Goal: Transaction & Acquisition: Book appointment/travel/reservation

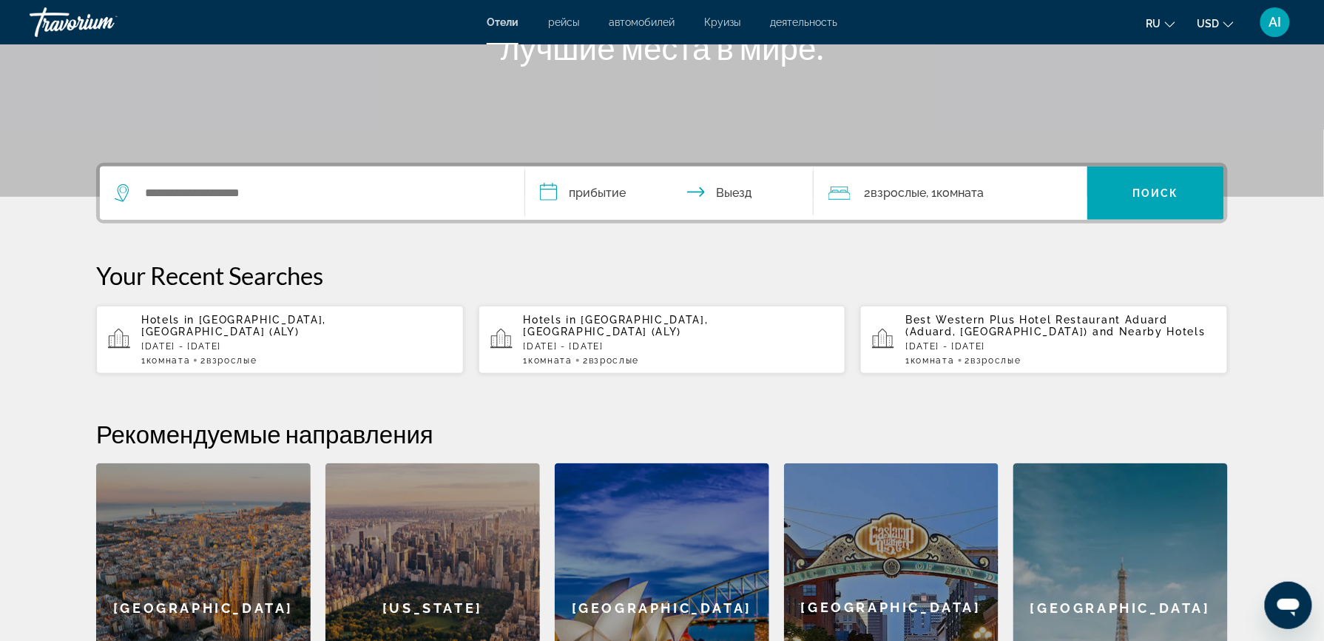
scroll to position [246, 0]
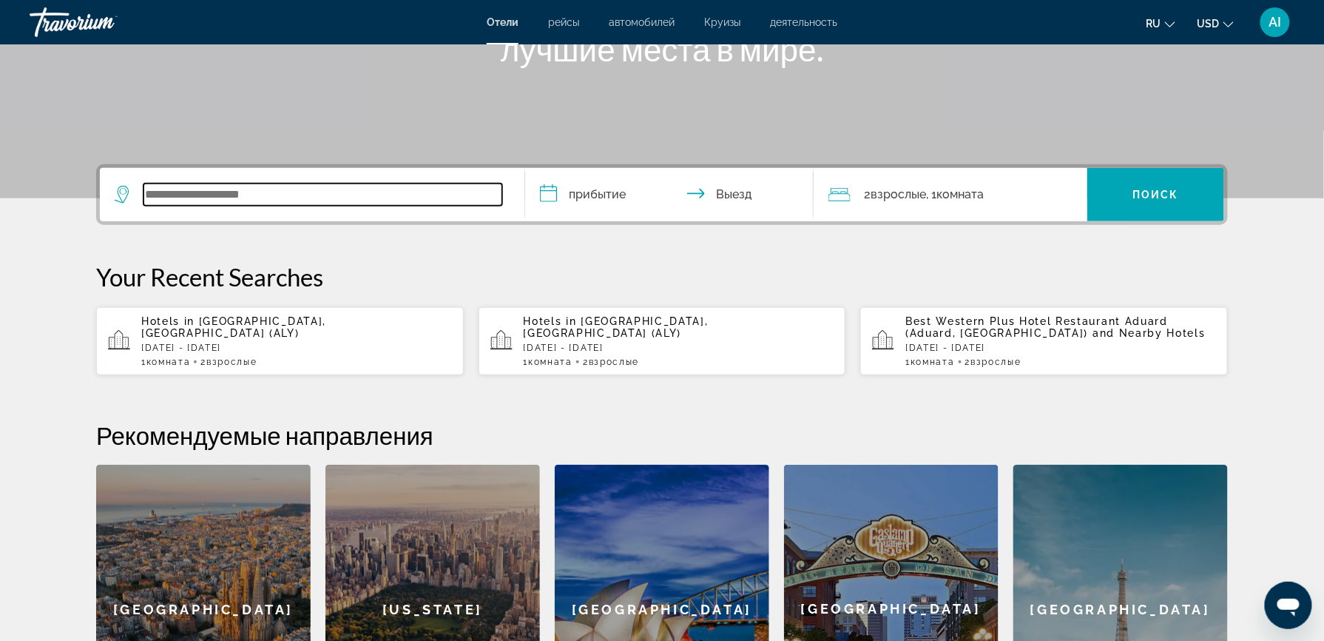
click at [243, 197] on input "Search widget" at bounding box center [323, 194] width 359 height 22
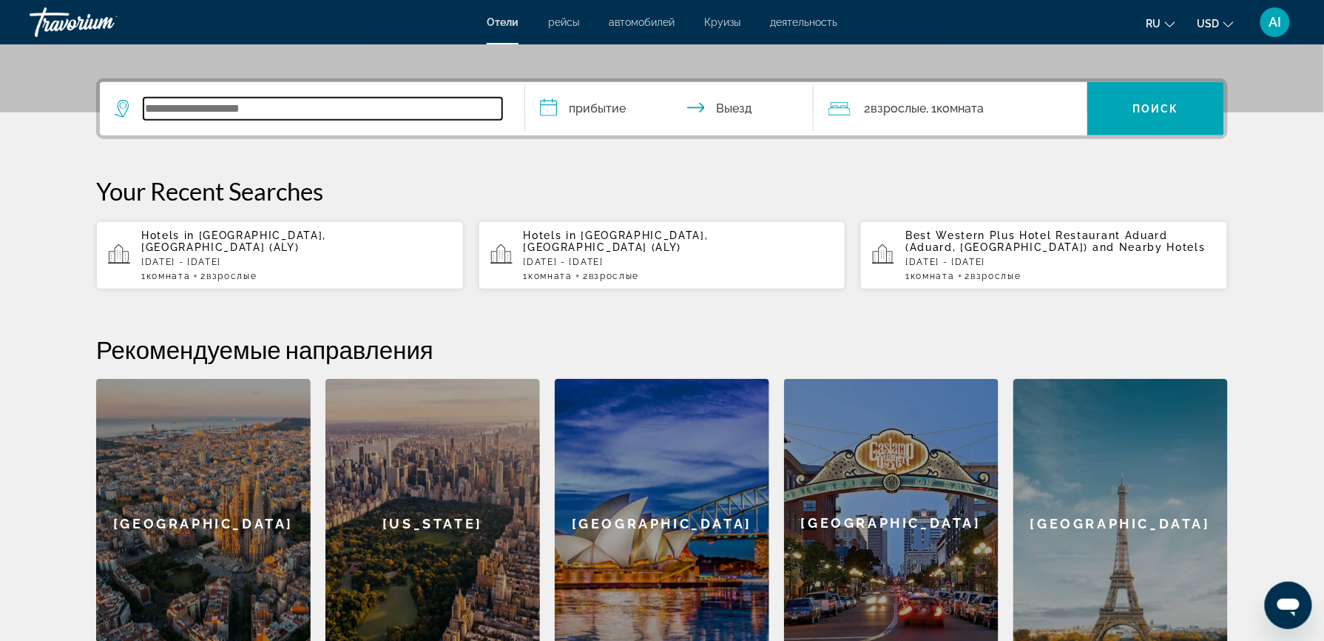
scroll to position [361, 0]
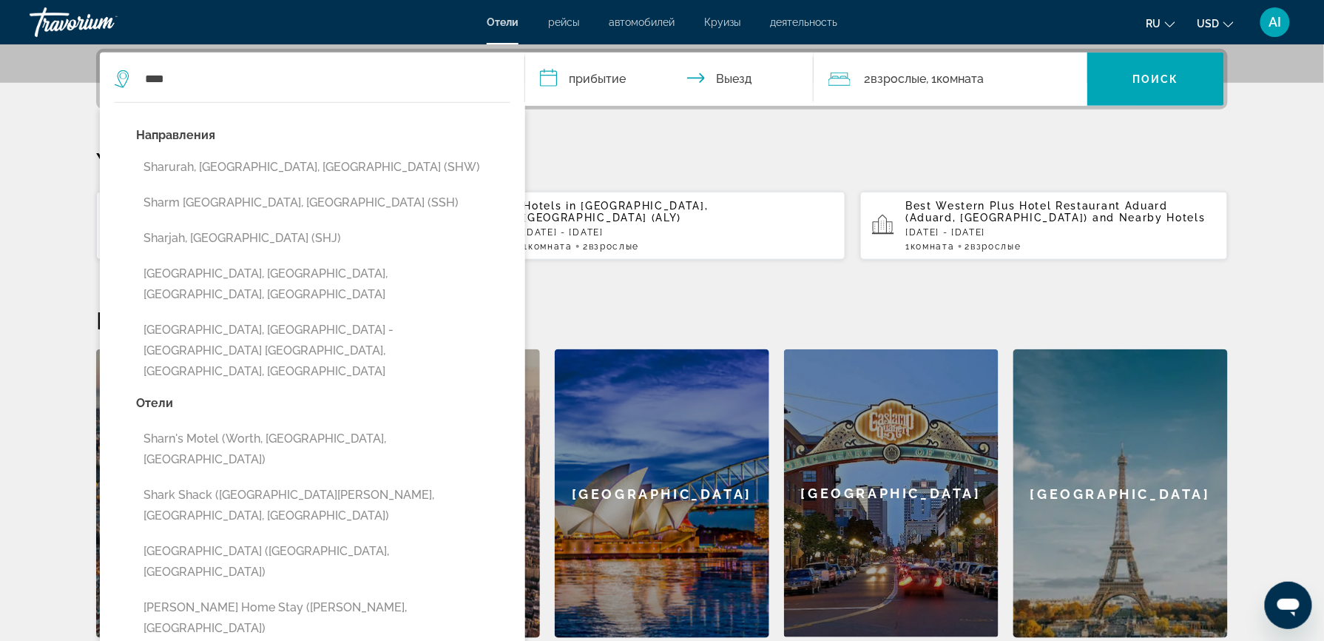
click at [243, 197] on button "Sharm [GEOGRAPHIC_DATA], [GEOGRAPHIC_DATA] (SSH)" at bounding box center [323, 203] width 374 height 28
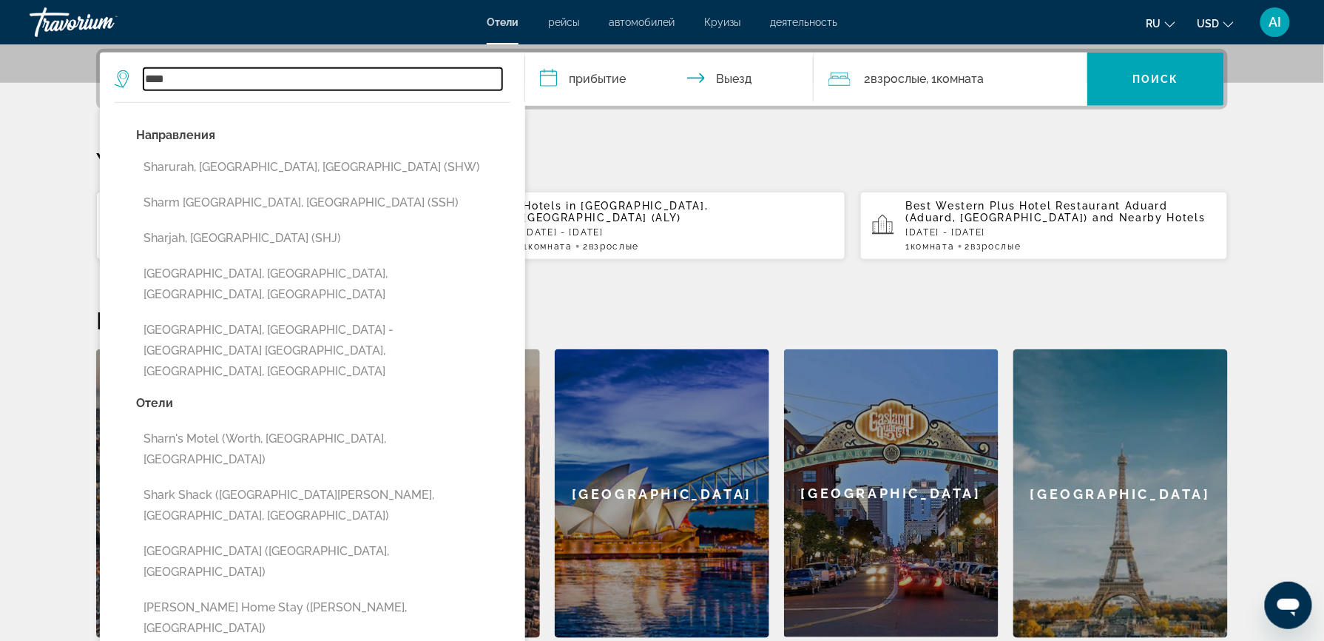
type input "**********"
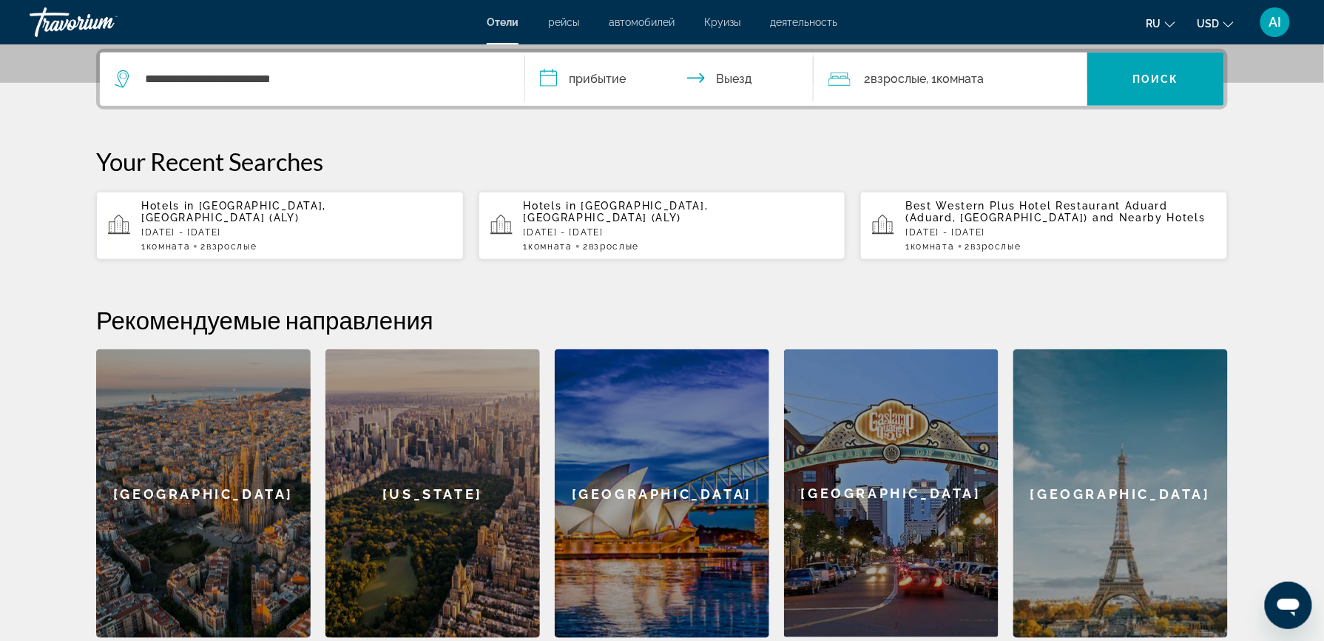
click at [547, 81] on input "**********" at bounding box center [672, 82] width 294 height 58
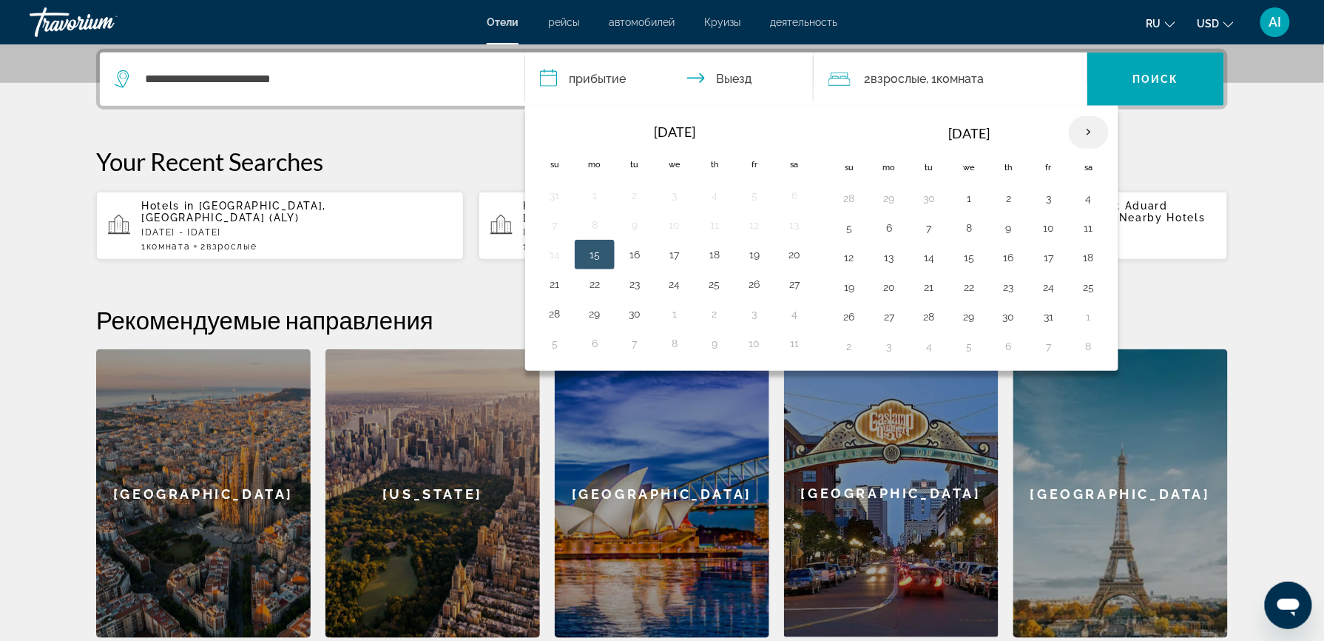
click at [1092, 129] on th "Next month" at bounding box center [1089, 132] width 40 height 33
click at [932, 231] on button "6" at bounding box center [929, 227] width 24 height 21
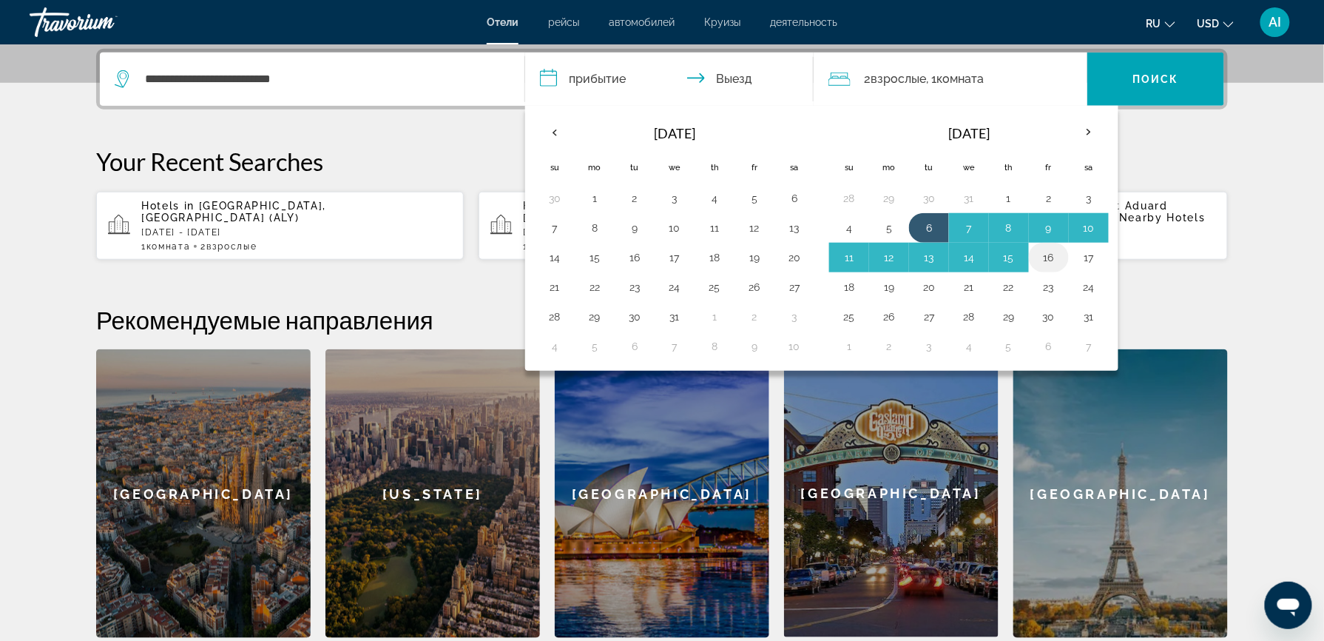
click at [1061, 258] on button "16" at bounding box center [1049, 257] width 24 height 21
type input "**********"
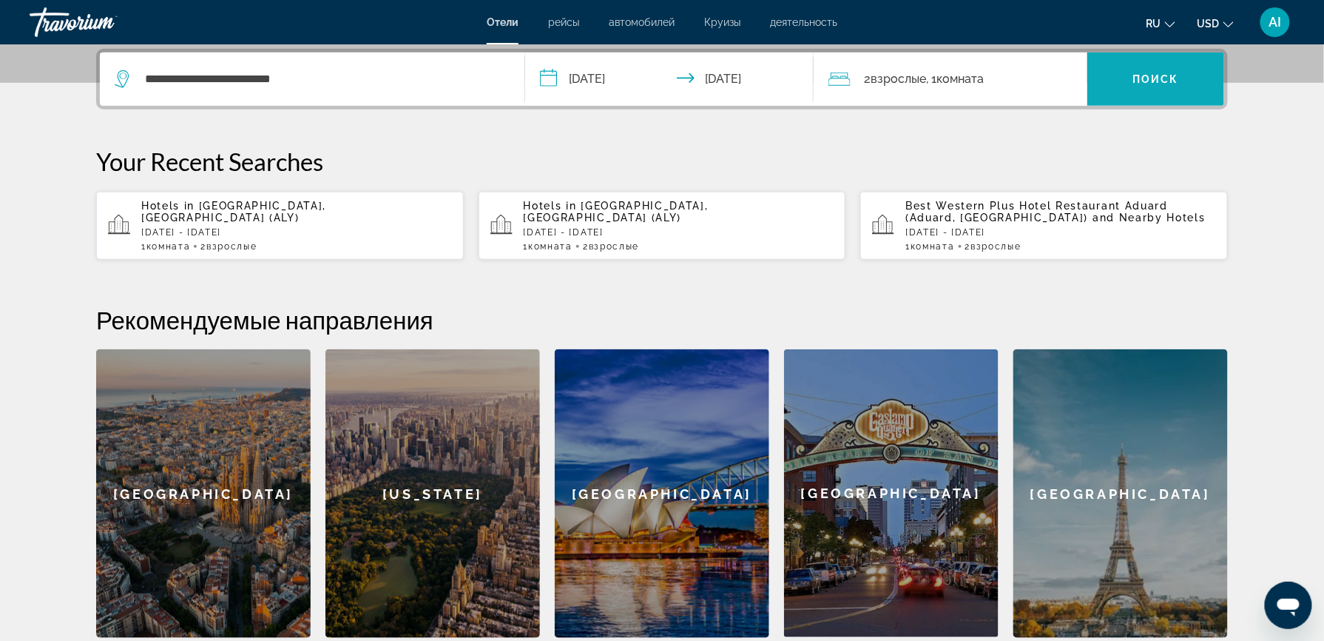
click at [1150, 65] on span "Search widget" at bounding box center [1155, 79] width 137 height 36
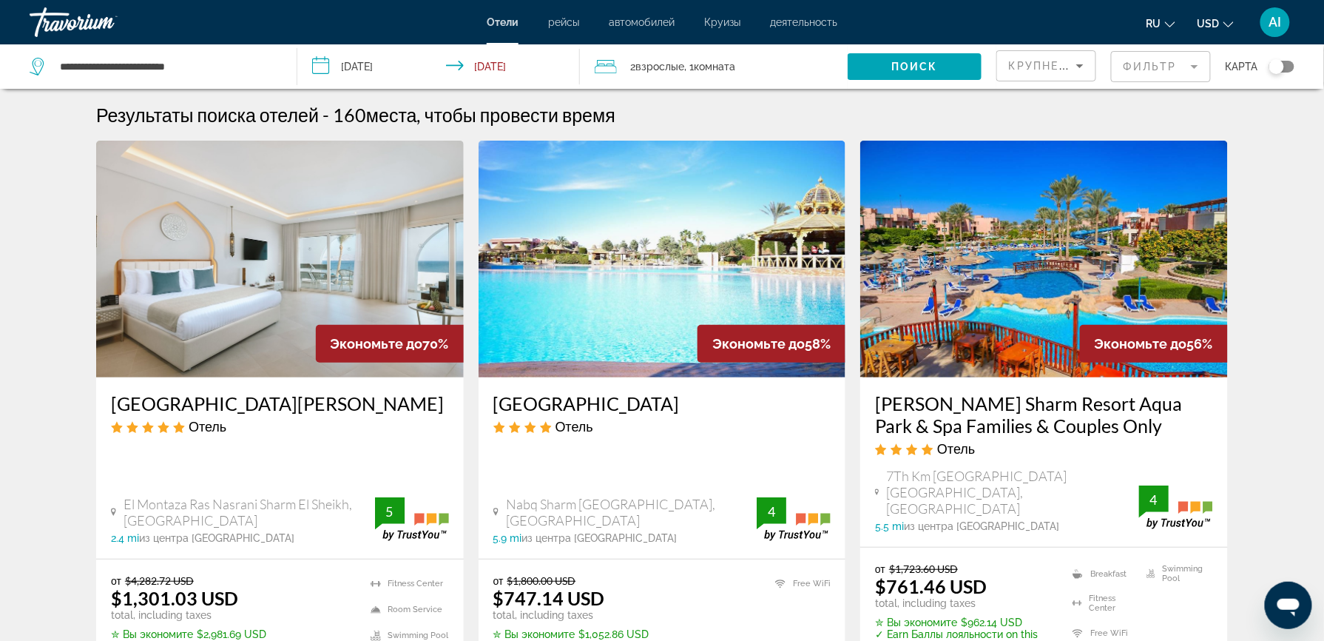
click at [1290, 67] on div "Toggle map" at bounding box center [1281, 67] width 25 height 12
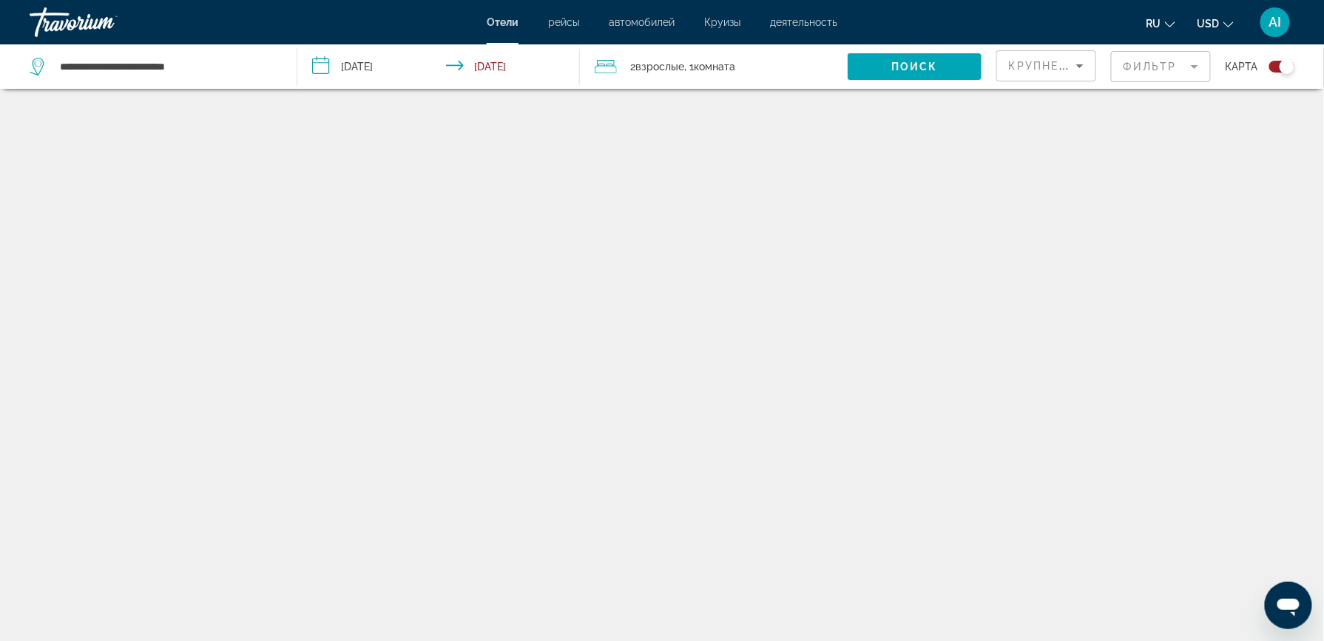
scroll to position [89, 0]
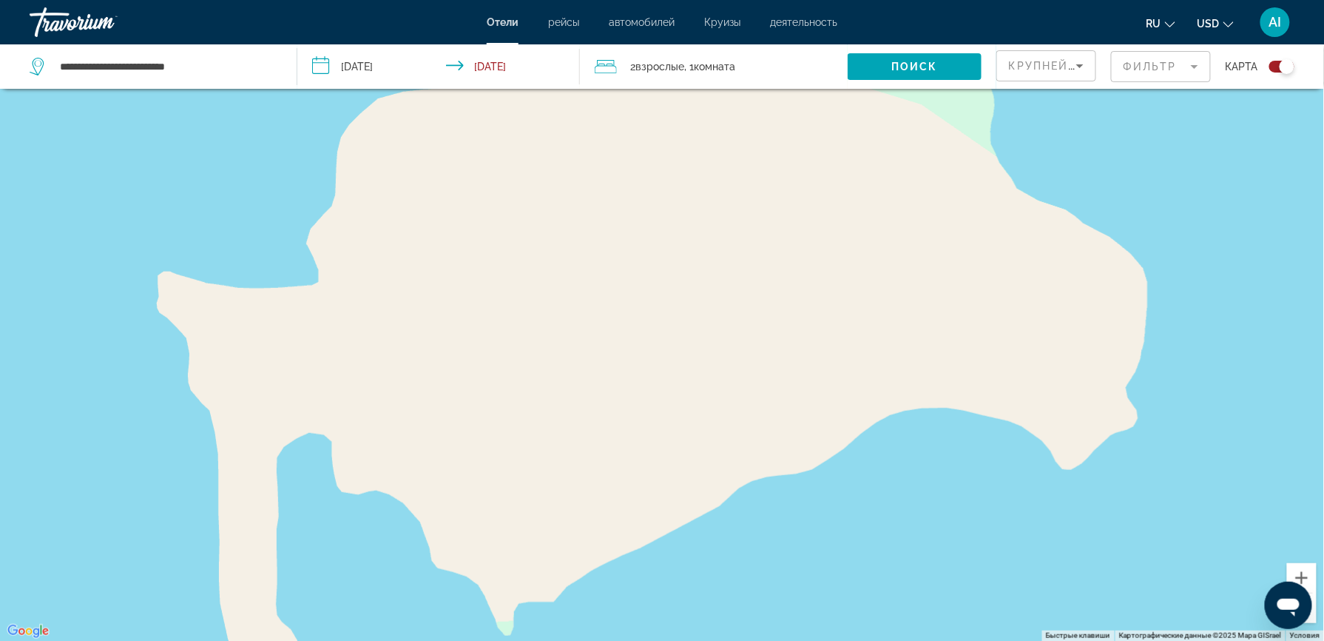
click at [979, 257] on div "Main content" at bounding box center [662, 320] width 1324 height 641
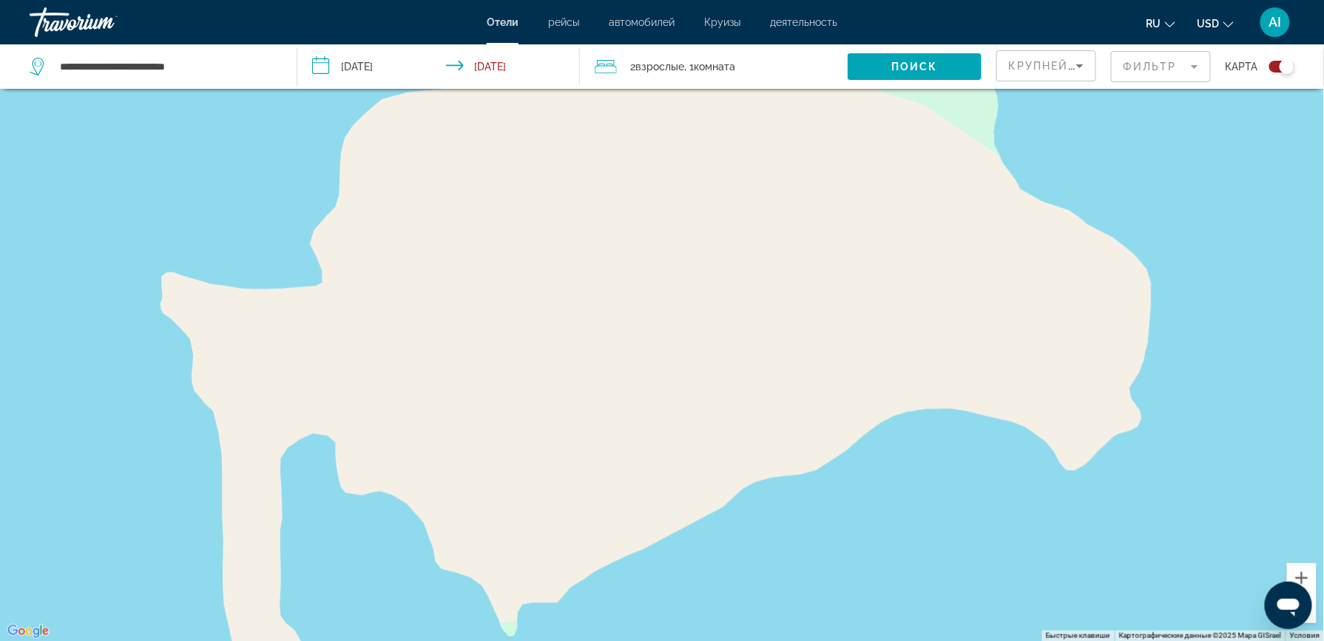
click at [1135, 270] on div "Main content" at bounding box center [662, 320] width 1324 height 641
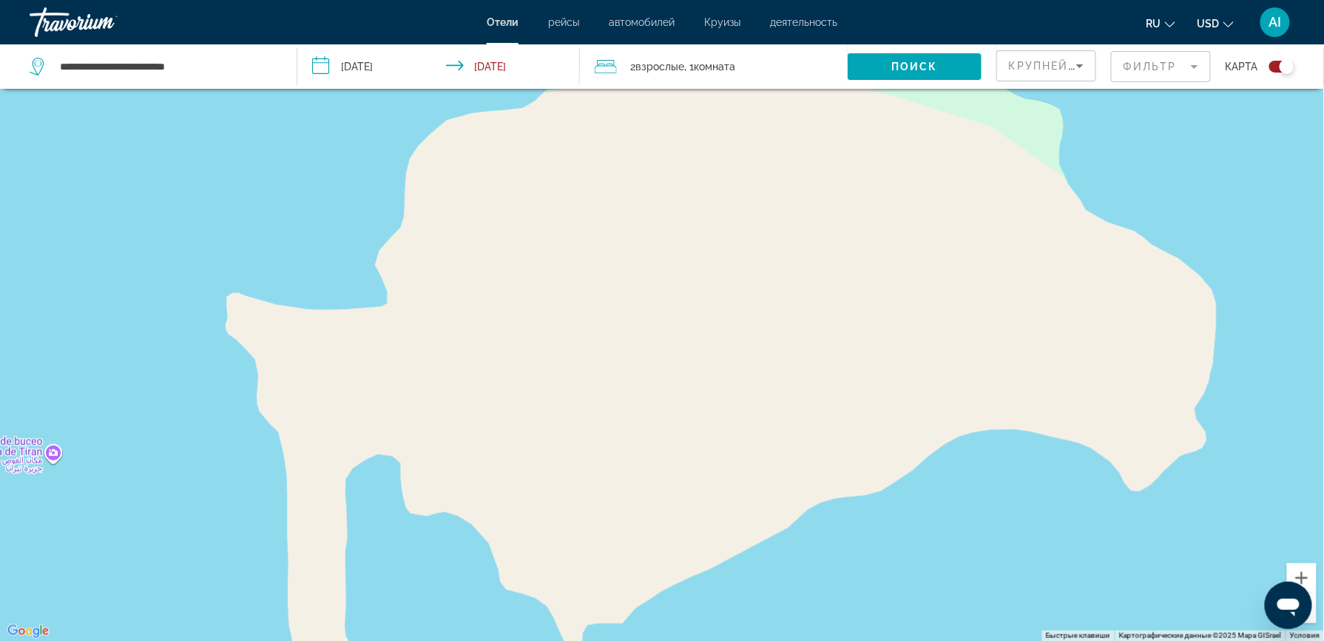
drag, startPoint x: 1135, startPoint y: 270, endPoint x: 1208, endPoint y: 299, distance: 78.7
click at [1208, 299] on div "Main content" at bounding box center [662, 320] width 1324 height 641
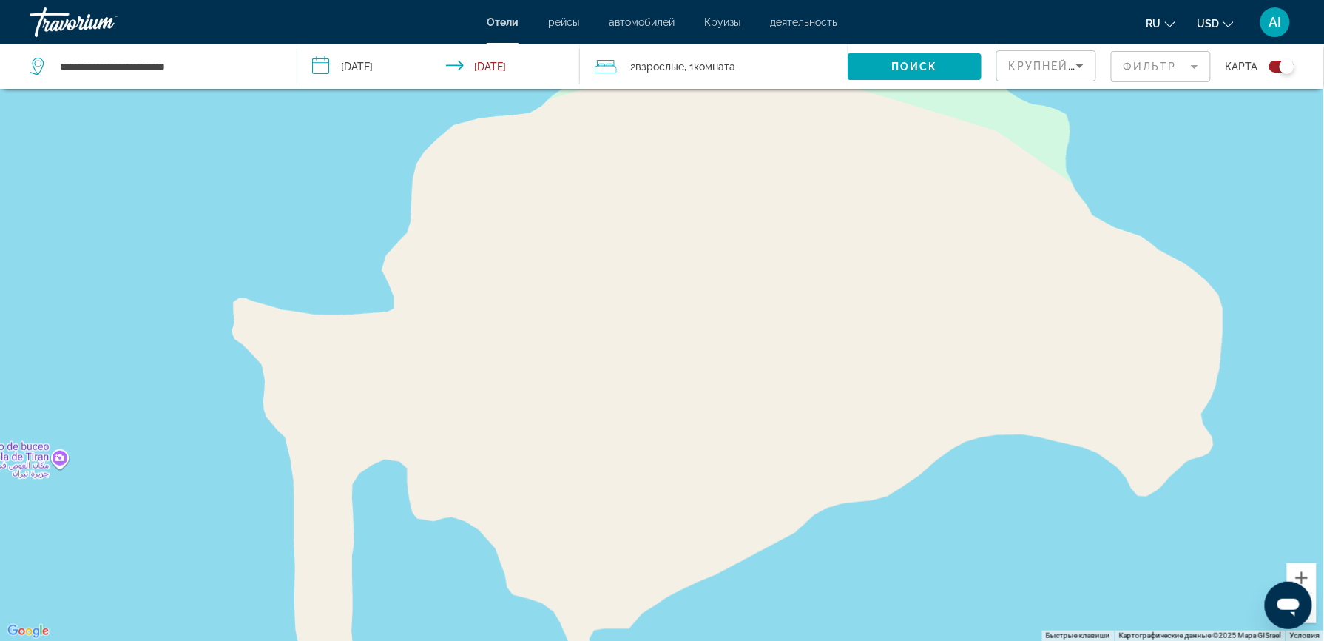
click at [796, 370] on div "Main content" at bounding box center [662, 320] width 1324 height 641
click at [1213, 430] on div "Main content" at bounding box center [662, 320] width 1324 height 641
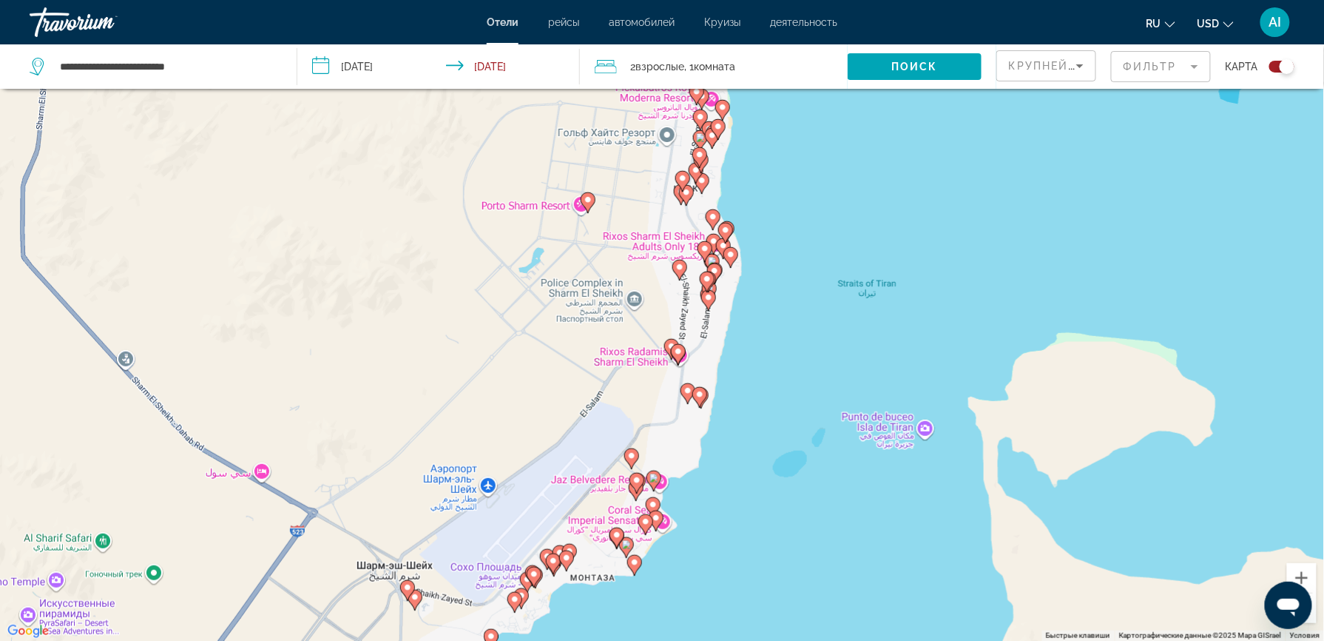
click at [637, 564] on image "Main content" at bounding box center [634, 562] width 9 height 9
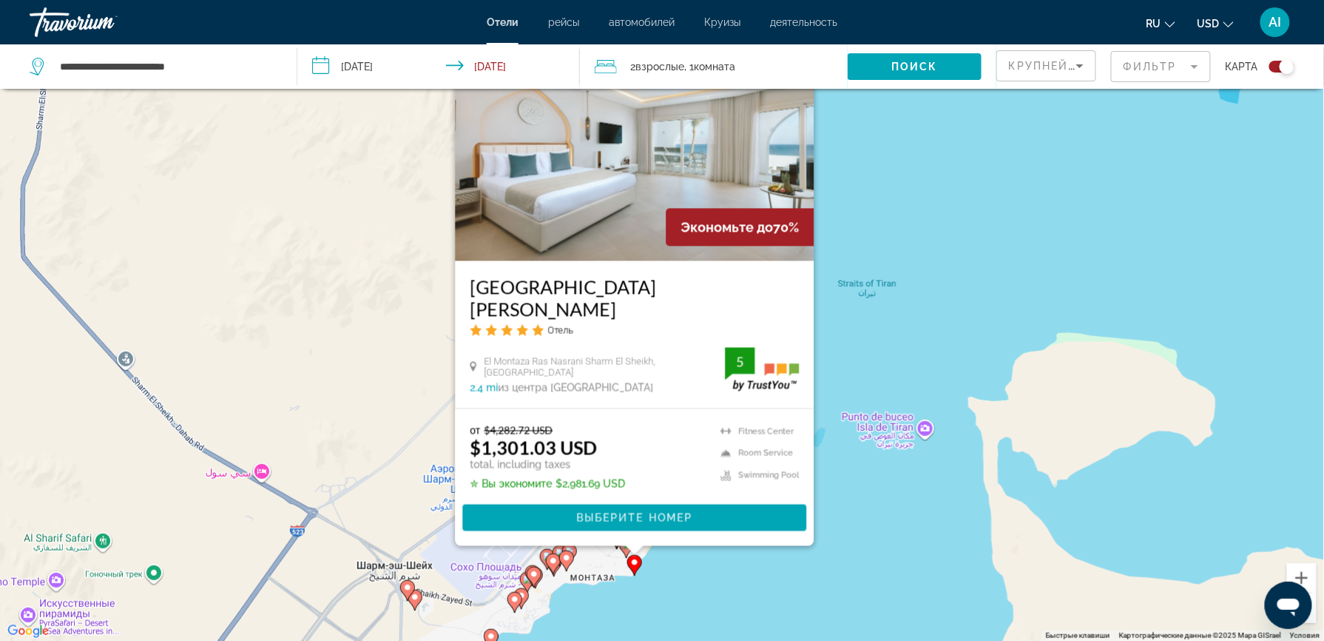
click at [894, 486] on div "Чтобы активировать перетаскивание с помощью клавиатуры, нажмите Alt + Ввод. Пос…" at bounding box center [662, 320] width 1324 height 641
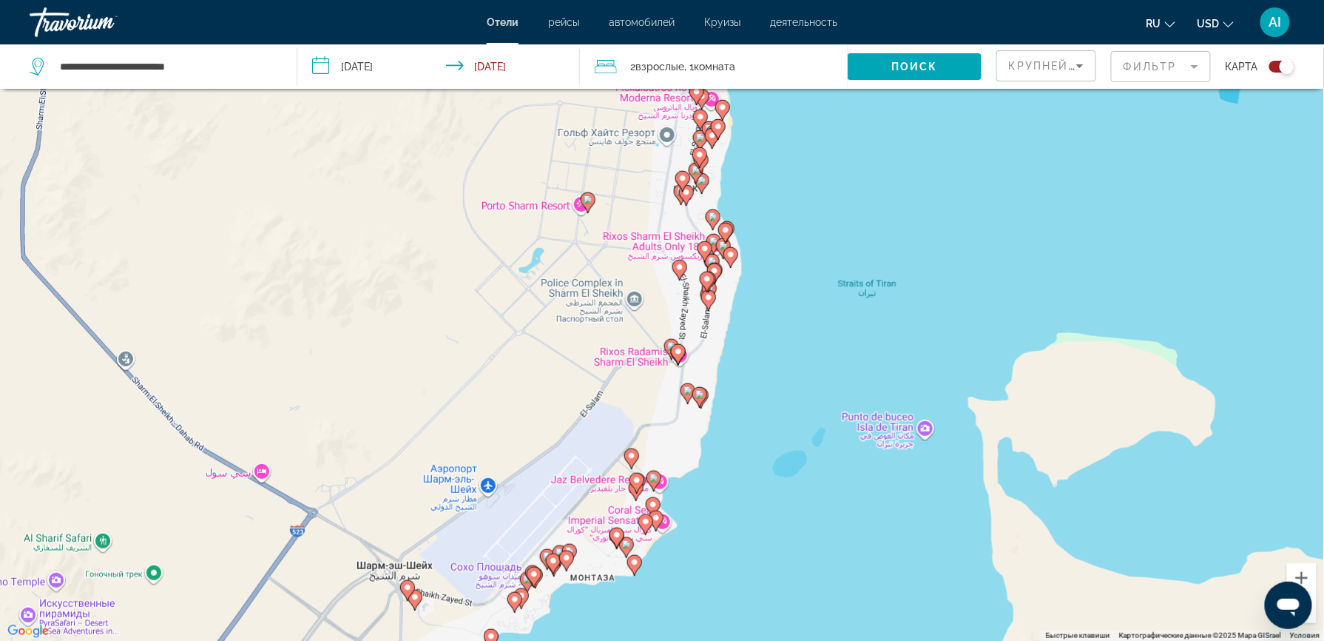
click at [894, 486] on div "Чтобы активировать перетаскивание с помощью клавиатуры, нажмите Alt + Ввод. Пос…" at bounding box center [662, 320] width 1324 height 641
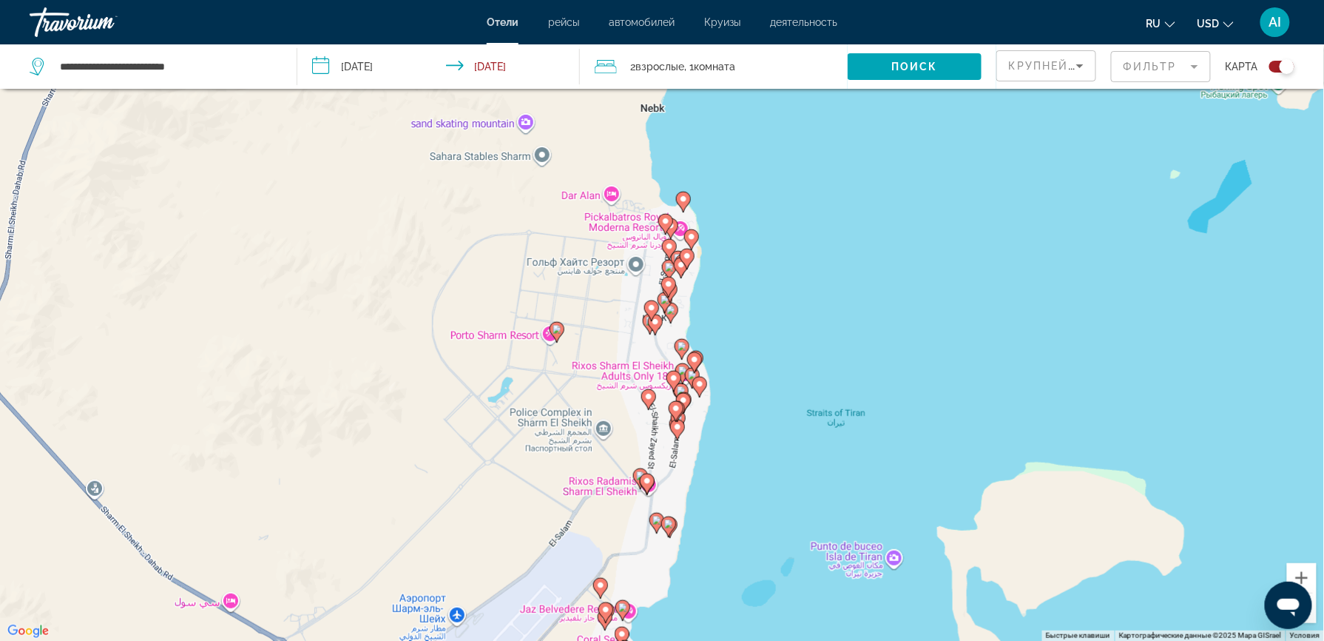
drag, startPoint x: 892, startPoint y: 451, endPoint x: 860, endPoint y: 581, distance: 134.2
click at [860, 581] on div "Чтобы активировать перетаскивание с помощью клавиатуры, нажмите Alt + Ввод. Пос…" at bounding box center [662, 320] width 1324 height 641
click at [684, 199] on image "Main content" at bounding box center [683, 199] width 9 height 9
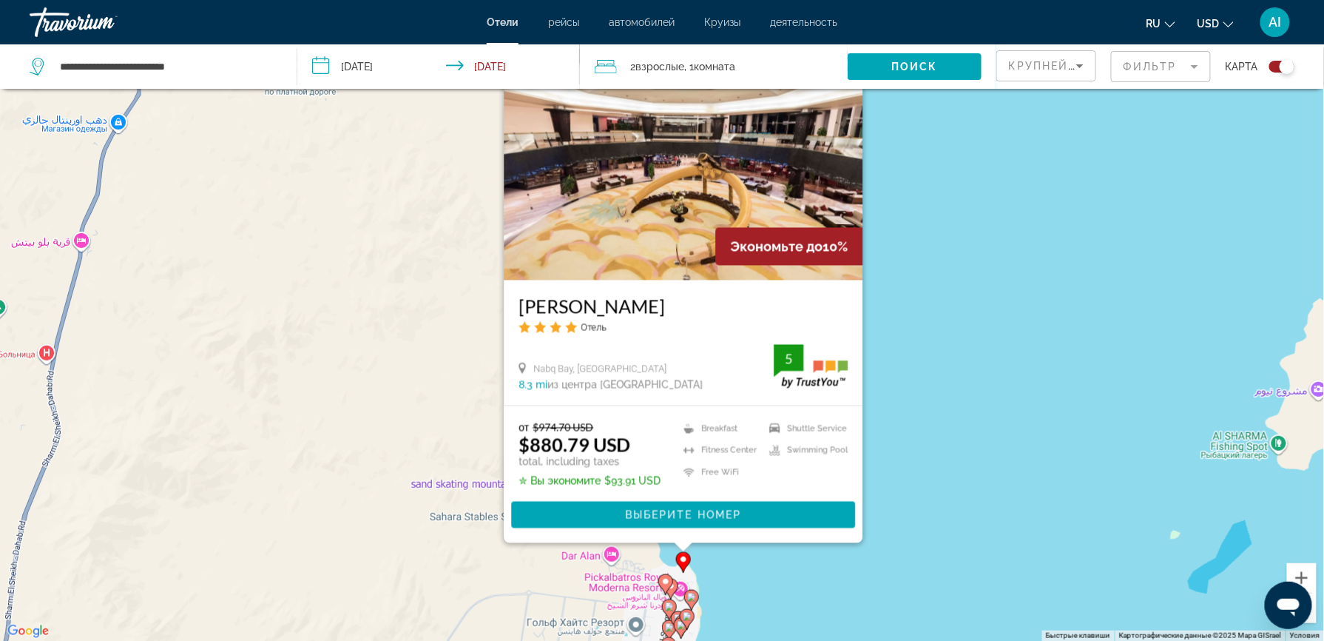
click at [944, 255] on div "Чтобы активировать перетаскивание с помощью клавиатуры, нажмите Alt + Ввод. Пос…" at bounding box center [662, 320] width 1324 height 641
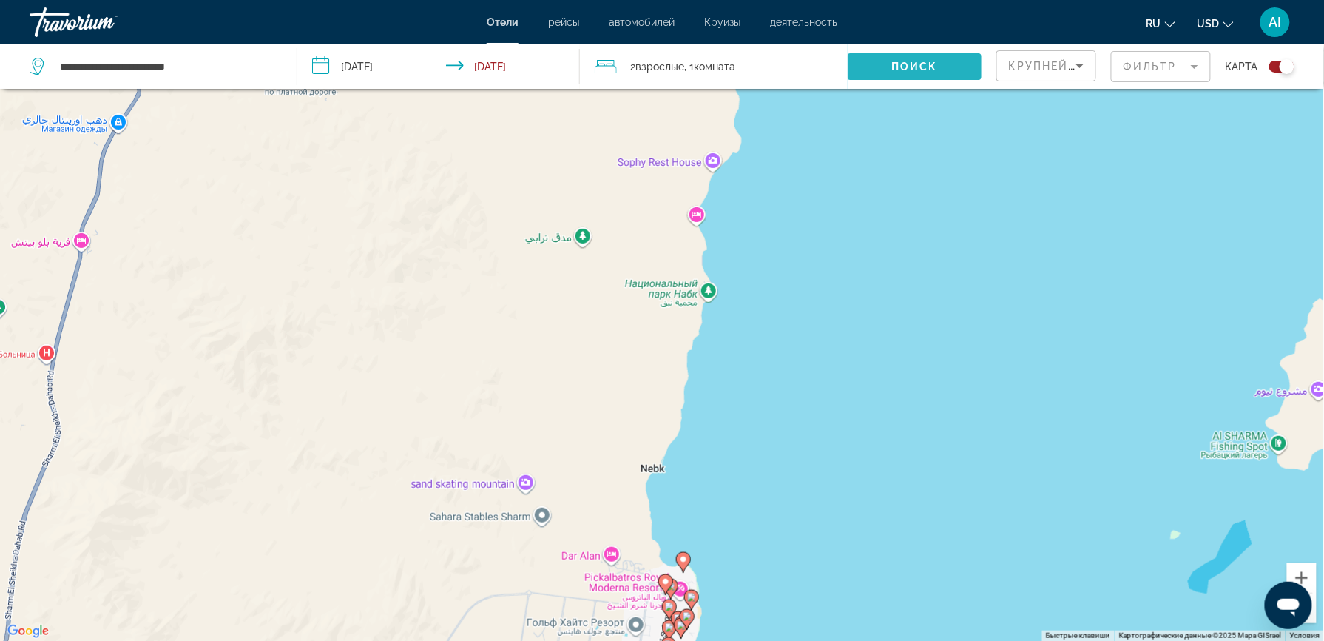
click at [920, 68] on span "Поиск" at bounding box center [914, 67] width 47 height 12
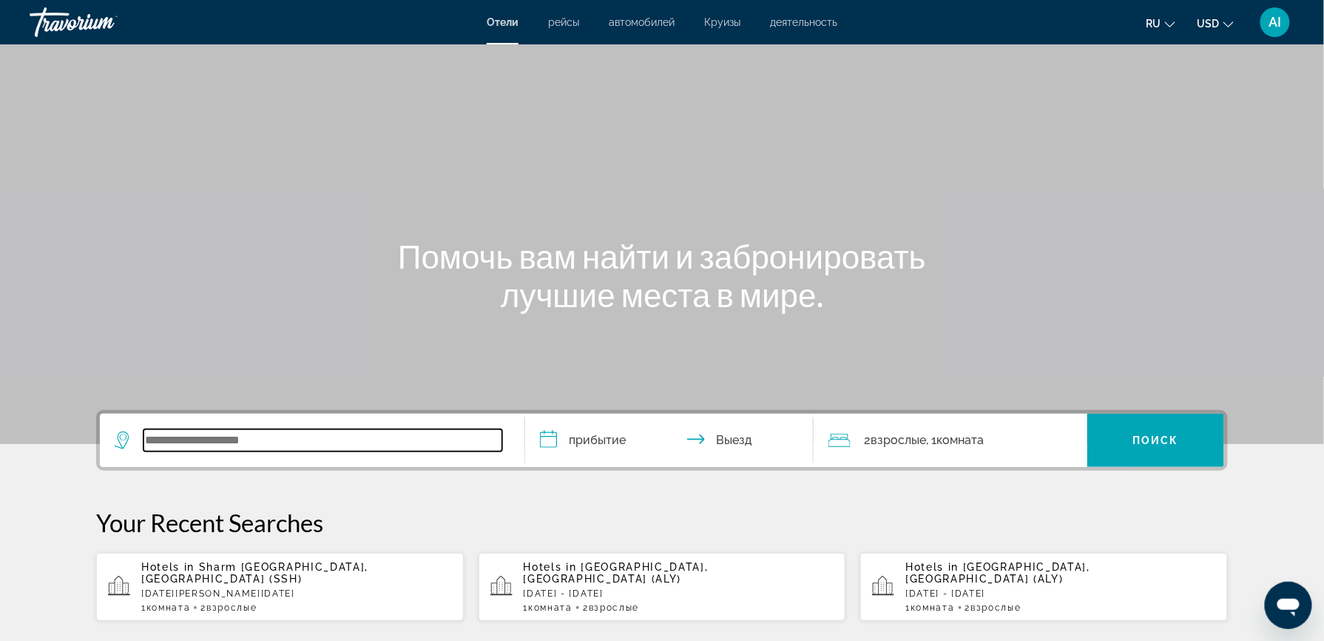
click at [206, 436] on input "Search widget" at bounding box center [323, 440] width 359 height 22
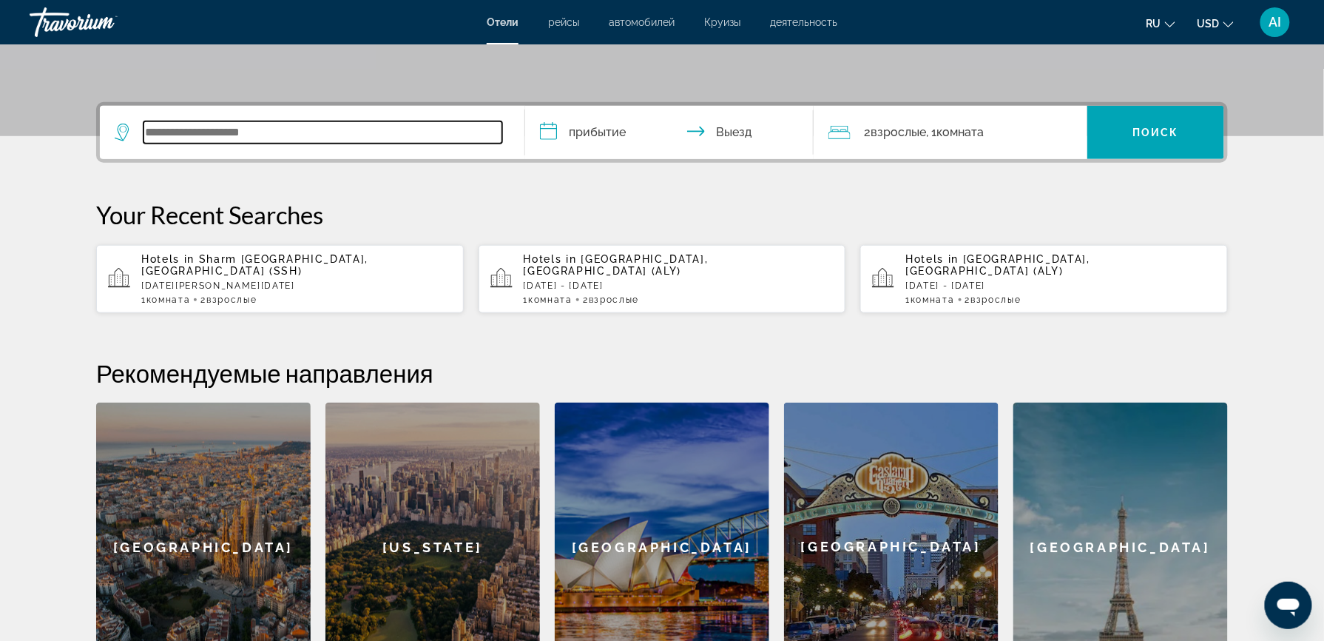
scroll to position [361, 0]
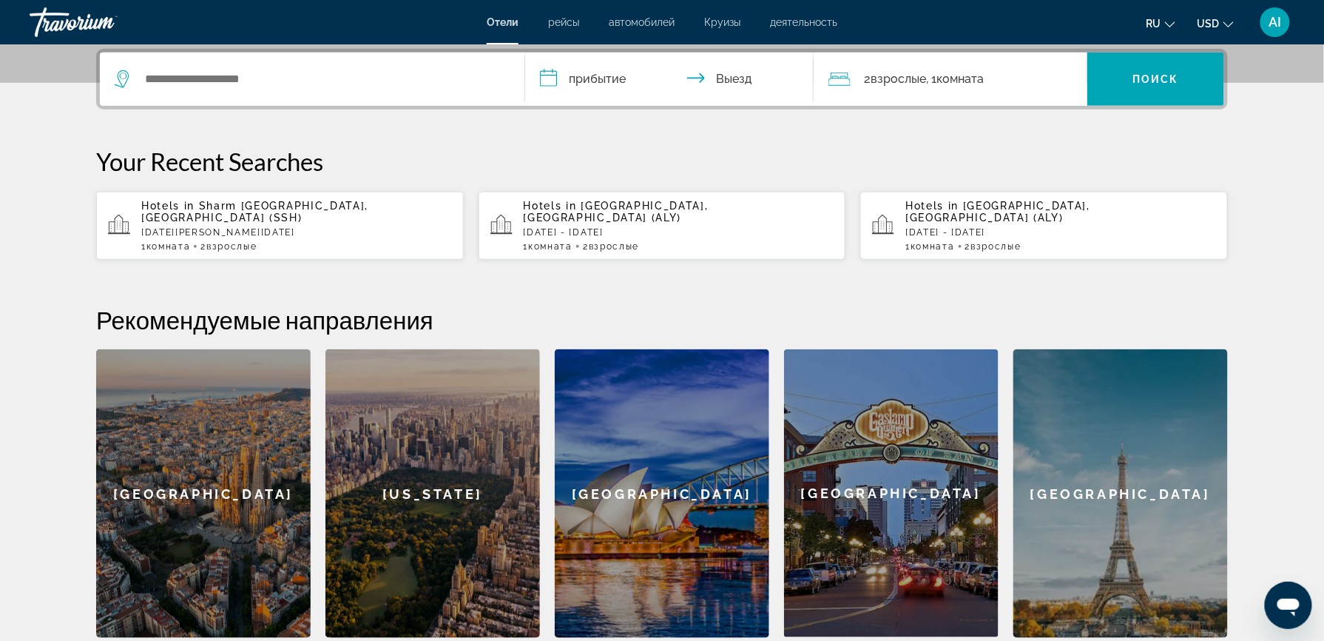
click at [241, 227] on p "[DATE][PERSON_NAME][DATE]" at bounding box center [296, 232] width 311 height 10
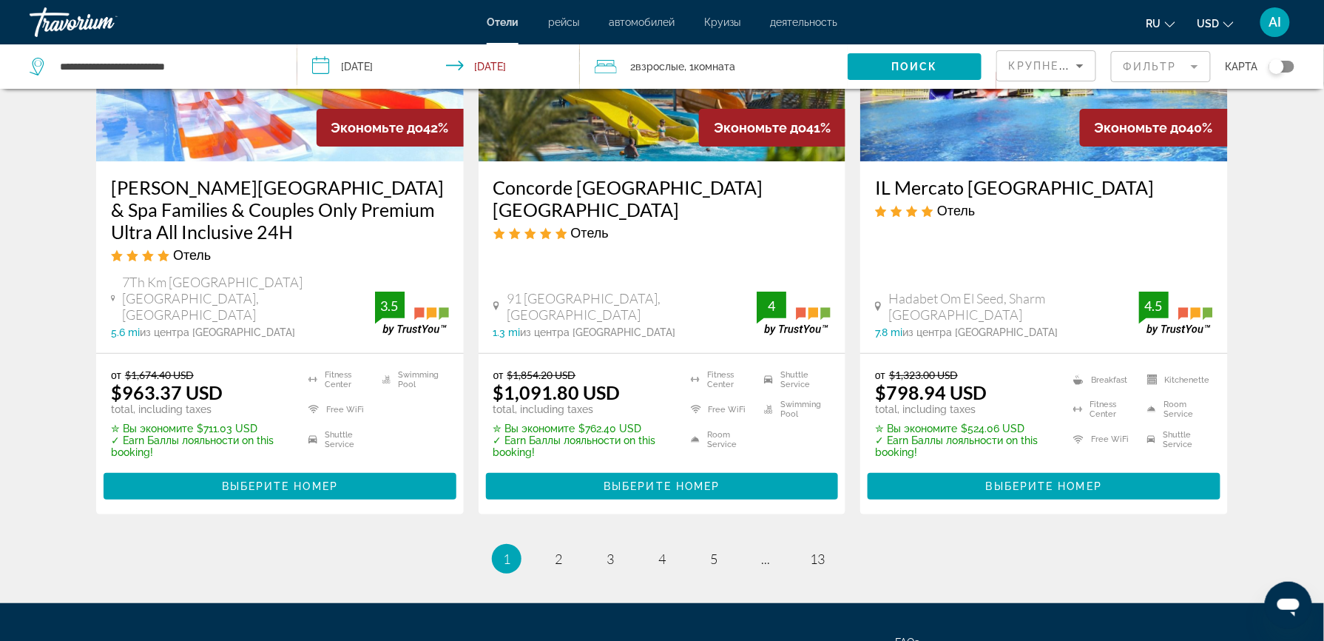
scroll to position [1933, 0]
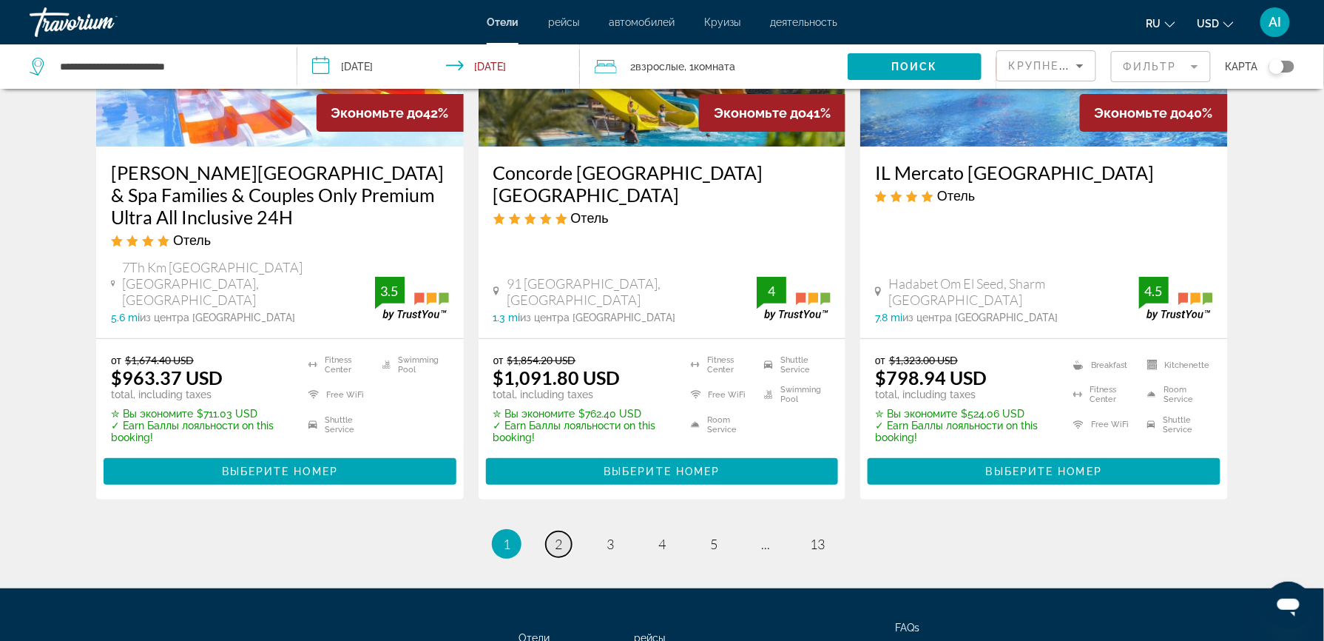
click at [563, 531] on link "page 2" at bounding box center [559, 544] width 26 height 26
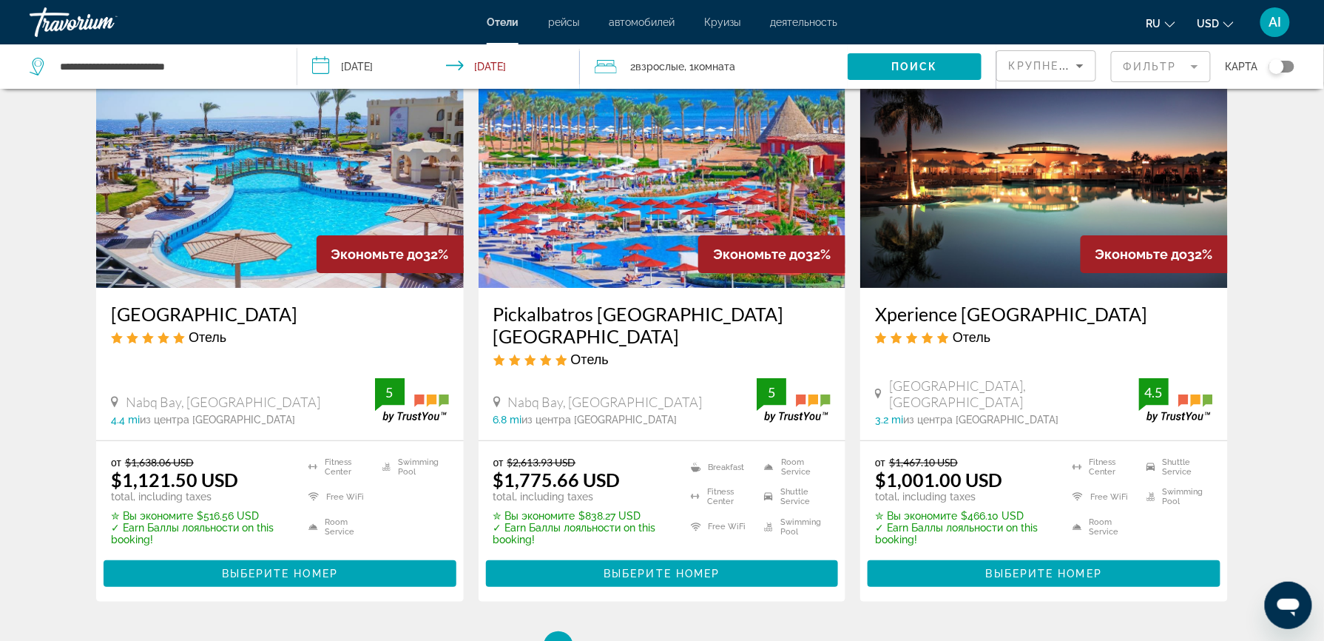
scroll to position [1848, 0]
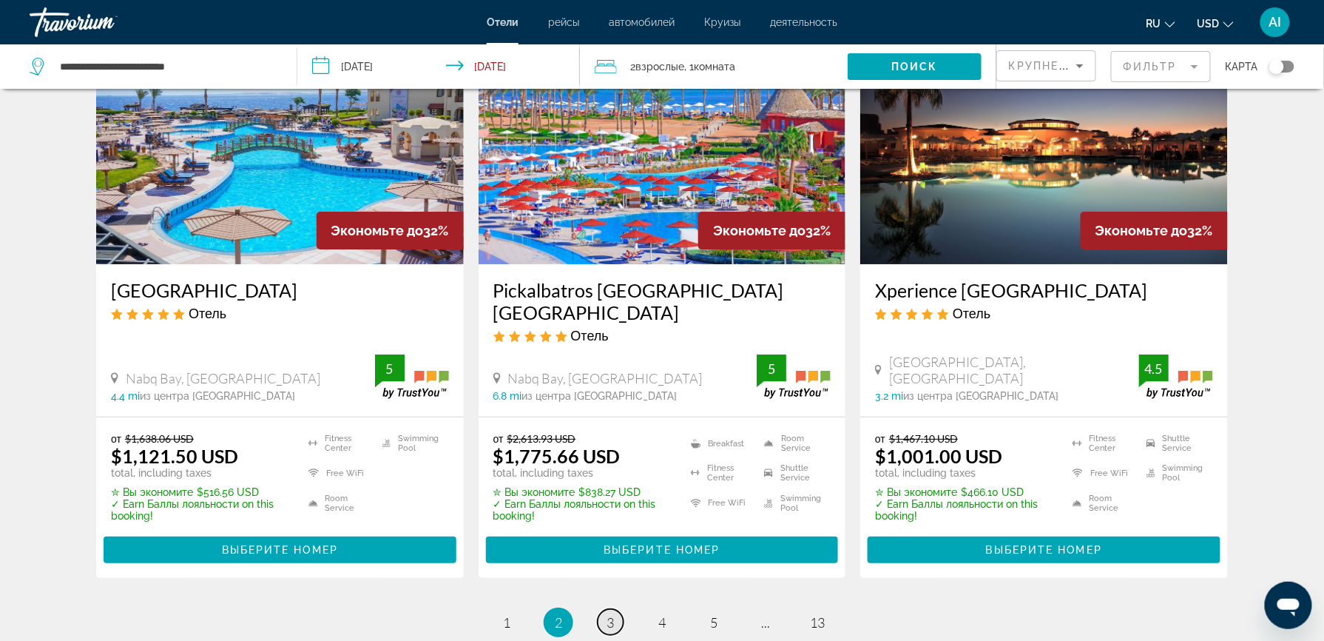
click at [602, 609] on link "page 3" at bounding box center [611, 622] width 26 height 26
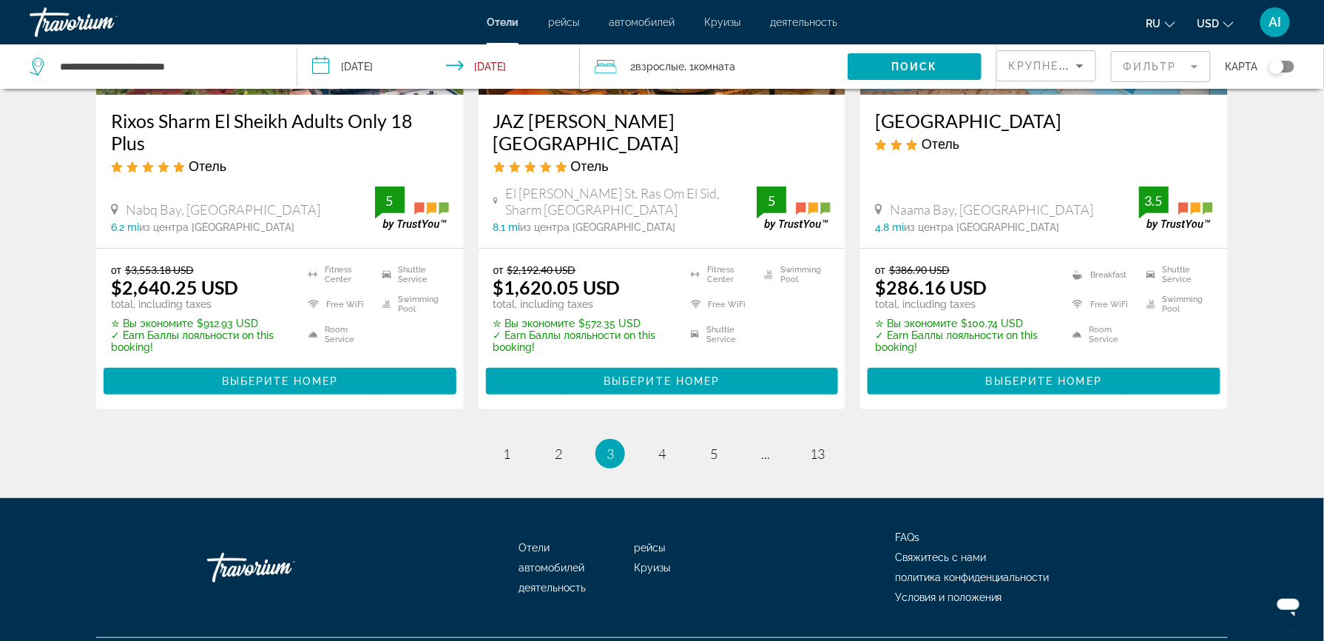
scroll to position [2008, 0]
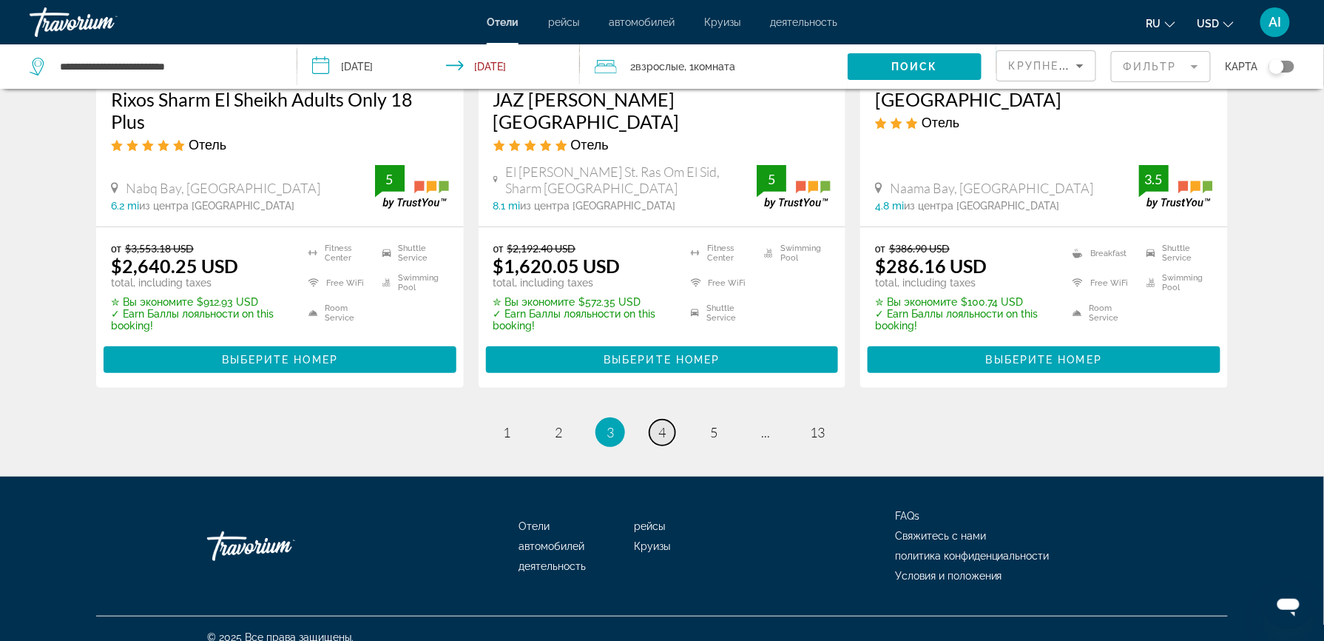
click at [661, 424] on span "4" at bounding box center [661, 432] width 7 height 16
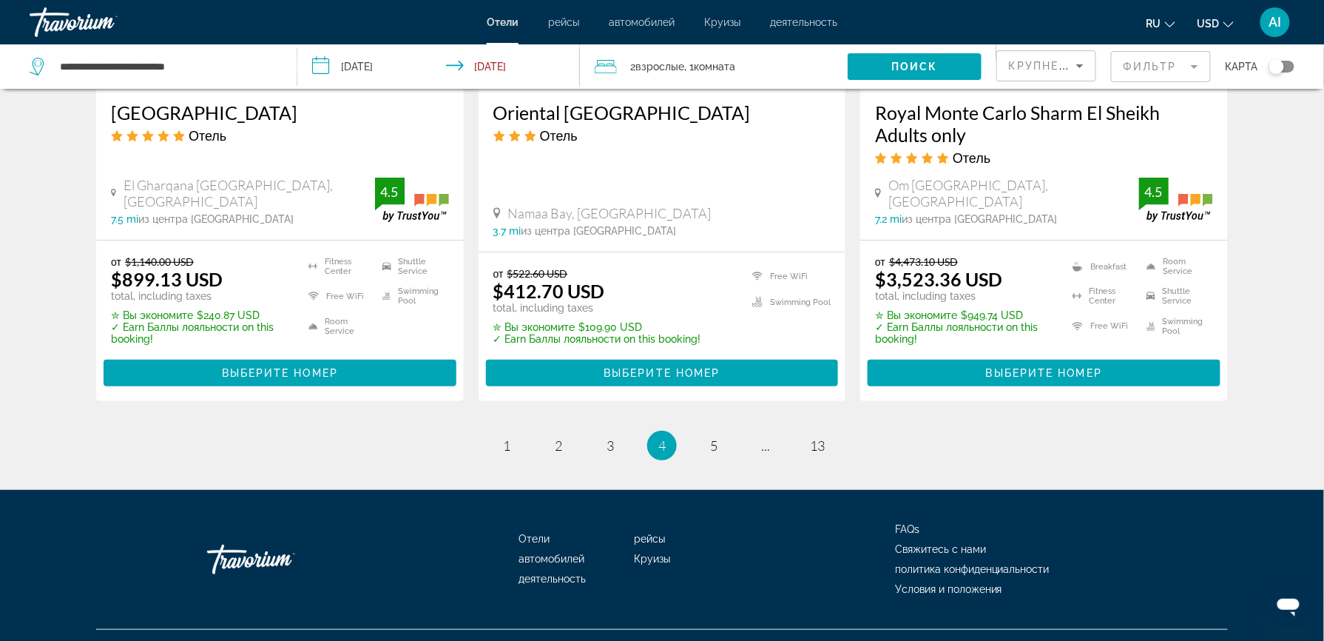
scroll to position [2017, 0]
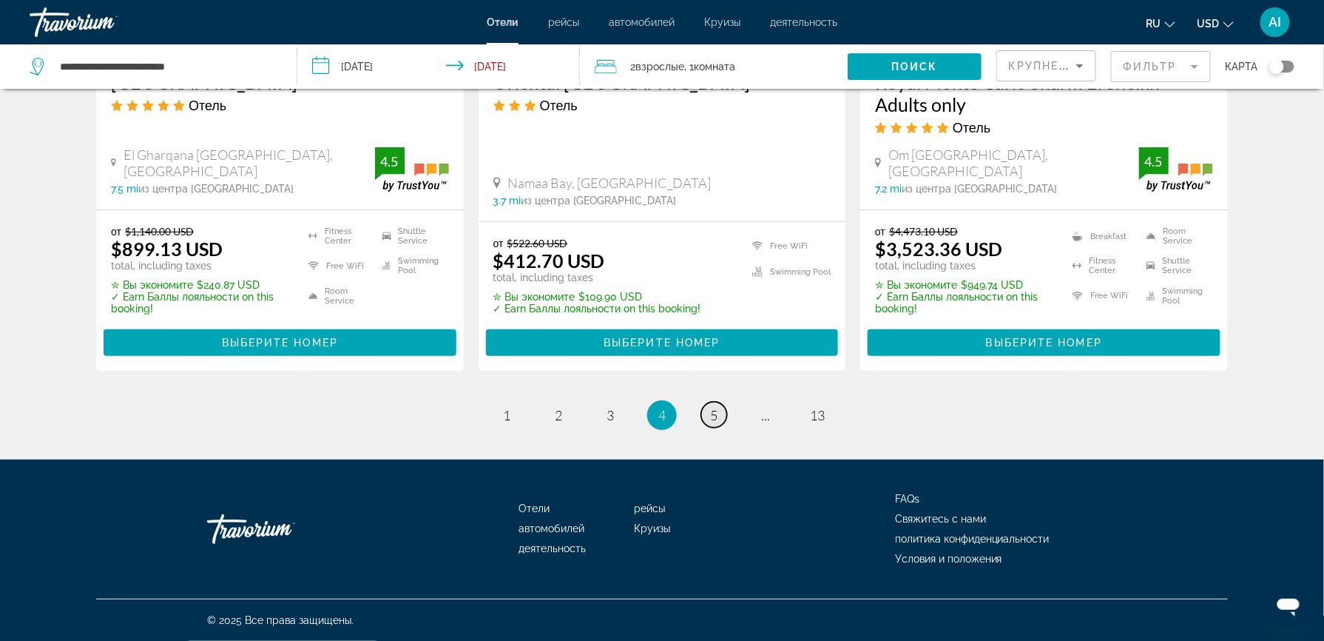
click at [710, 412] on span "5" at bounding box center [713, 415] width 7 height 16
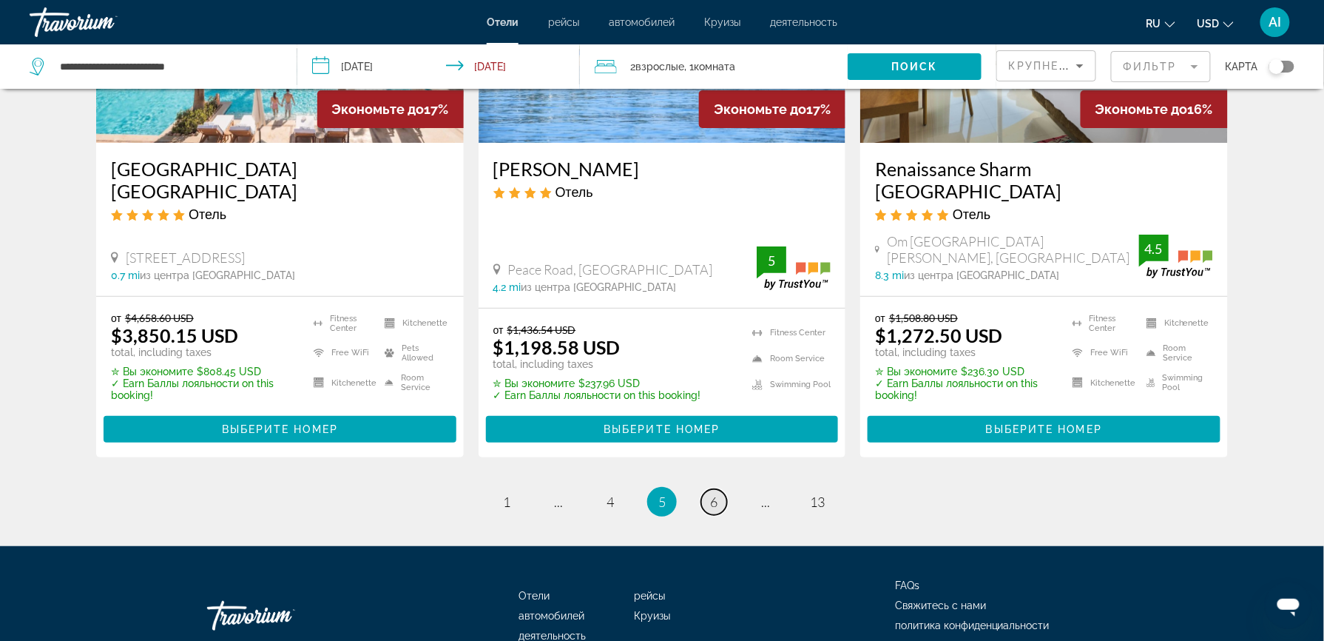
scroll to position [1960, 0]
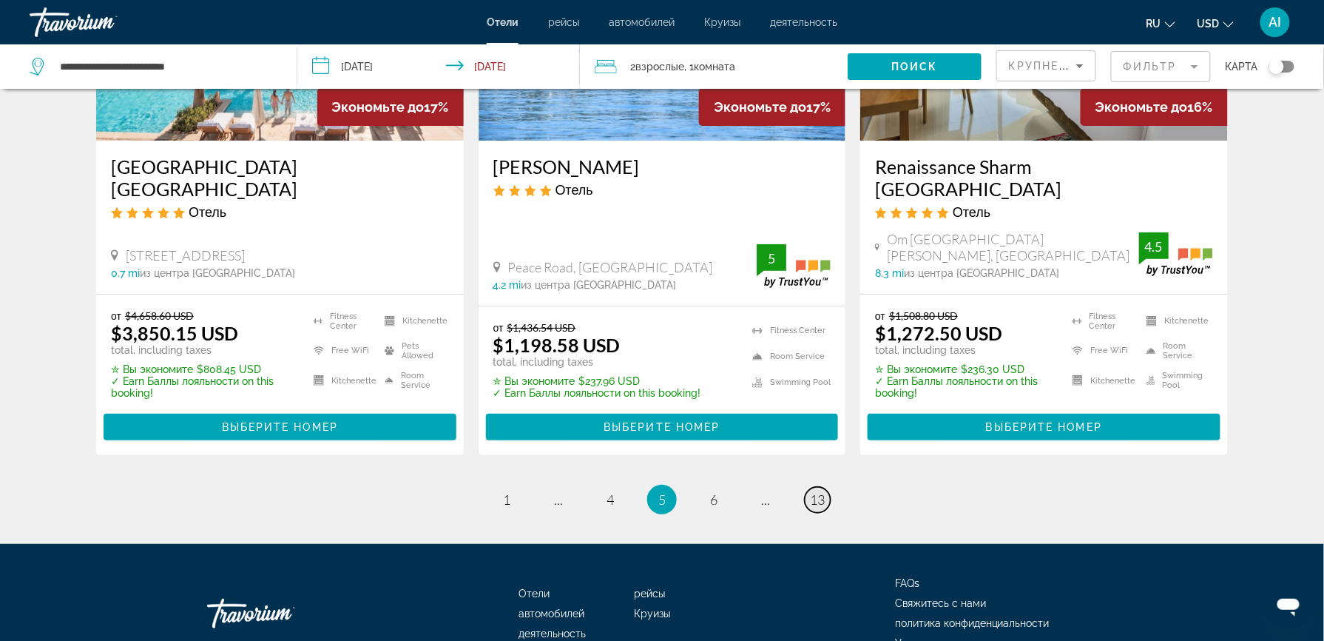
click at [812, 496] on span "13" at bounding box center [817, 499] width 15 height 16
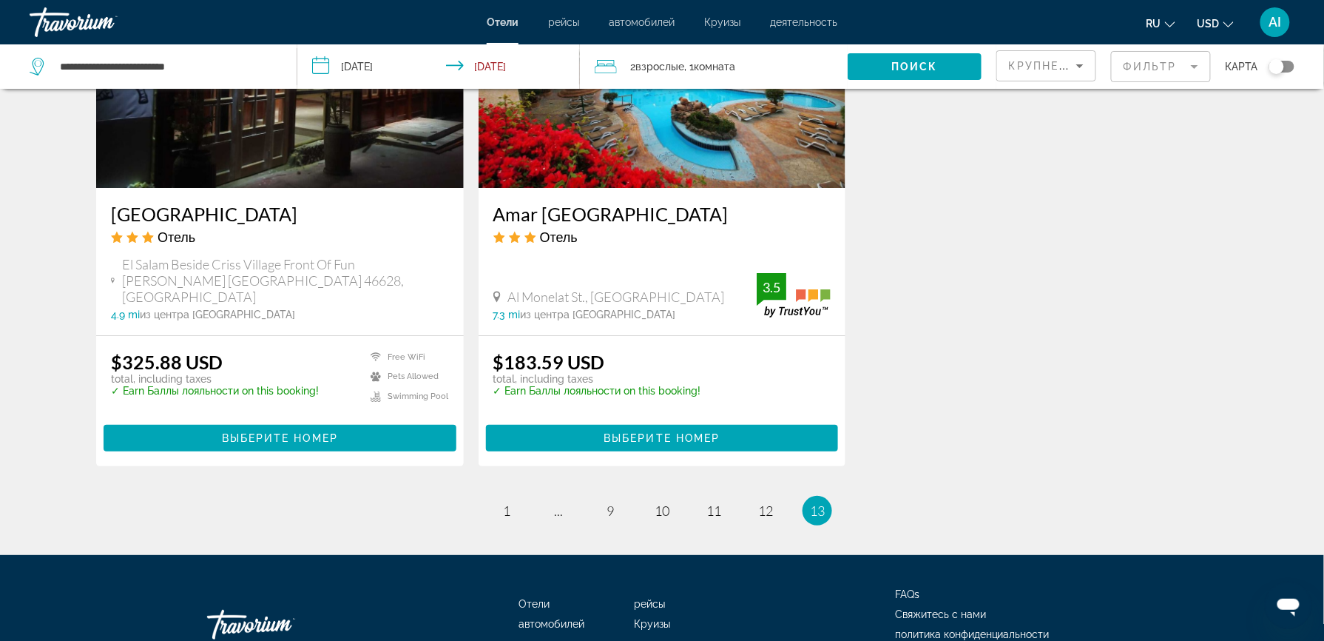
scroll to position [1862, 0]
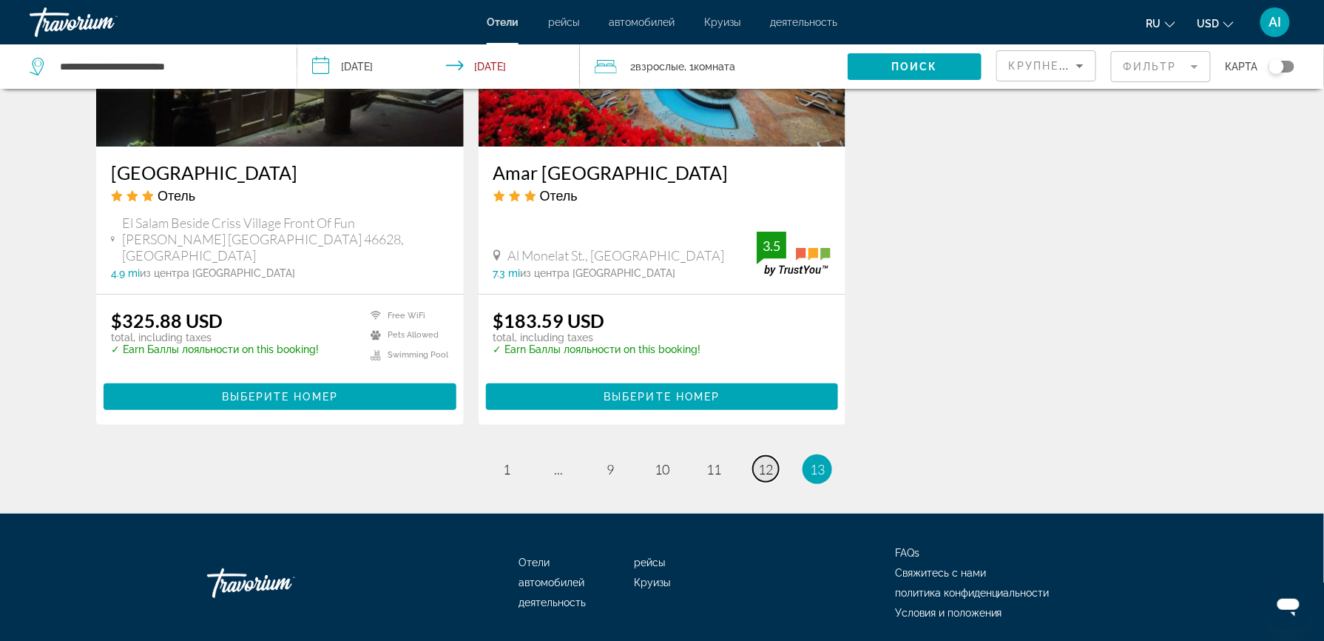
click at [776, 456] on link "page 12" at bounding box center [766, 469] width 26 height 26
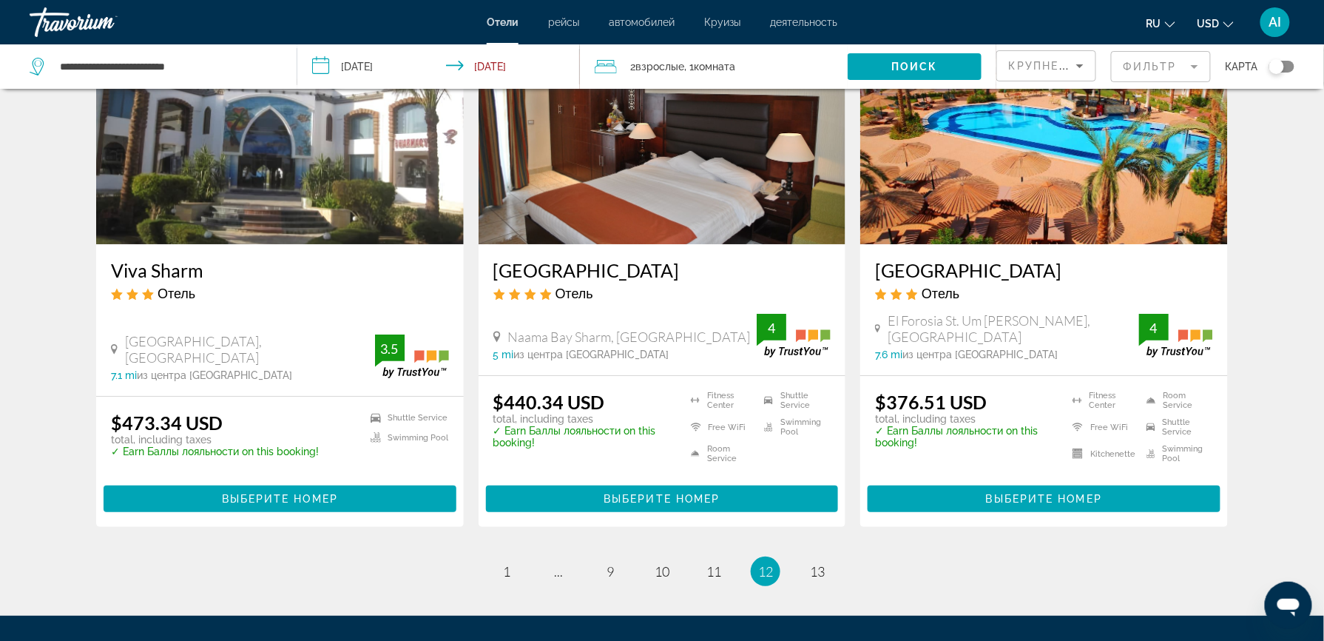
scroll to position [1963, 0]
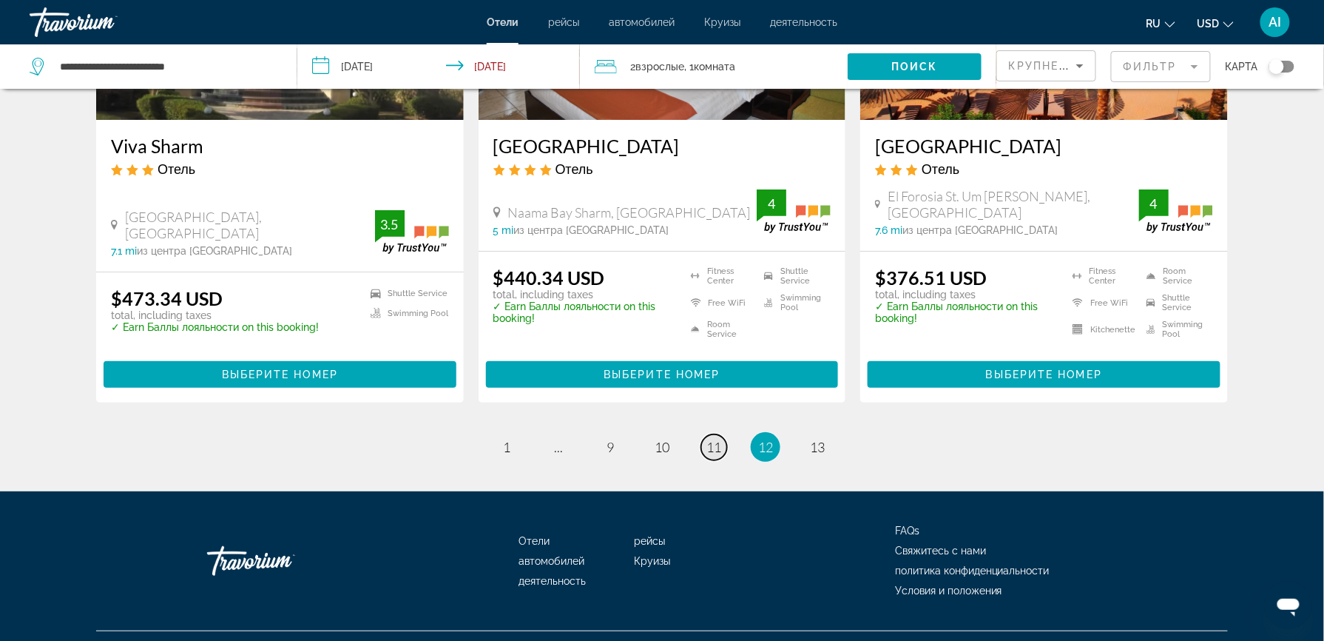
click at [716, 439] on span "11" at bounding box center [714, 447] width 15 height 16
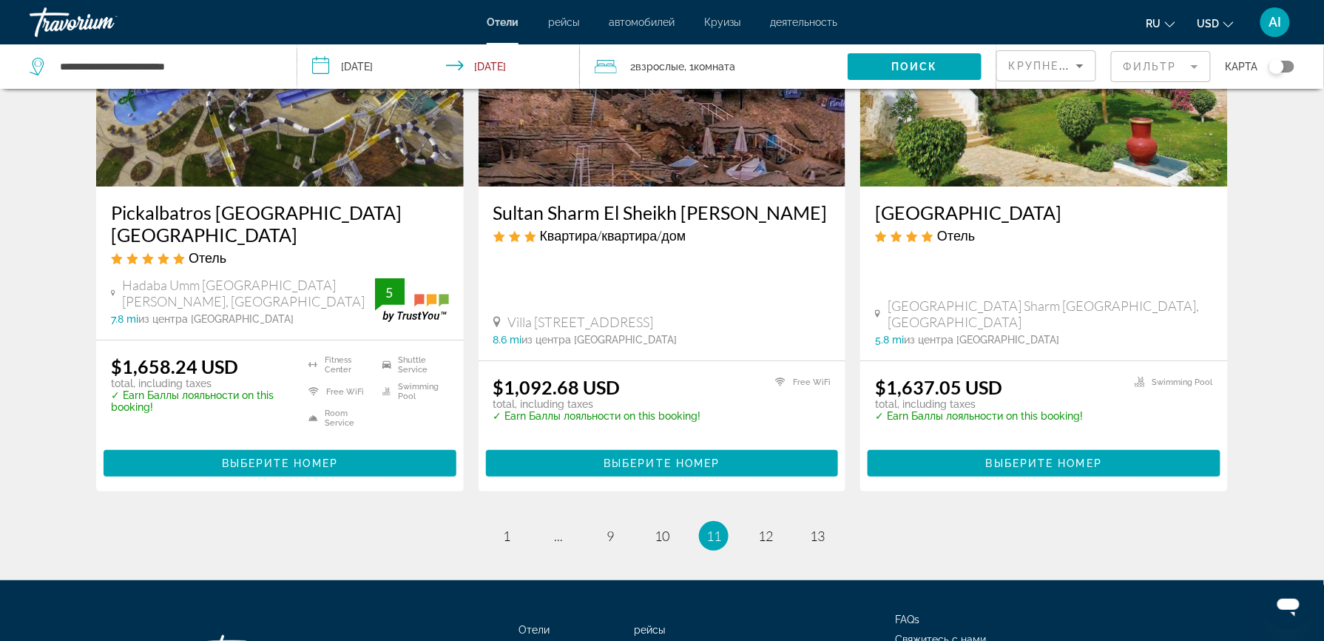
scroll to position [1960, 0]
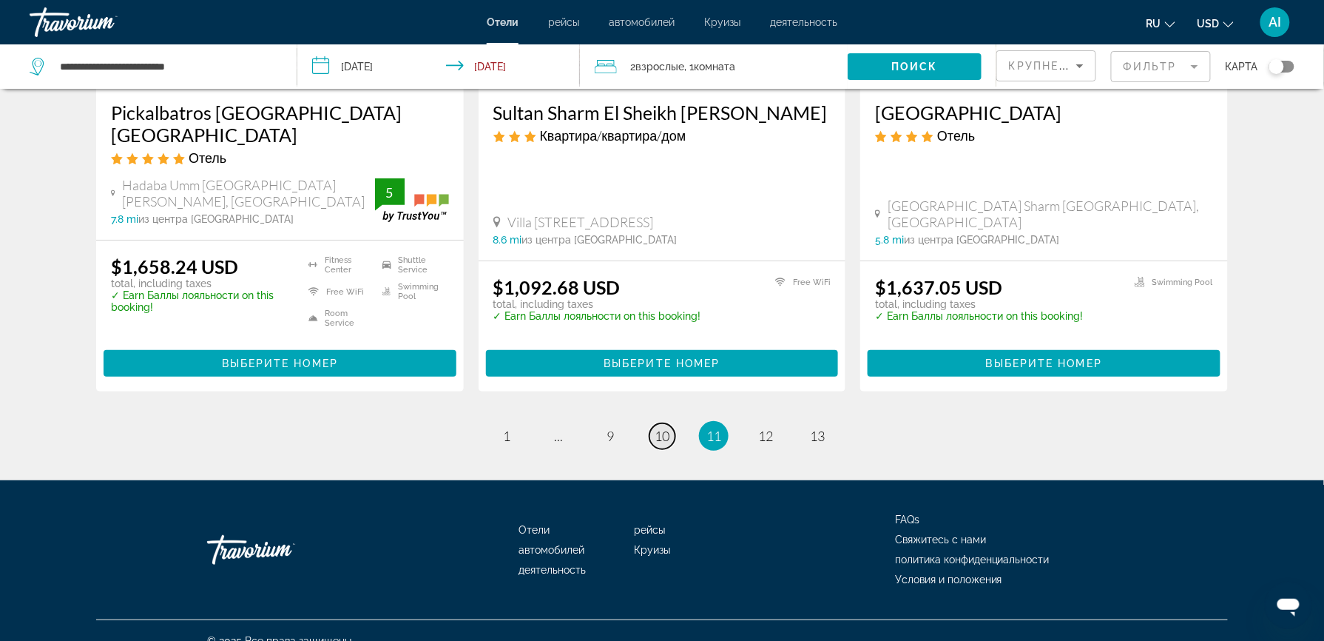
click at [664, 428] on span "10" at bounding box center [662, 436] width 15 height 16
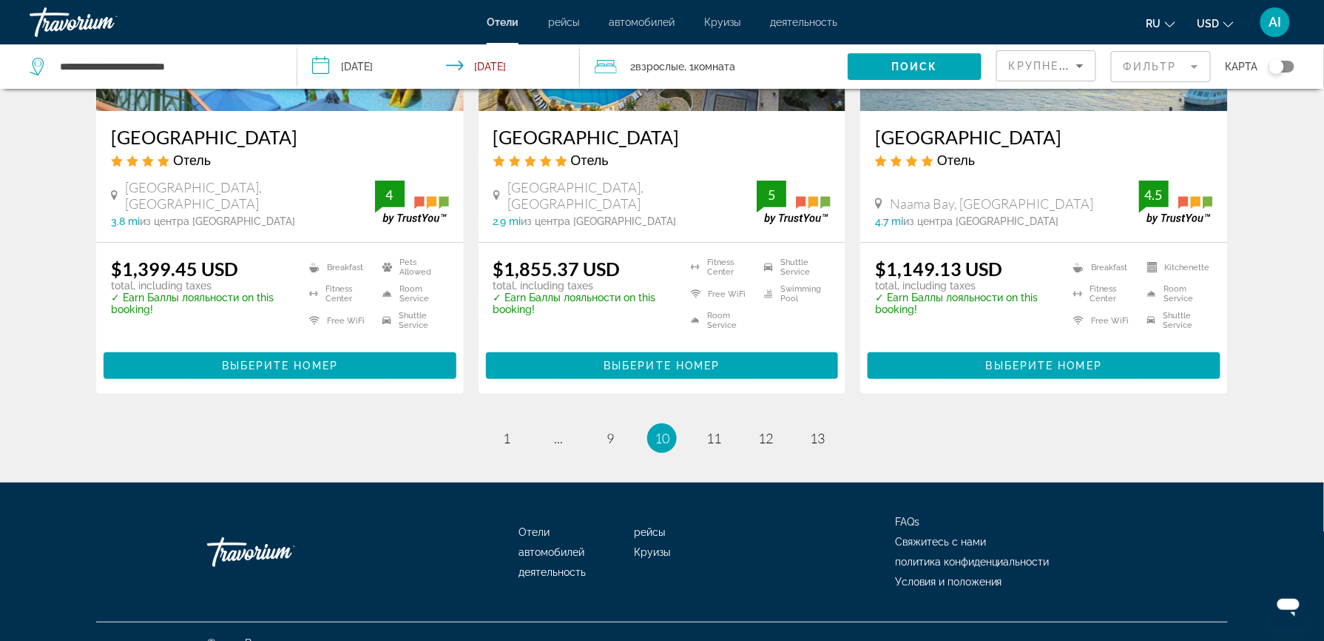
scroll to position [1934, 0]
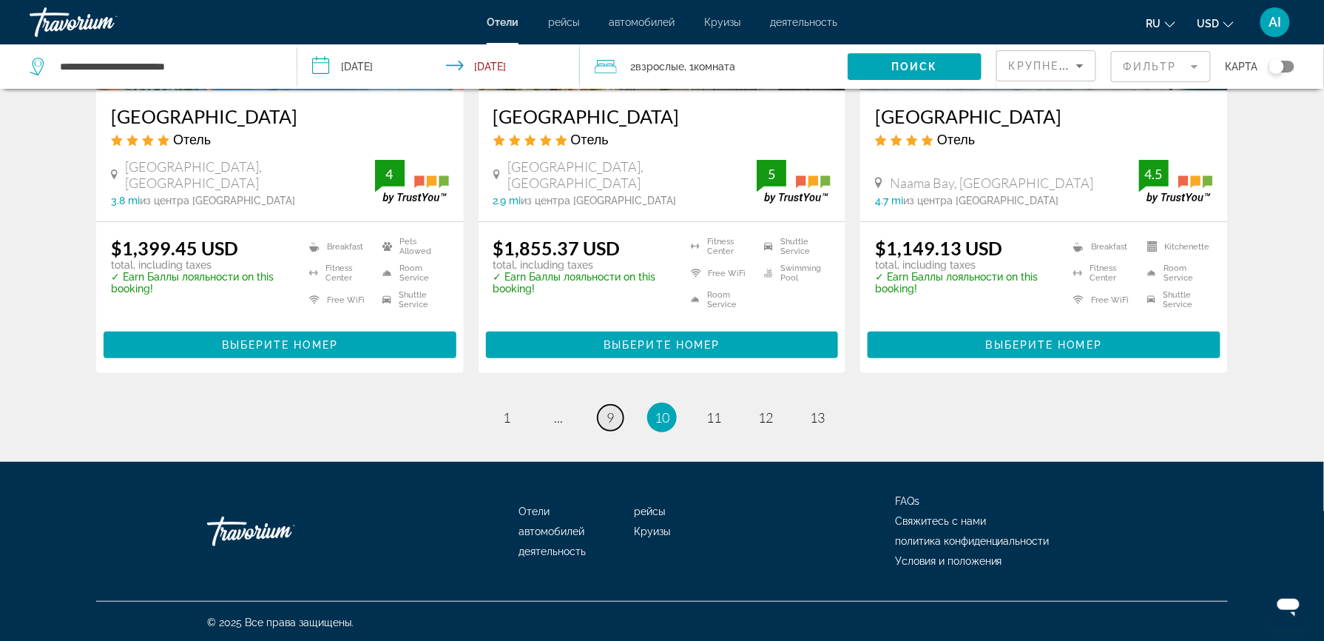
click at [610, 418] on span "9" at bounding box center [610, 417] width 7 height 16
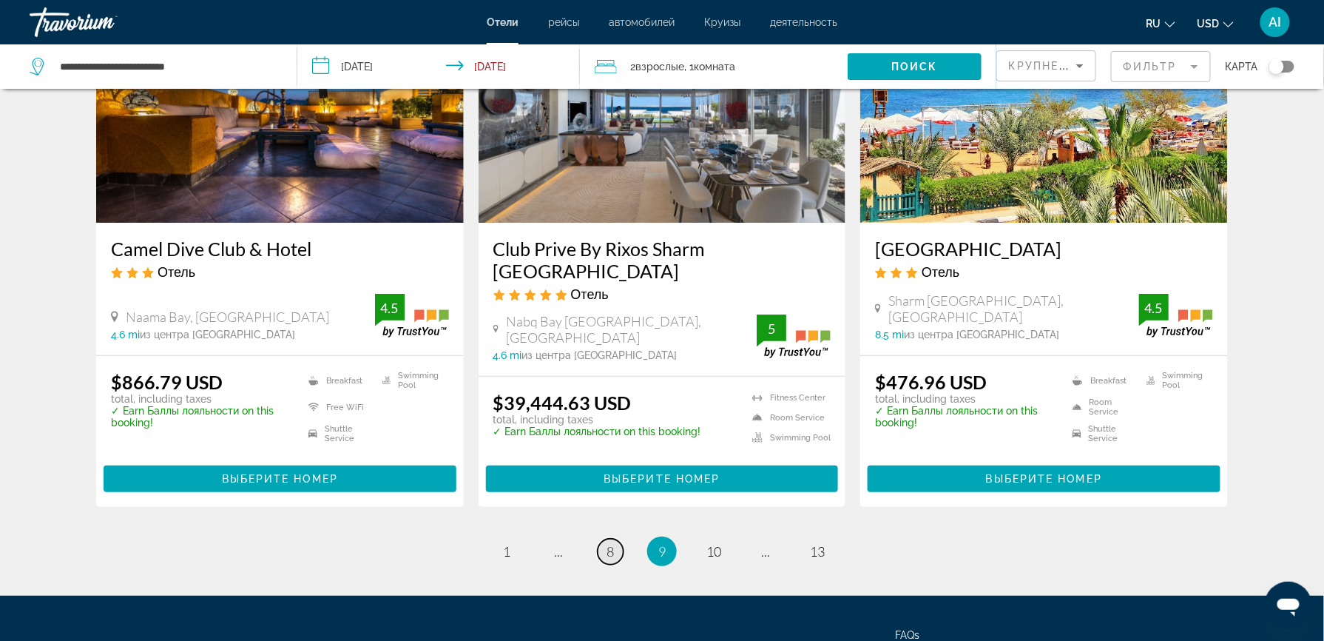
scroll to position [1989, 0]
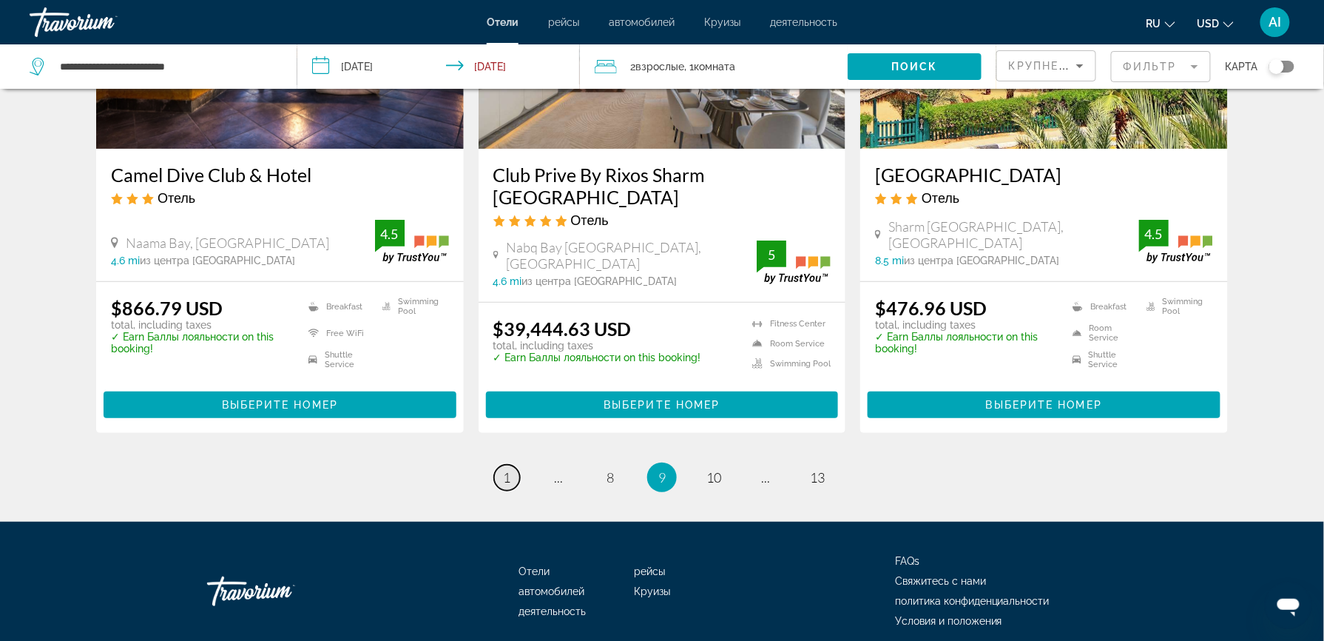
click at [507, 469] on span "1" at bounding box center [506, 477] width 7 height 16
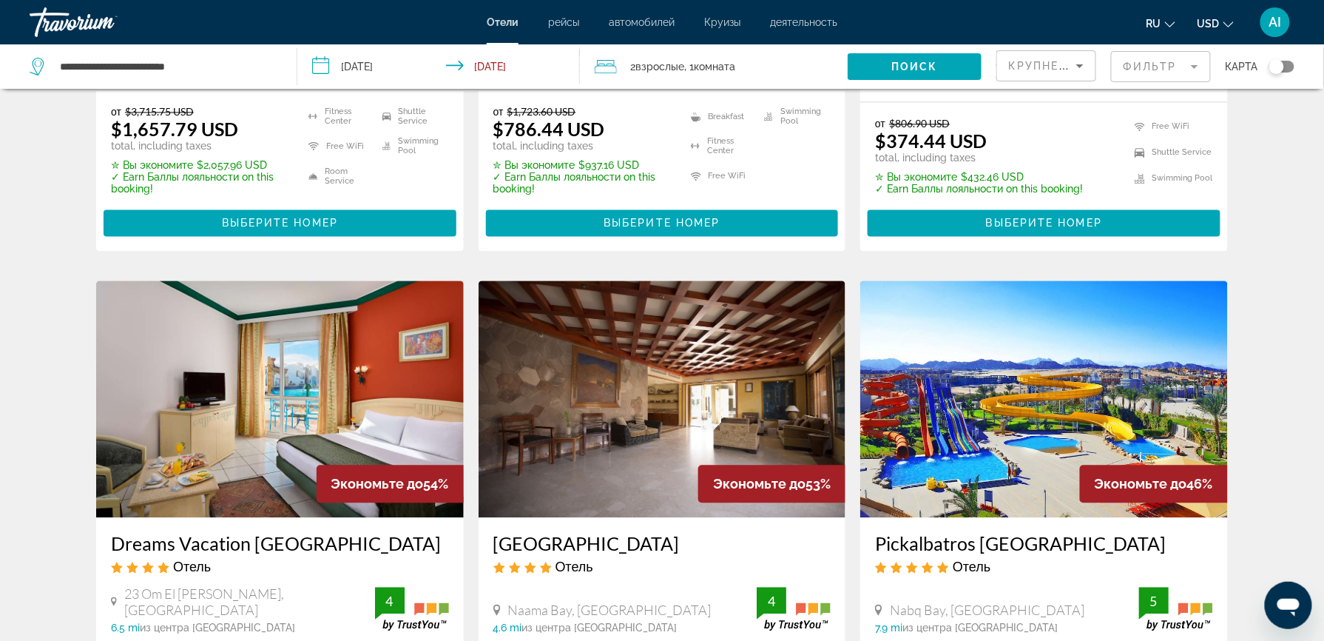
scroll to position [1007, 0]
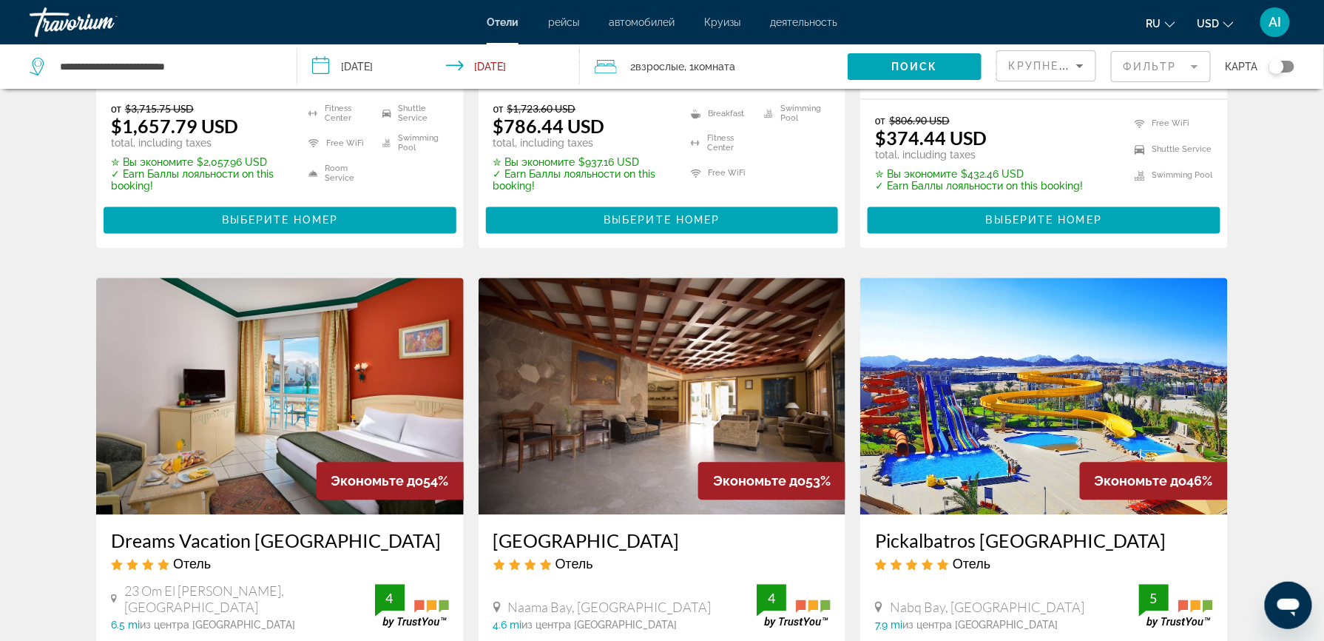
click at [1161, 63] on mat-form-field "Фильтр" at bounding box center [1161, 66] width 100 height 31
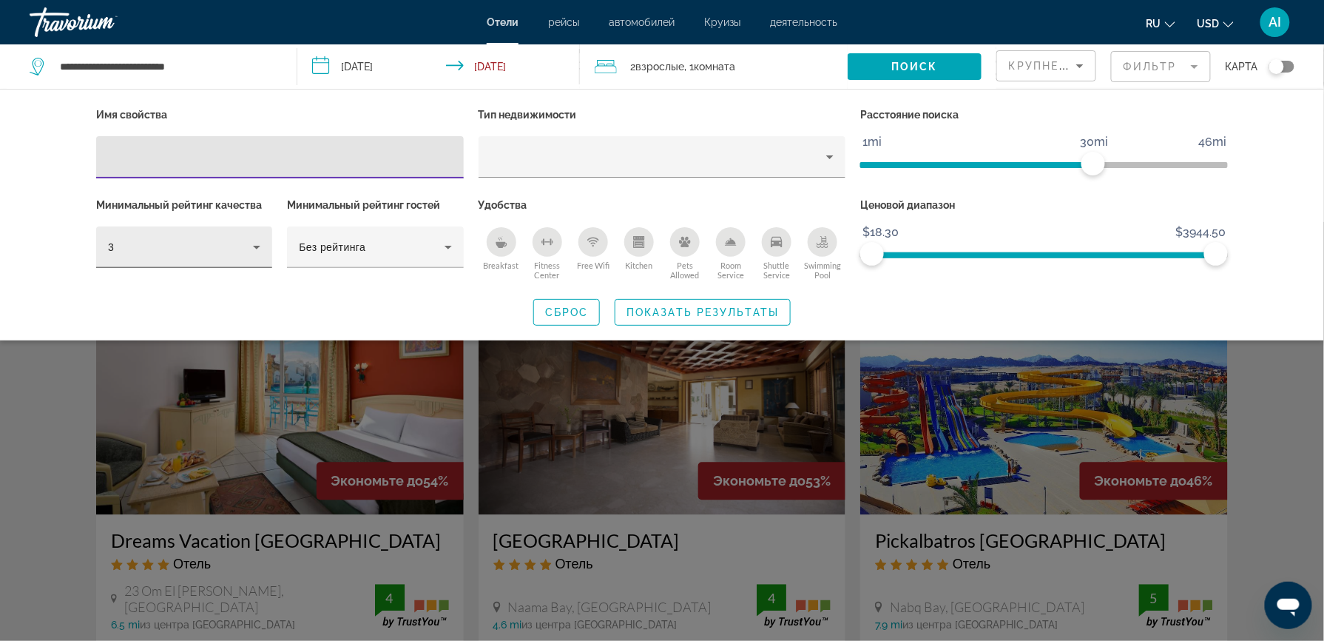
click at [255, 246] on icon "Hotel Filters" at bounding box center [256, 248] width 7 height 4
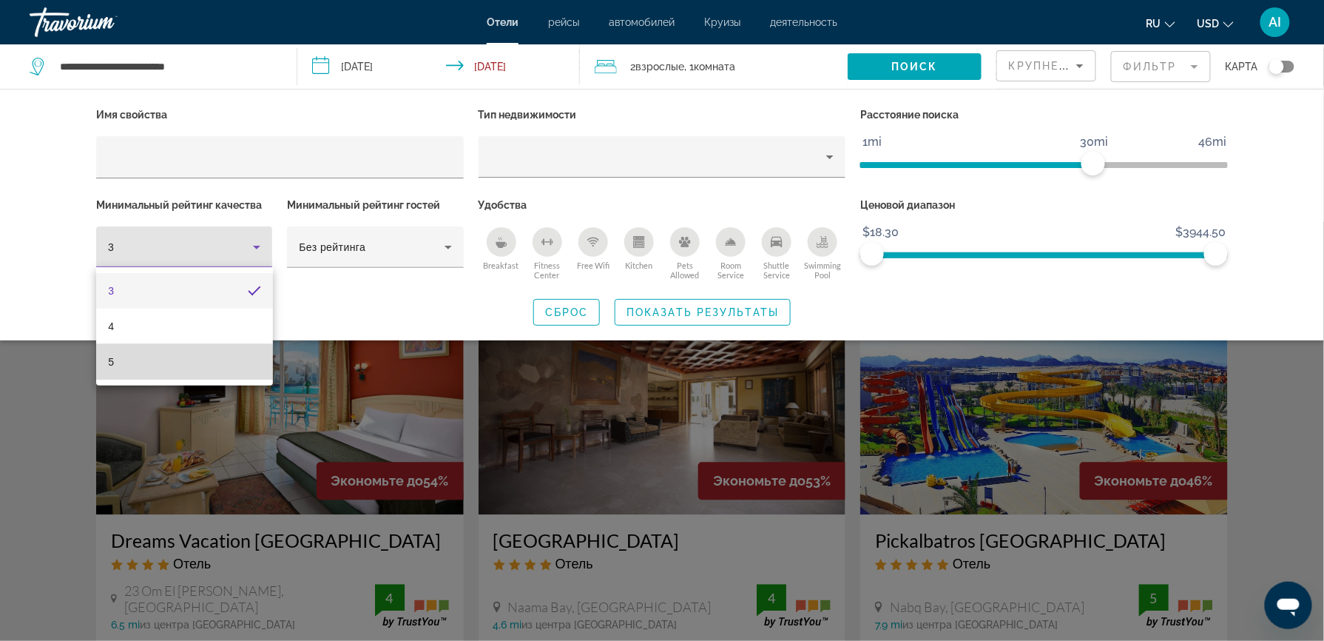
click at [169, 376] on mat-option "5" at bounding box center [184, 362] width 176 height 36
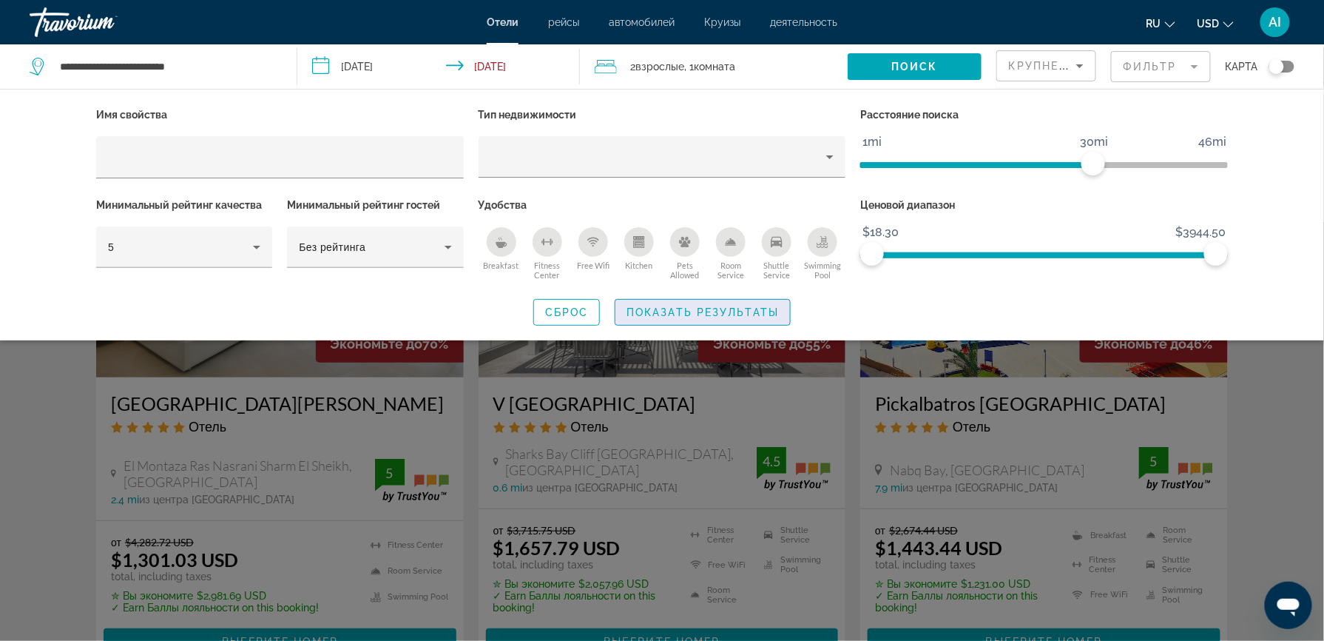
click at [648, 309] on span "Показать результаты" at bounding box center [703, 312] width 152 height 12
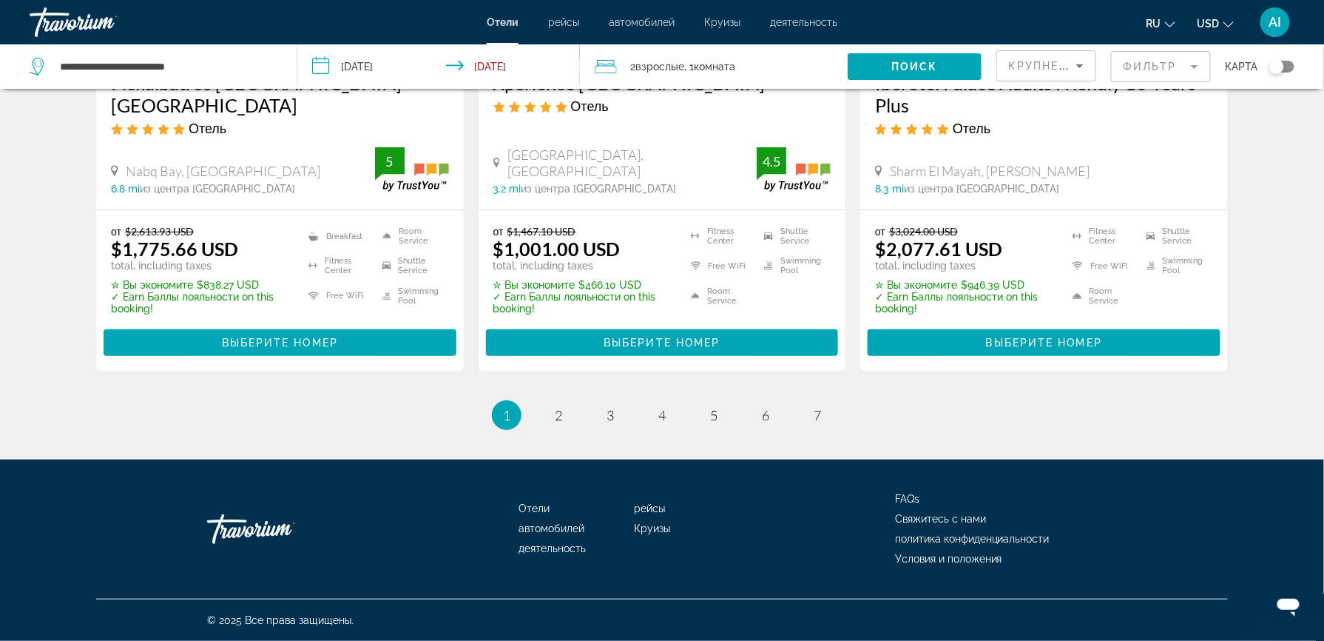
scroll to position [2061, 0]
click at [560, 416] on span "2" at bounding box center [558, 415] width 7 height 16
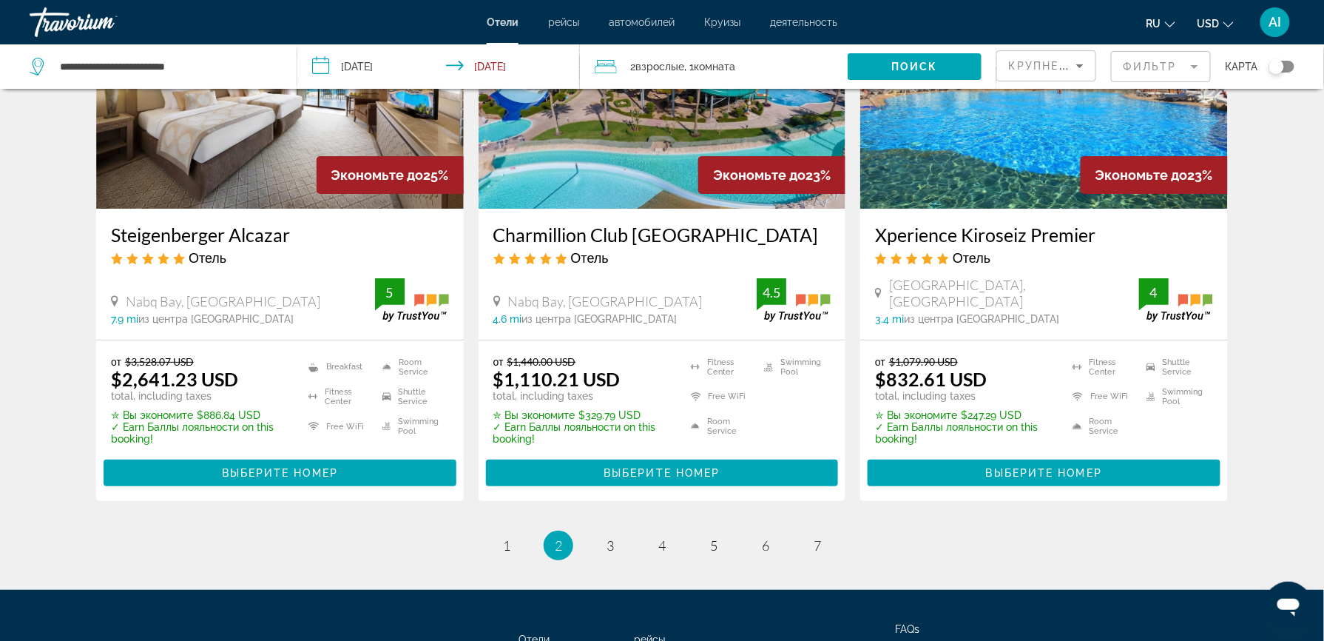
scroll to position [1910, 0]
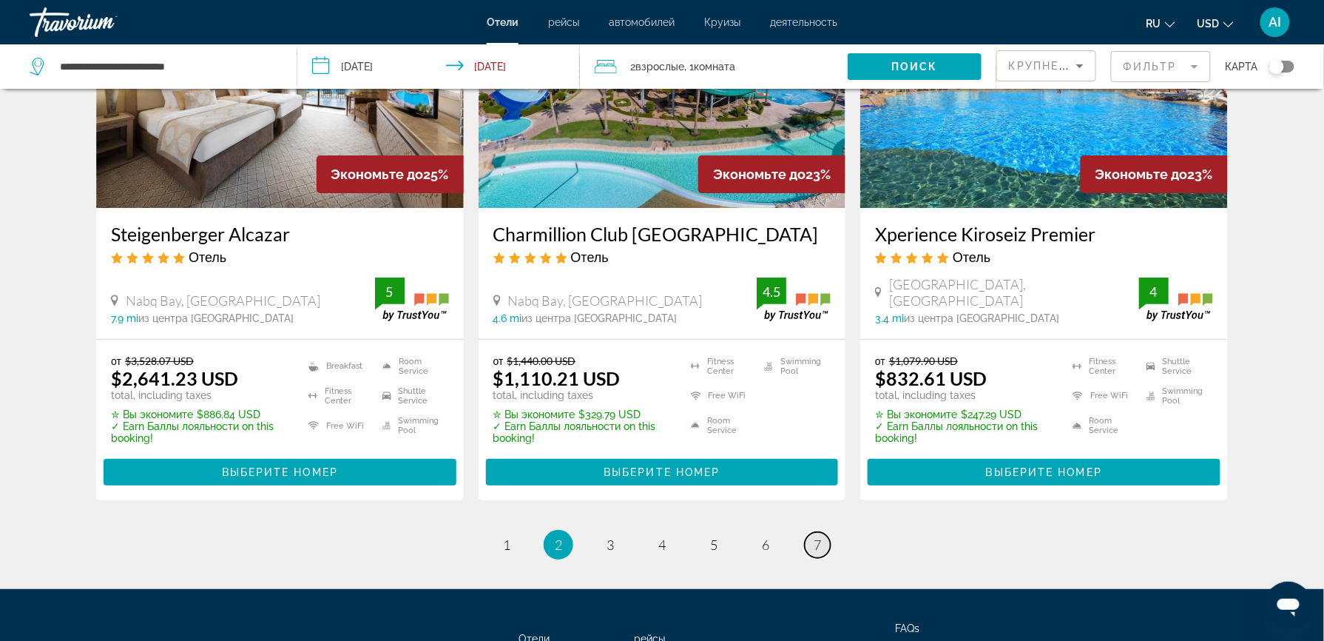
click at [824, 532] on link "page 7" at bounding box center [818, 545] width 26 height 26
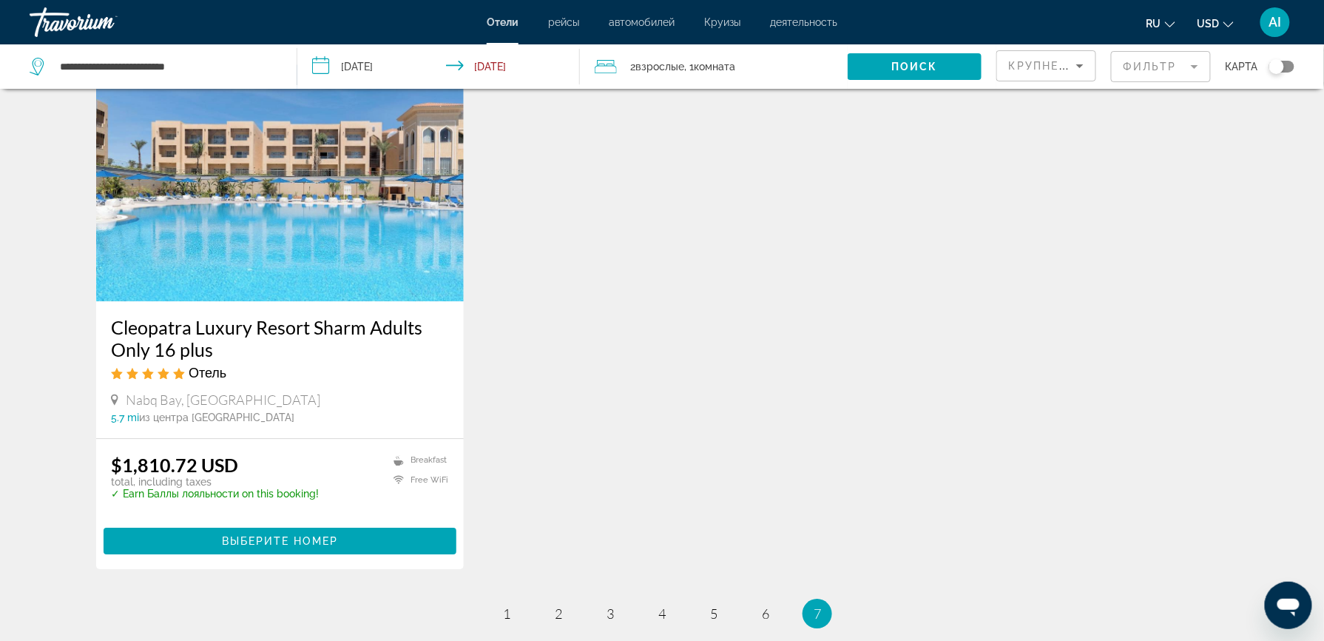
scroll to position [1416, 0]
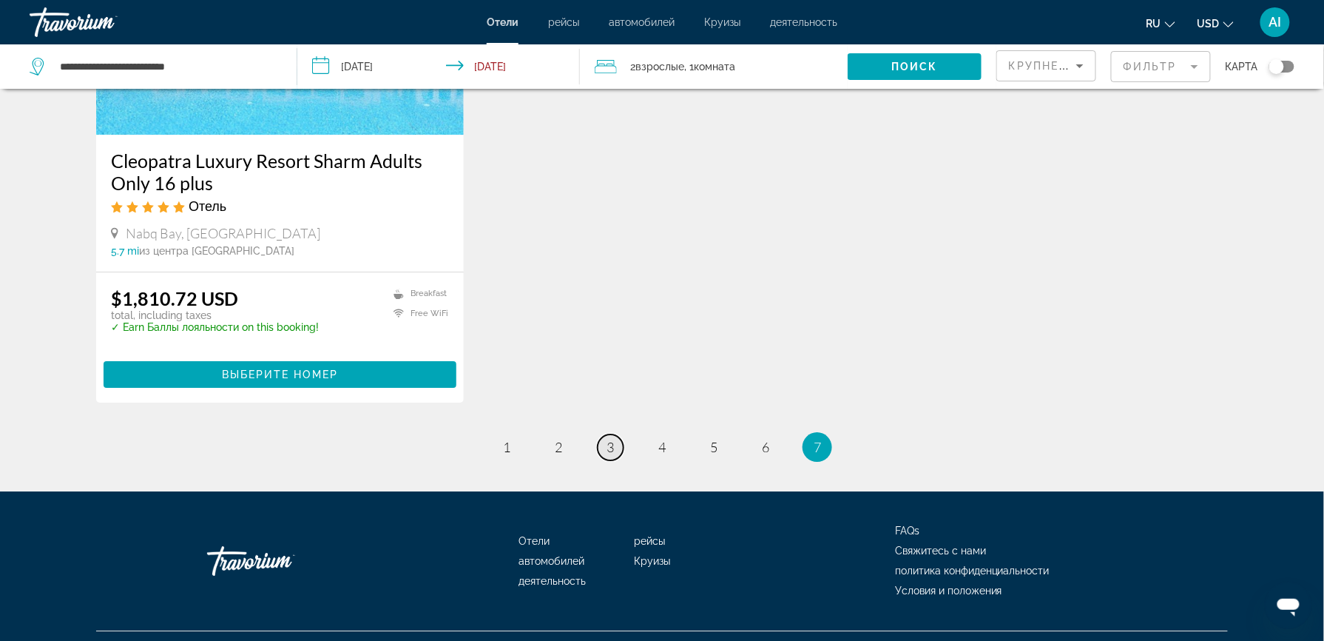
click at [611, 439] on span "3" at bounding box center [610, 447] width 7 height 16
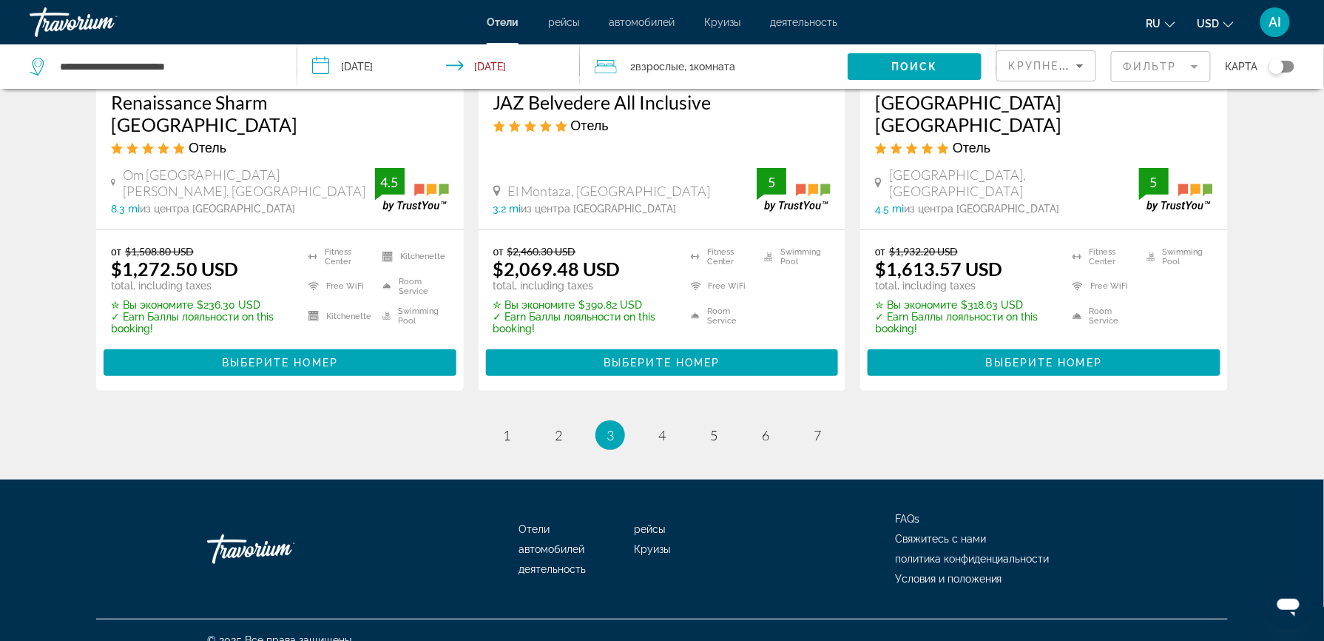
scroll to position [2055, 0]
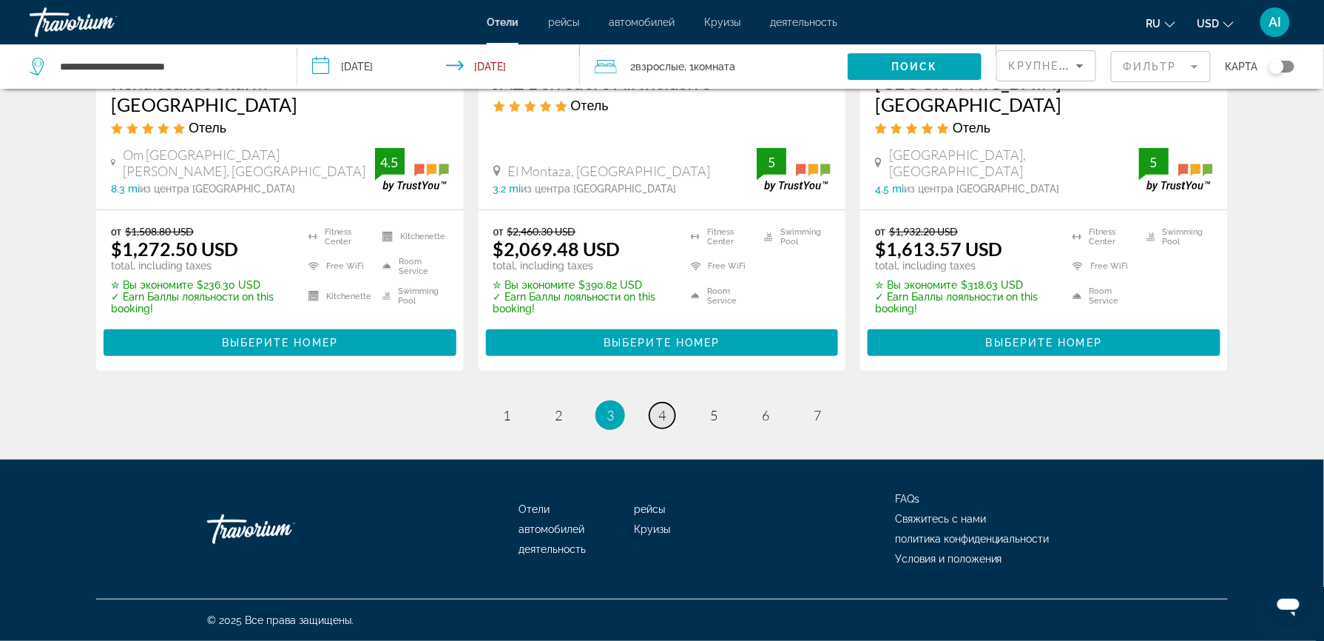
click at [654, 423] on link "page 4" at bounding box center [663, 415] width 26 height 26
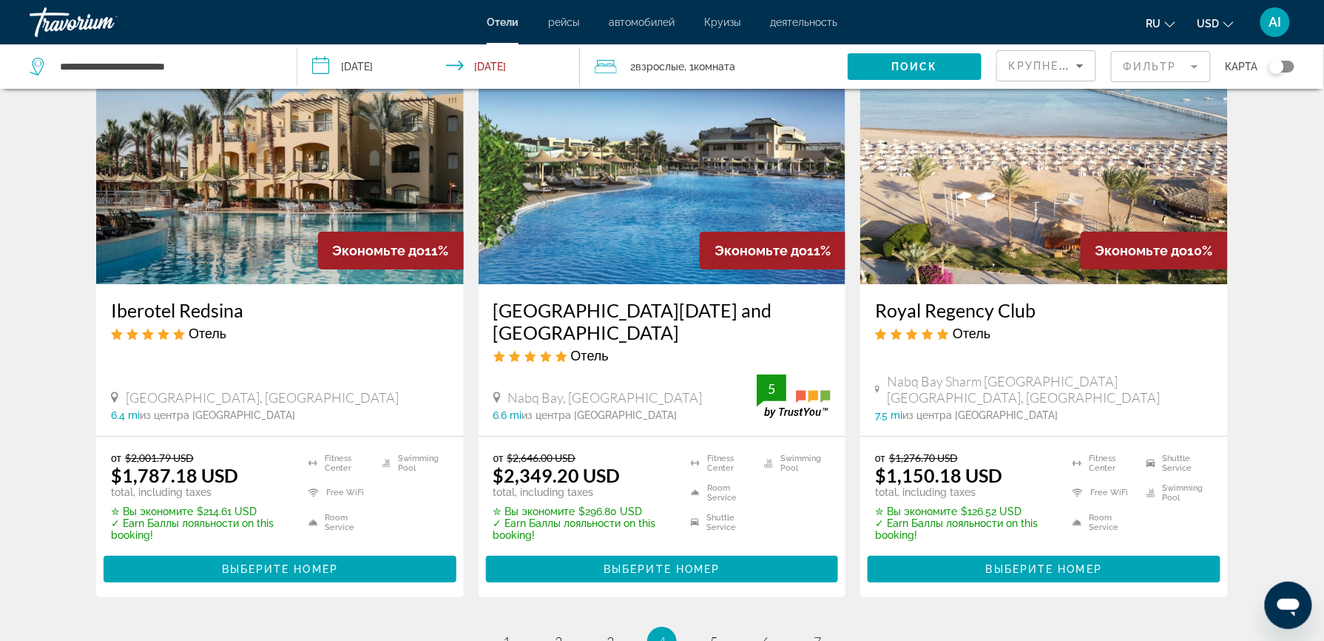
scroll to position [1910, 0]
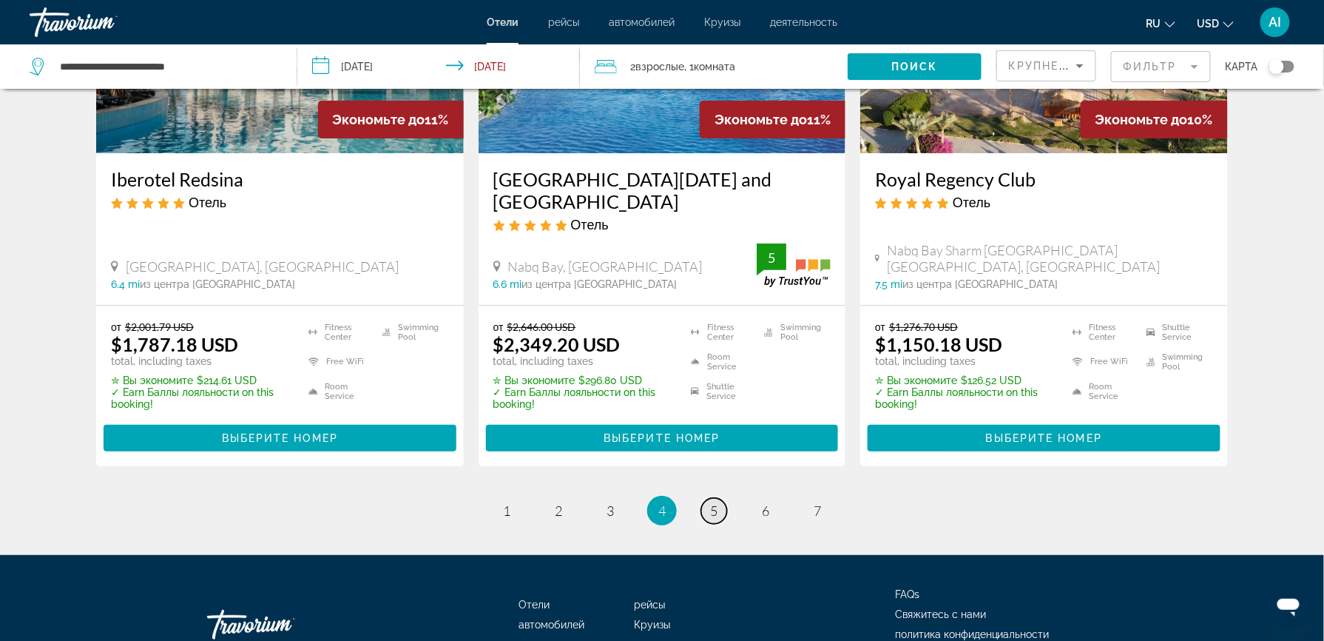
click at [719, 498] on link "page 5" at bounding box center [714, 511] width 26 height 26
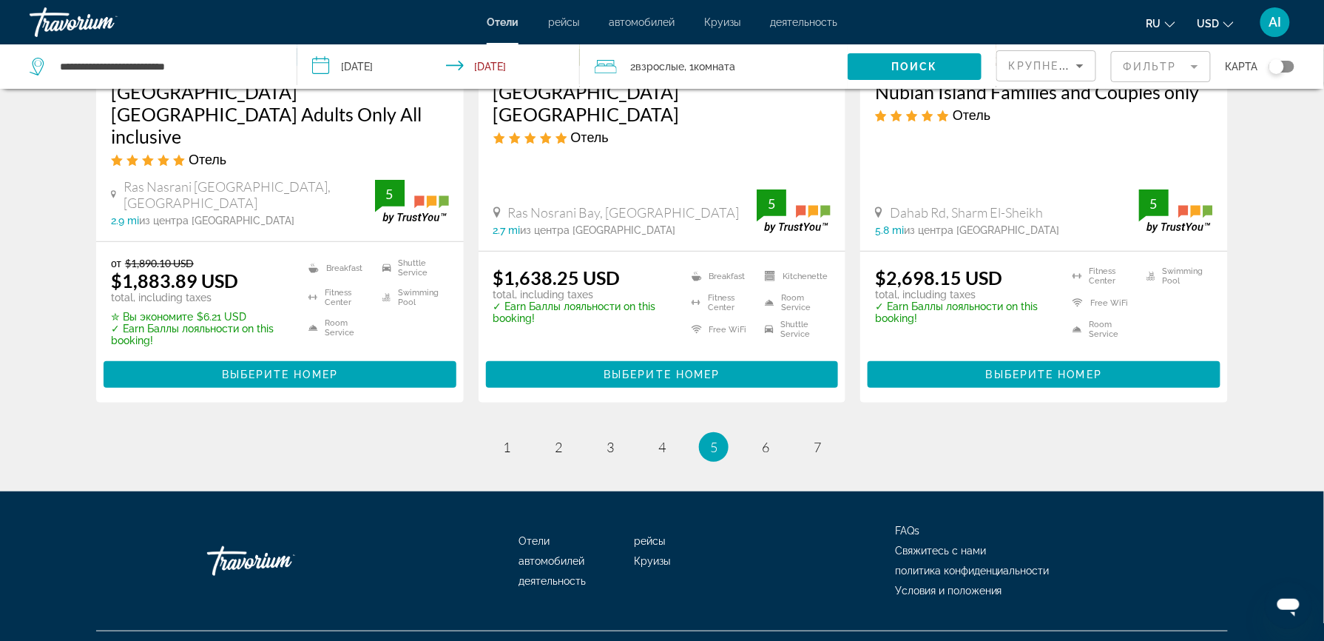
scroll to position [2017, 0]
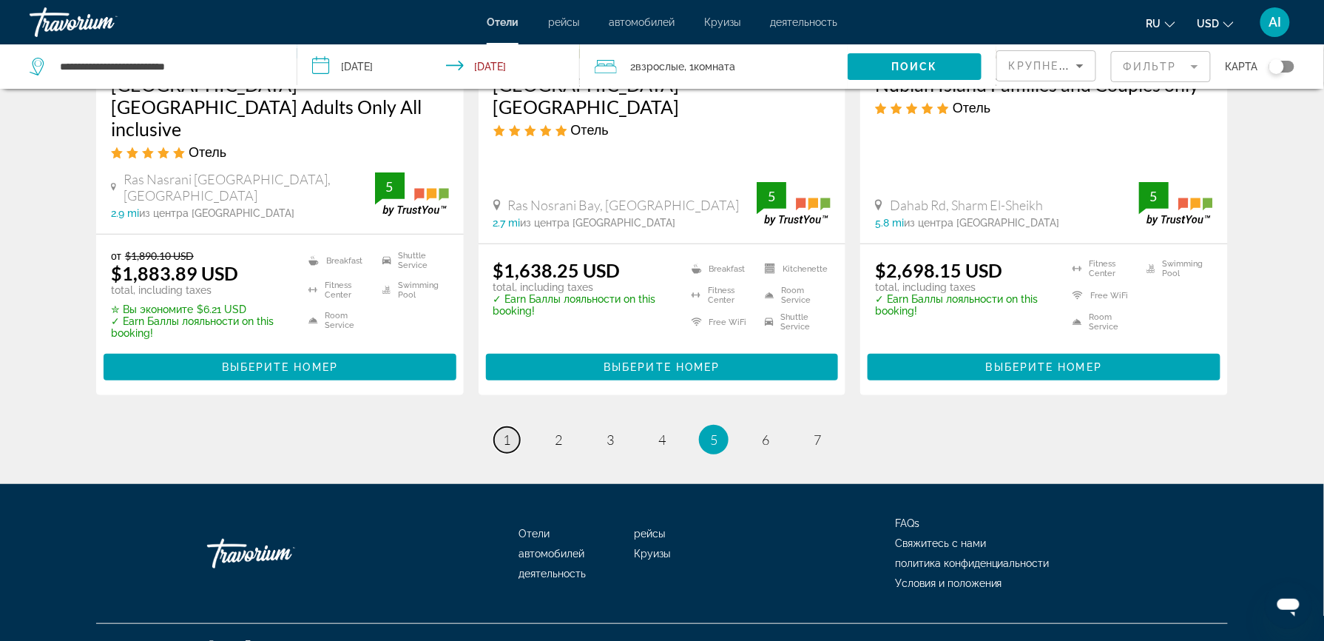
click at [505, 431] on span "1" at bounding box center [506, 439] width 7 height 16
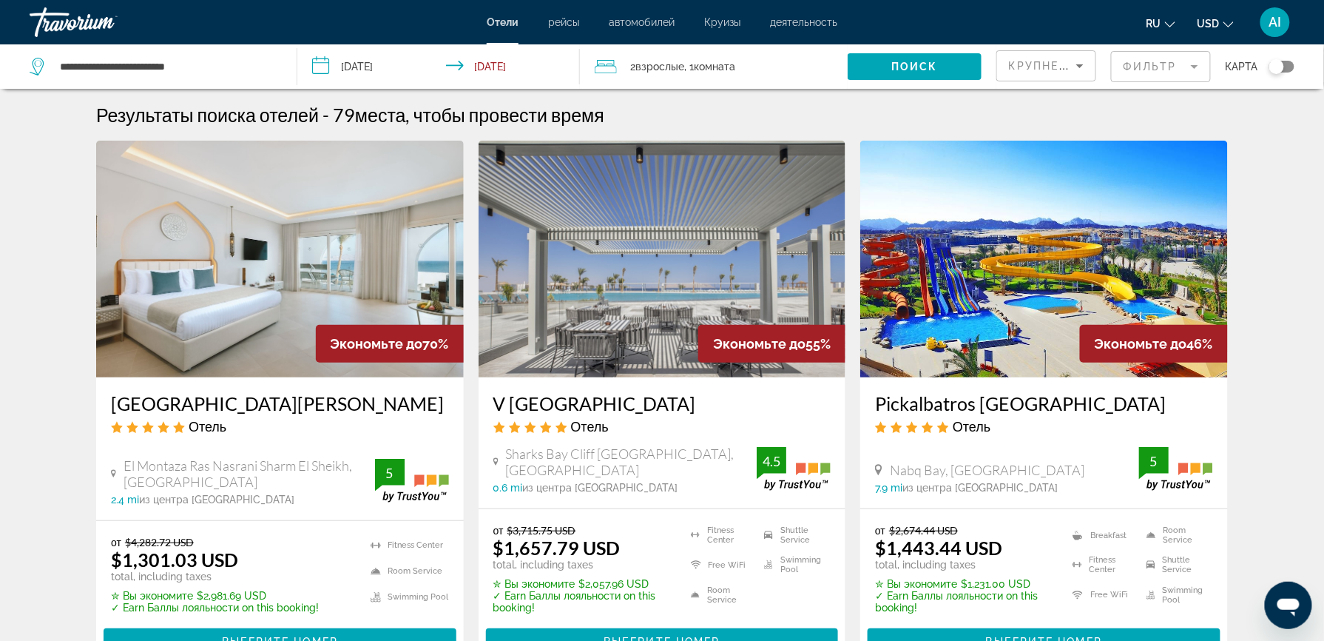
click at [1151, 69] on mat-form-field "Фильтр" at bounding box center [1161, 66] width 100 height 31
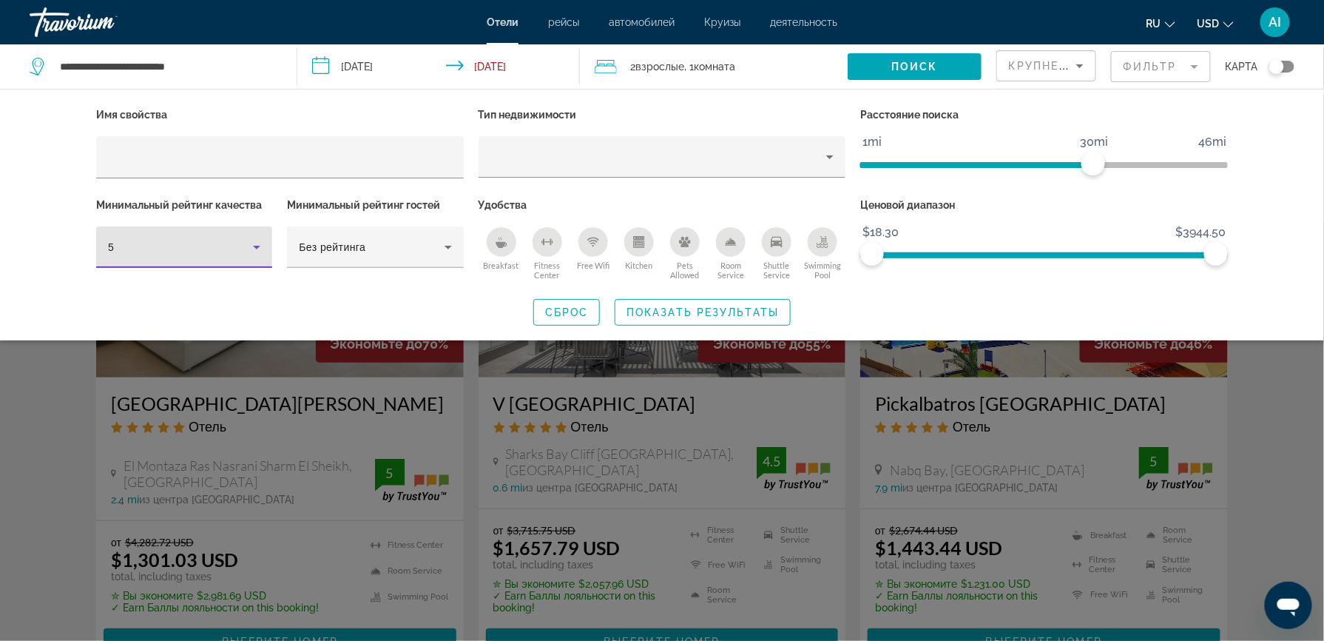
click at [256, 246] on icon "Hotel Filters" at bounding box center [256, 248] width 7 height 4
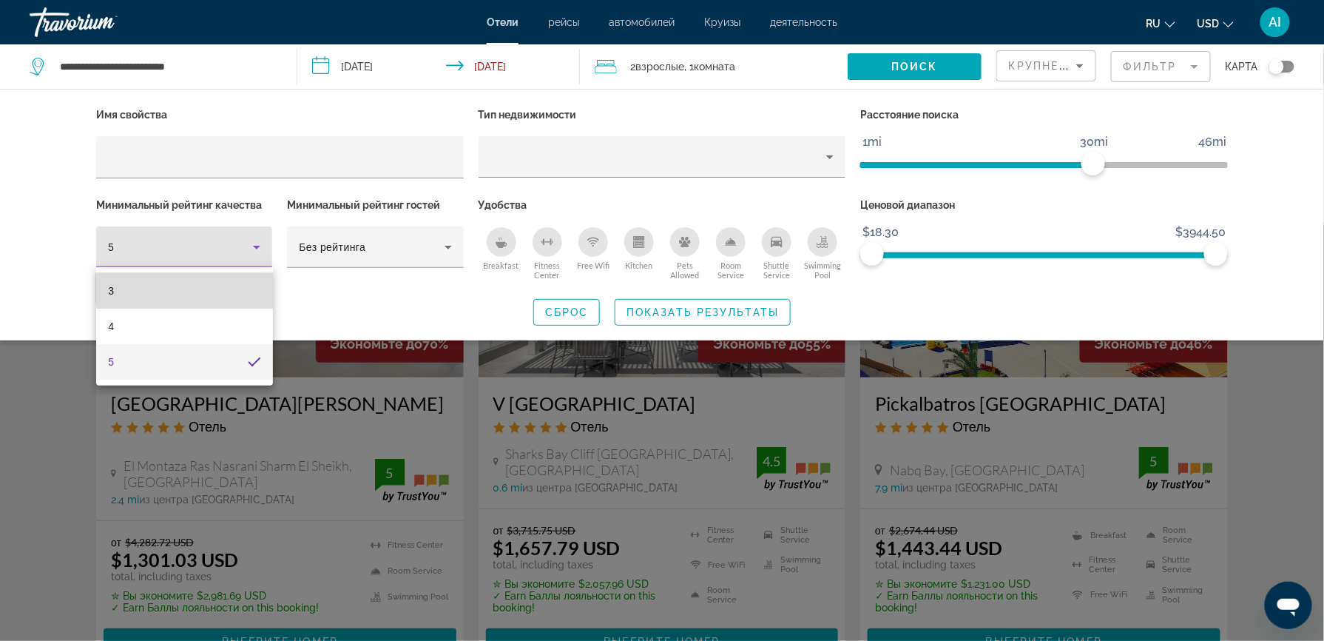
click at [223, 288] on mat-option "3" at bounding box center [184, 291] width 176 height 36
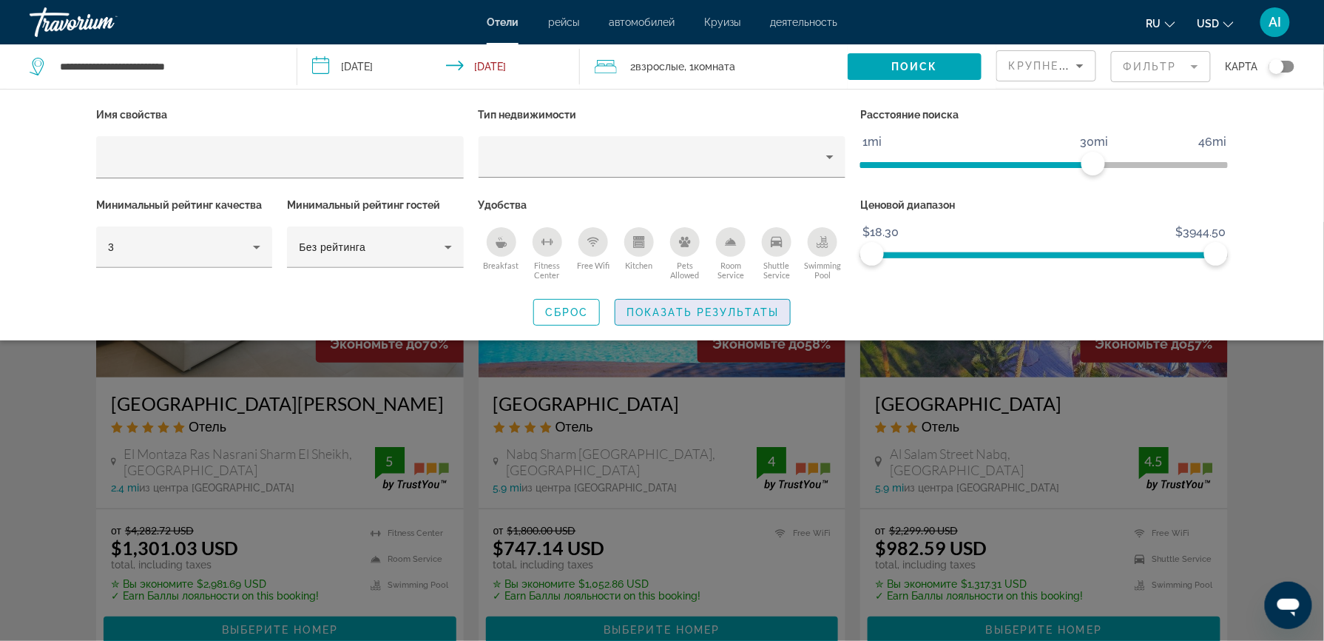
click at [737, 315] on span "Показать результаты" at bounding box center [703, 312] width 152 height 12
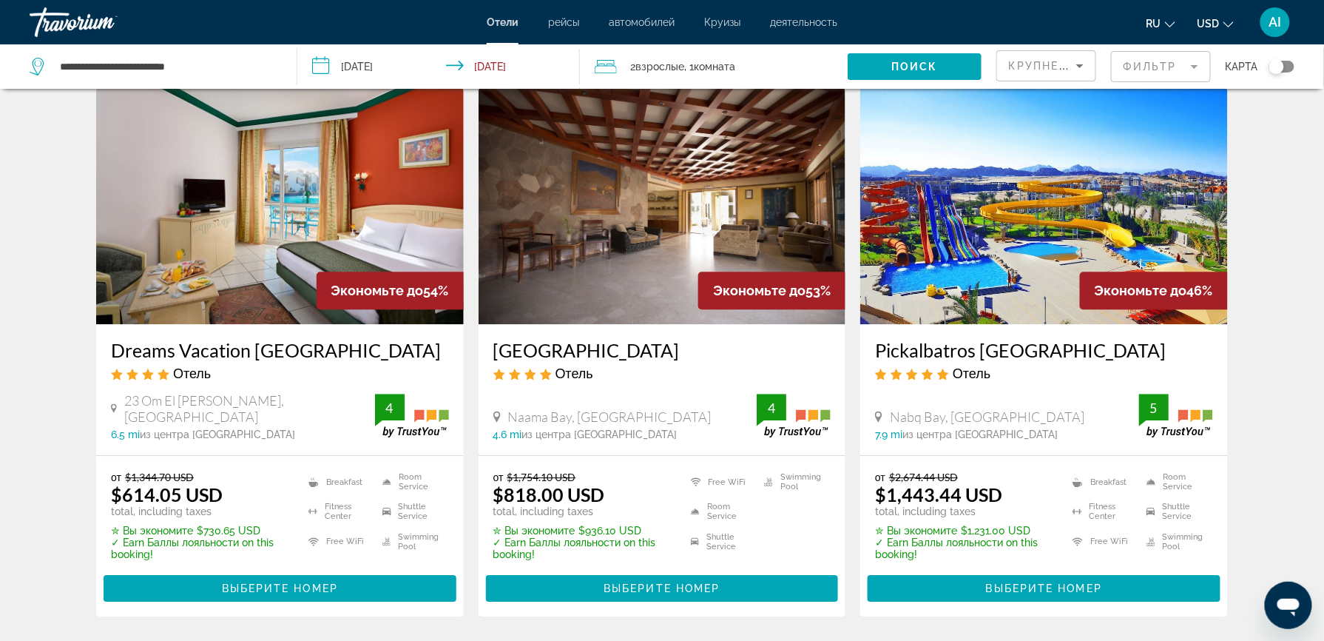
scroll to position [1212, 0]
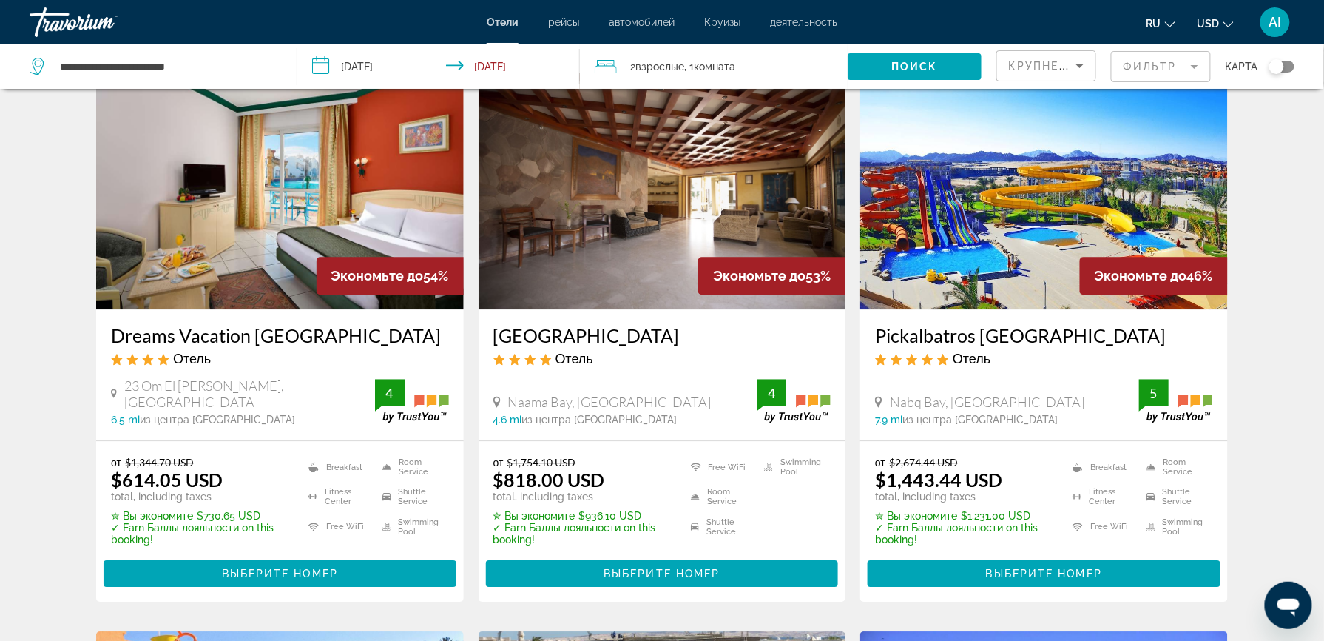
click at [255, 240] on img "Main content" at bounding box center [280, 190] width 368 height 237
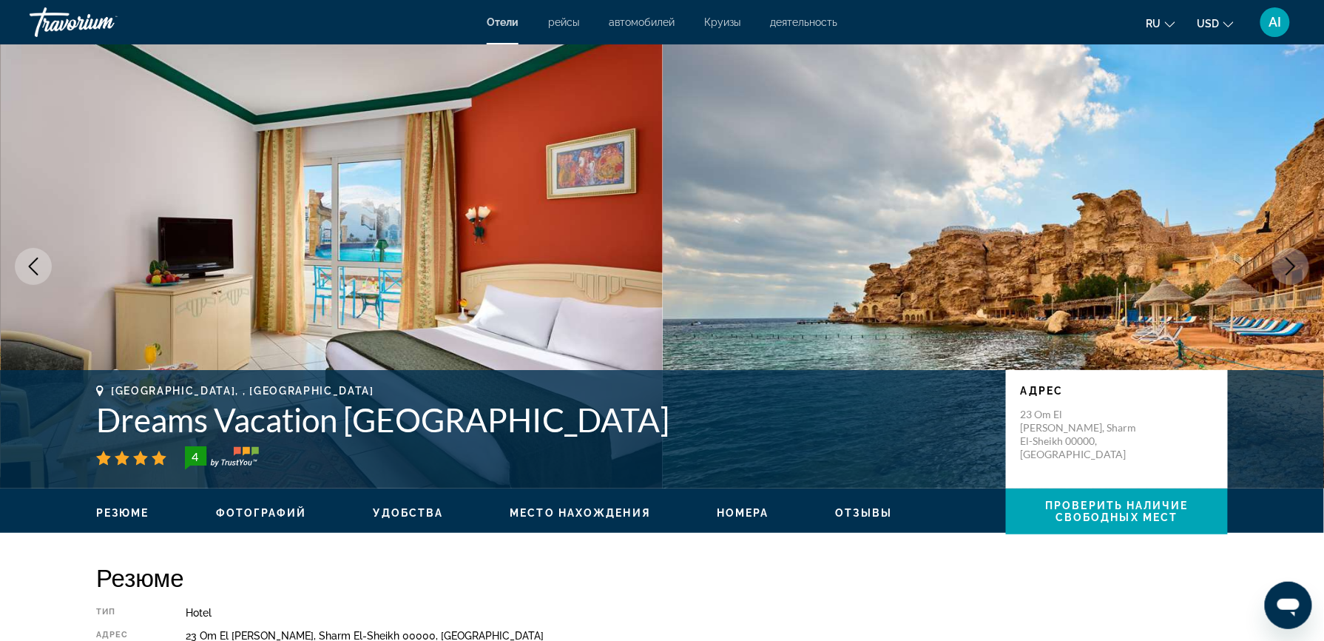
click at [610, 512] on span "Место нахождения" at bounding box center [580, 513] width 141 height 12
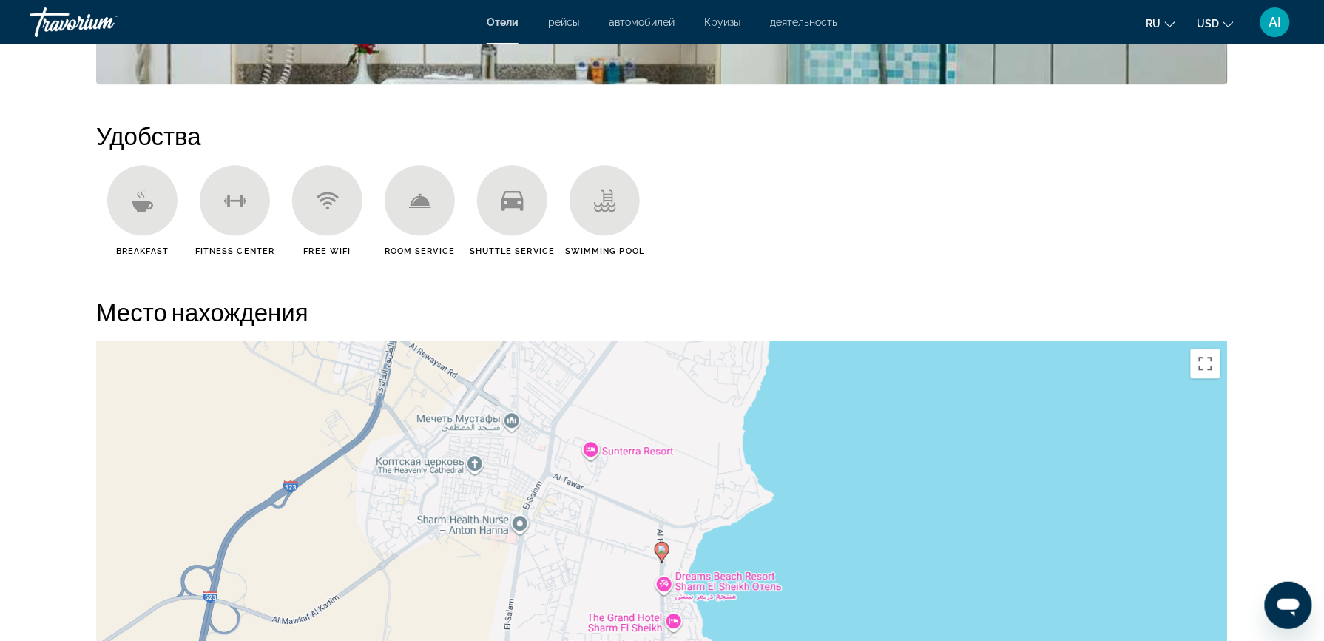
scroll to position [1354, 0]
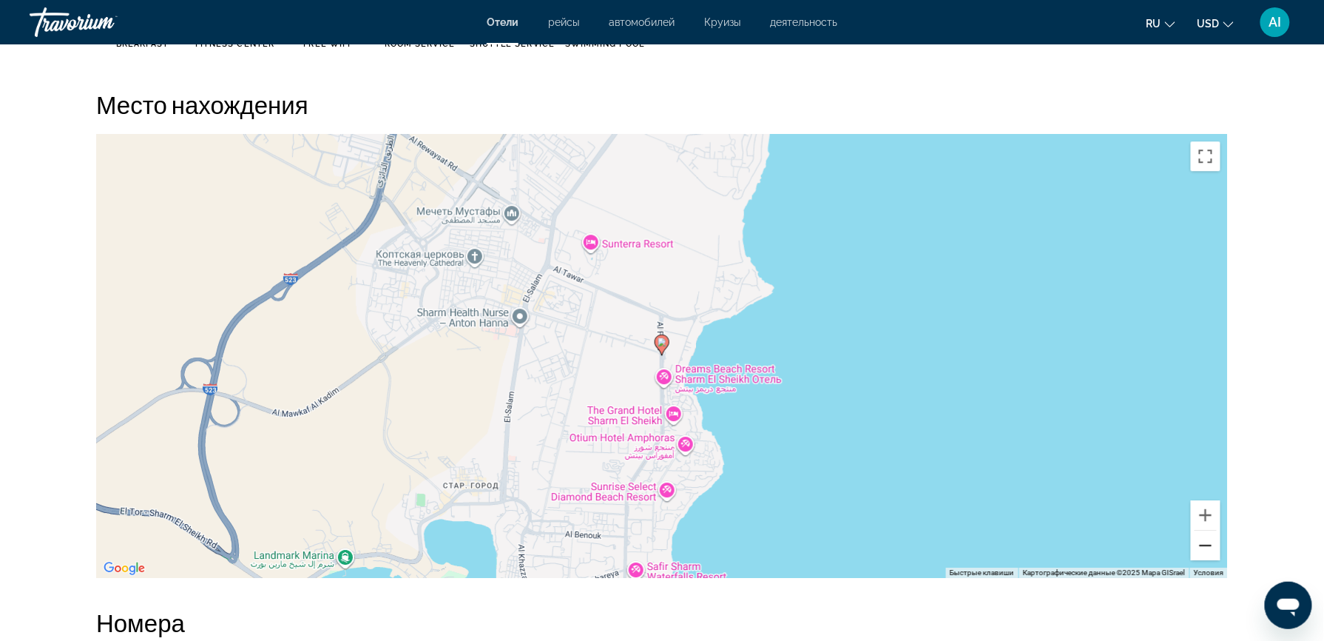
click at [1210, 553] on button "Уменьшить" at bounding box center [1206, 545] width 30 height 30
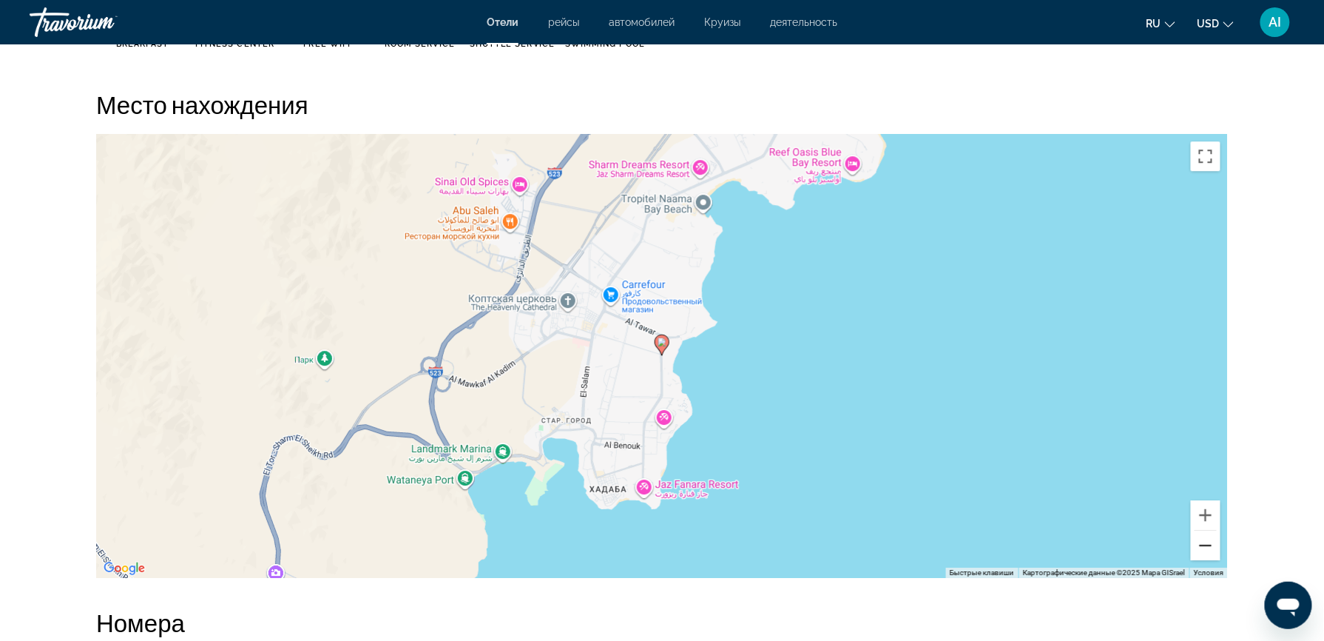
click at [1210, 553] on button "Уменьшить" at bounding box center [1206, 545] width 30 height 30
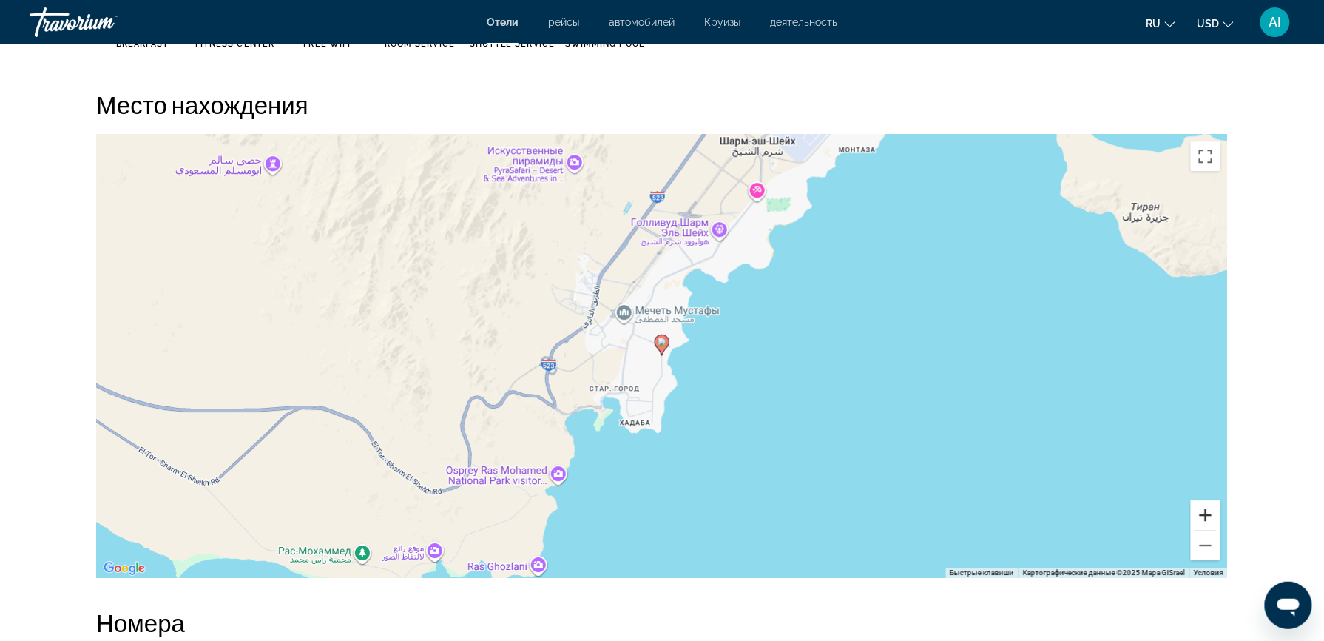
click at [1200, 505] on button "Увеличить" at bounding box center [1206, 515] width 30 height 30
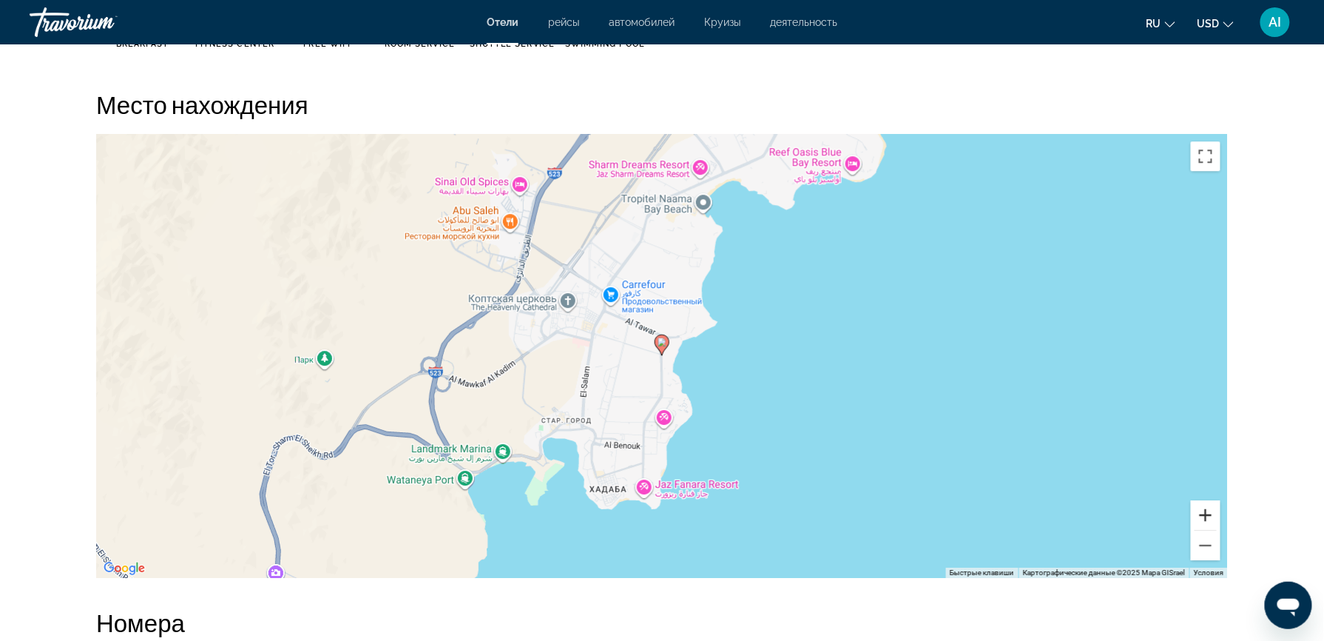
click at [1200, 505] on button "Увеличить" at bounding box center [1206, 515] width 30 height 30
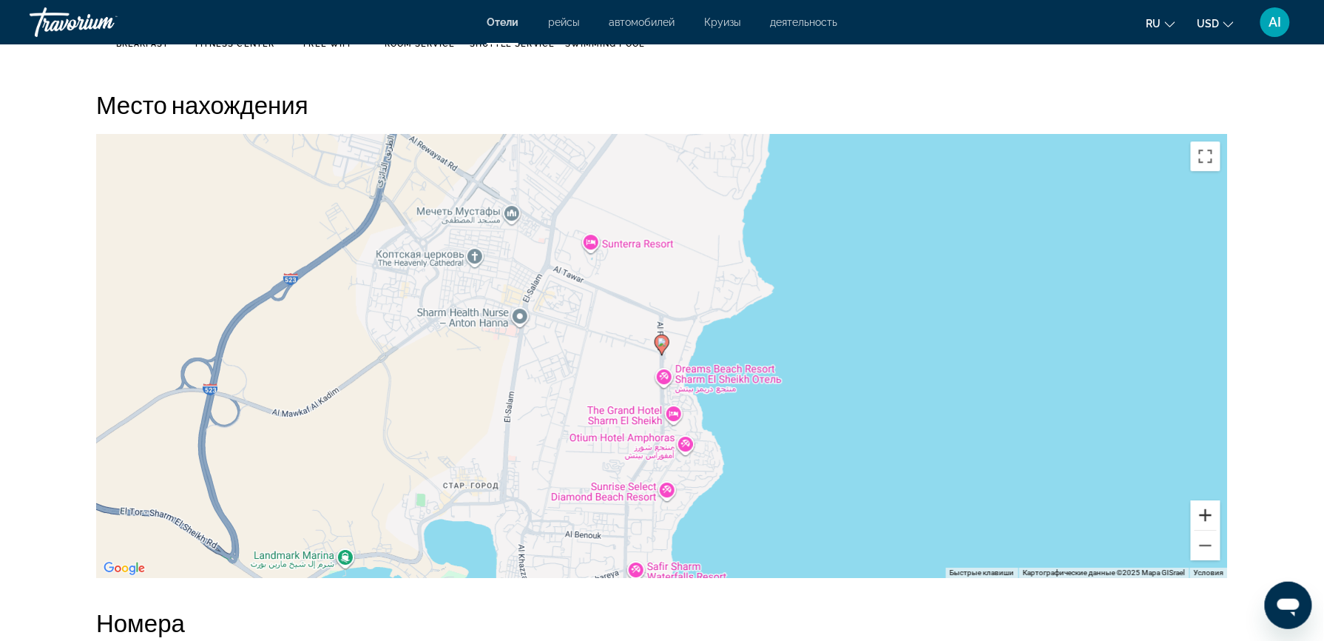
click at [1200, 505] on button "Увеличить" at bounding box center [1206, 515] width 30 height 30
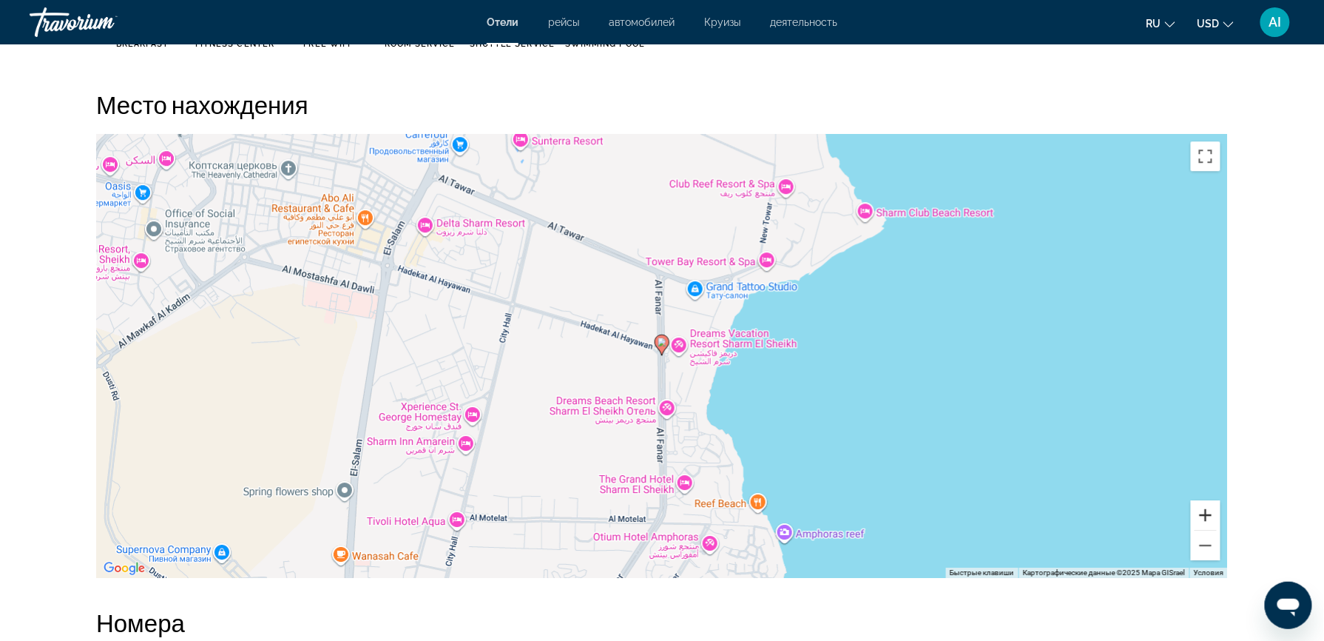
click at [1200, 505] on button "Увеличить" at bounding box center [1206, 515] width 30 height 30
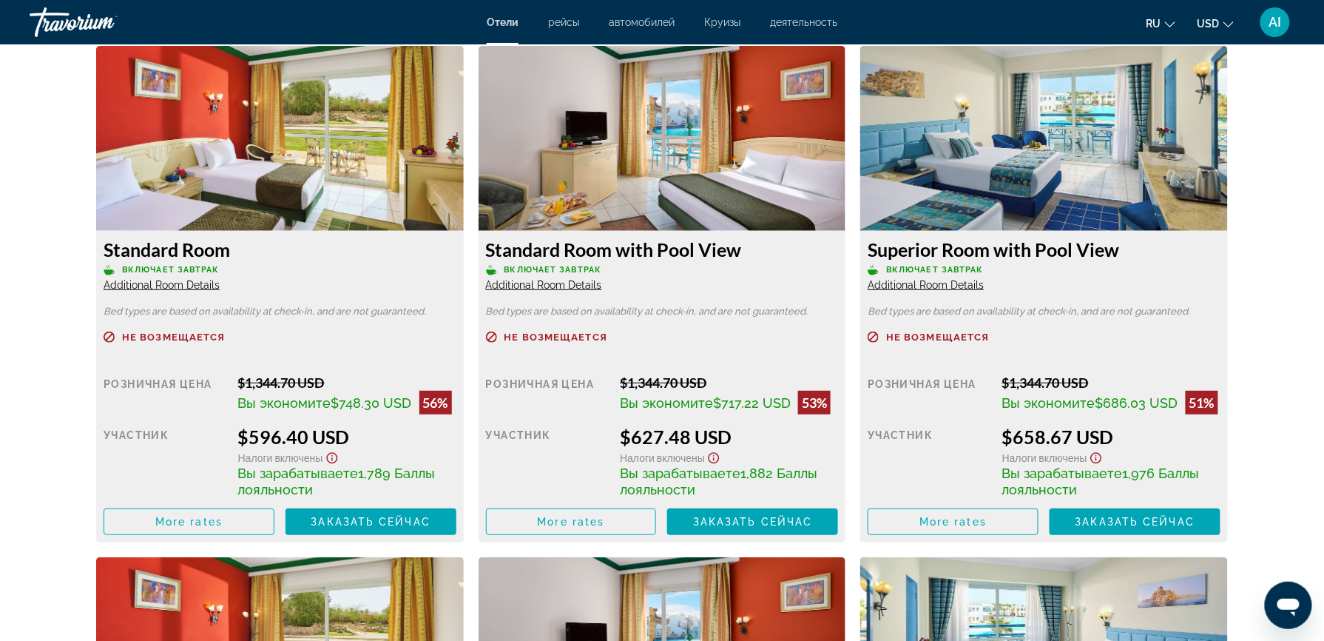
scroll to position [2068, 0]
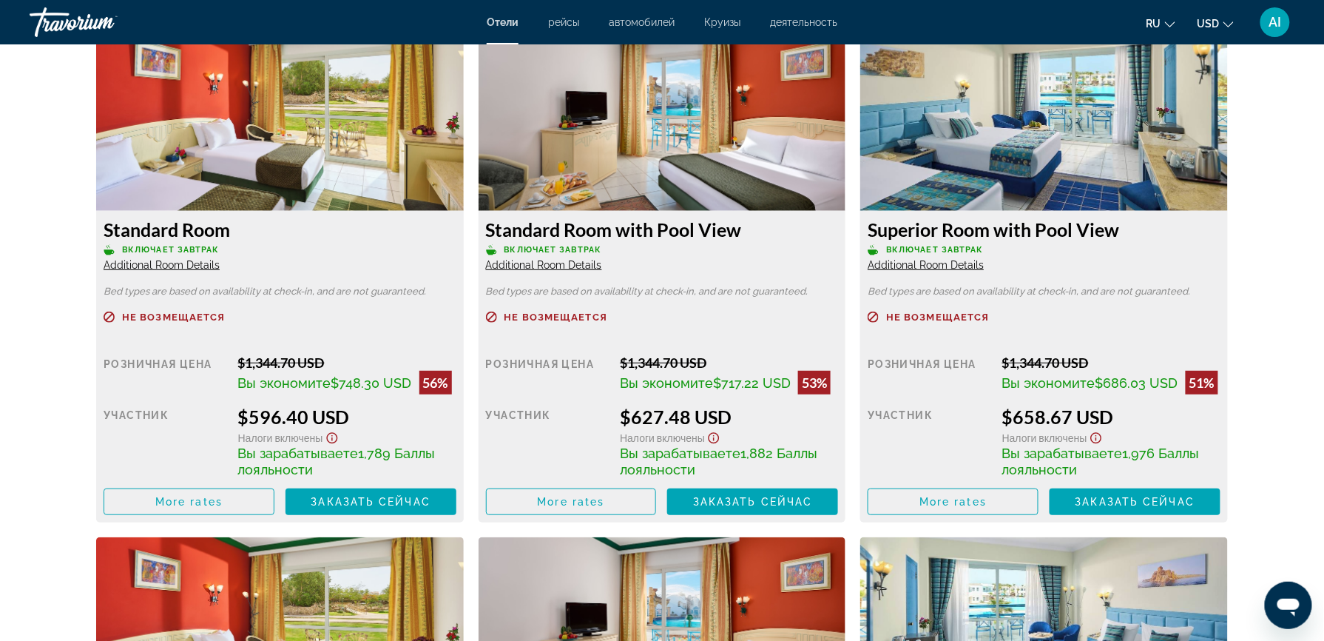
click at [267, 187] on img "Main content" at bounding box center [280, 118] width 368 height 185
click at [377, 505] on span "Заказать сейчас" at bounding box center [371, 502] width 120 height 12
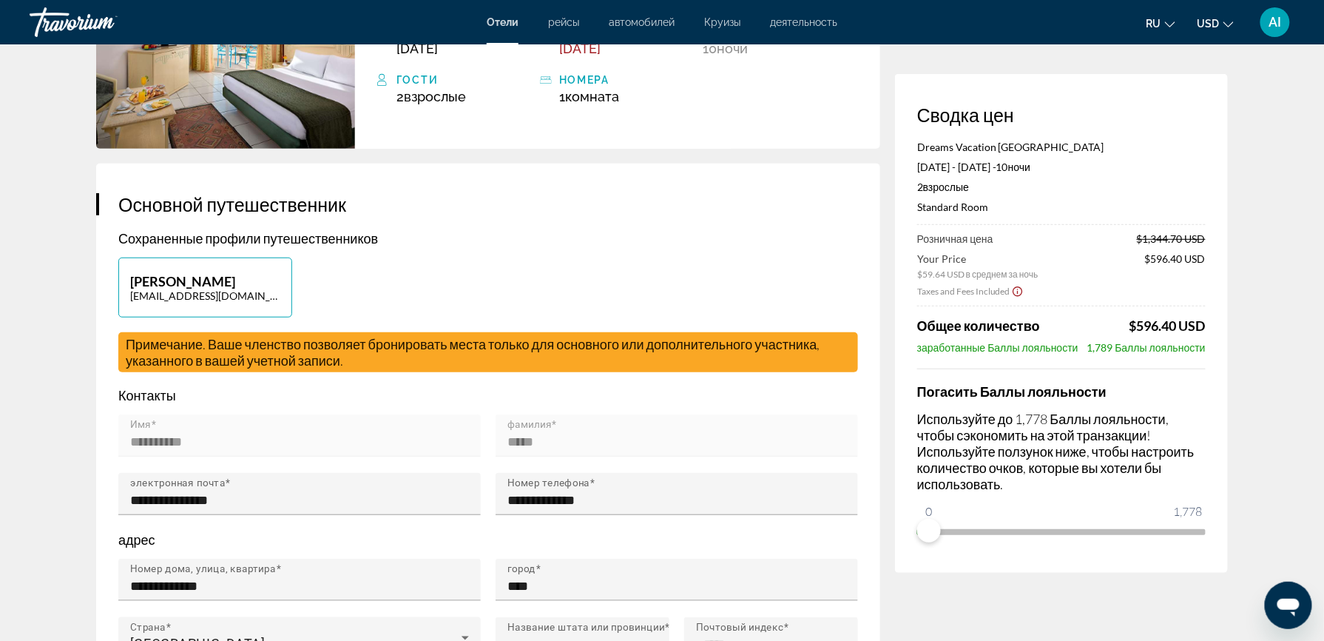
scroll to position [276, 0]
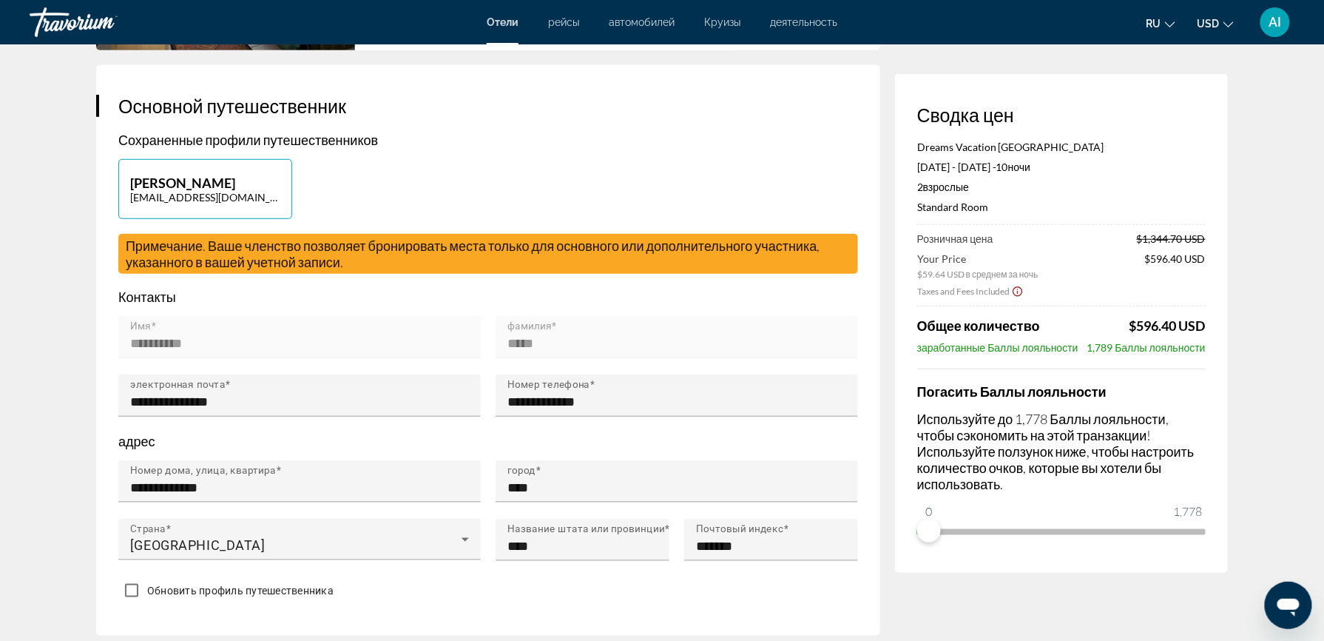
click at [1105, 365] on div "Перейти к основному содержанию Отели рейсы автомобилей Круизы деятельность Отел…" at bounding box center [662, 44] width 1324 height 641
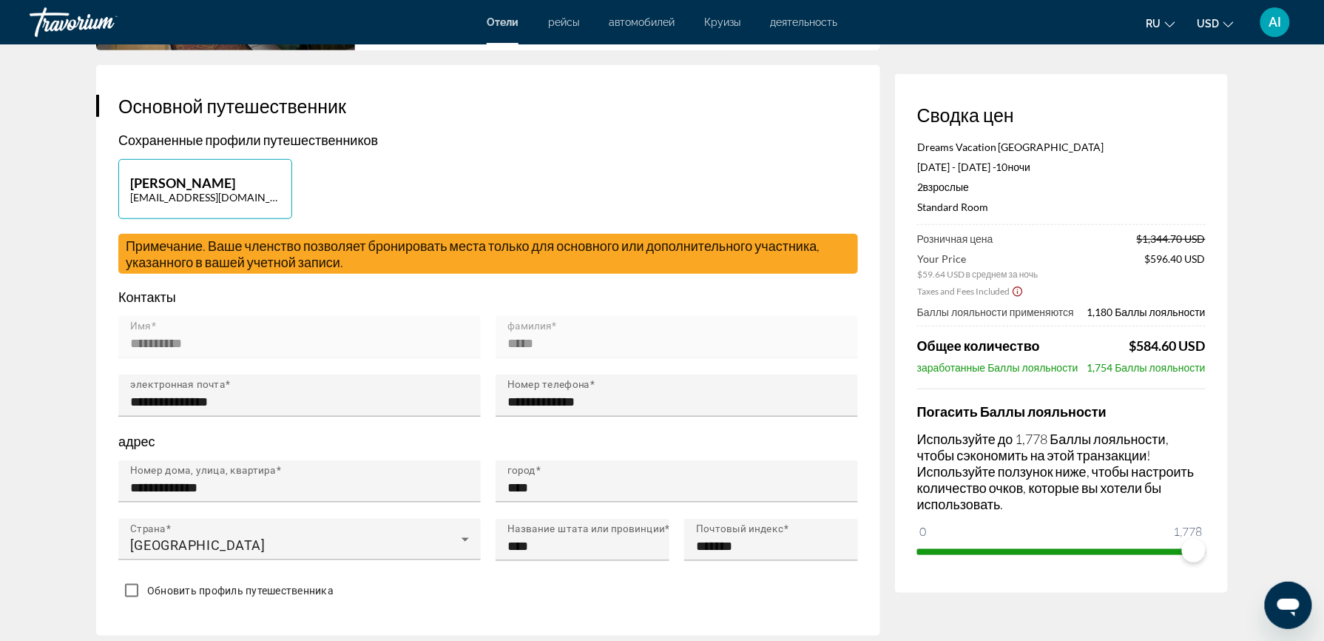
click at [1196, 550] on span "ngx-slider" at bounding box center [1061, 552] width 289 height 6
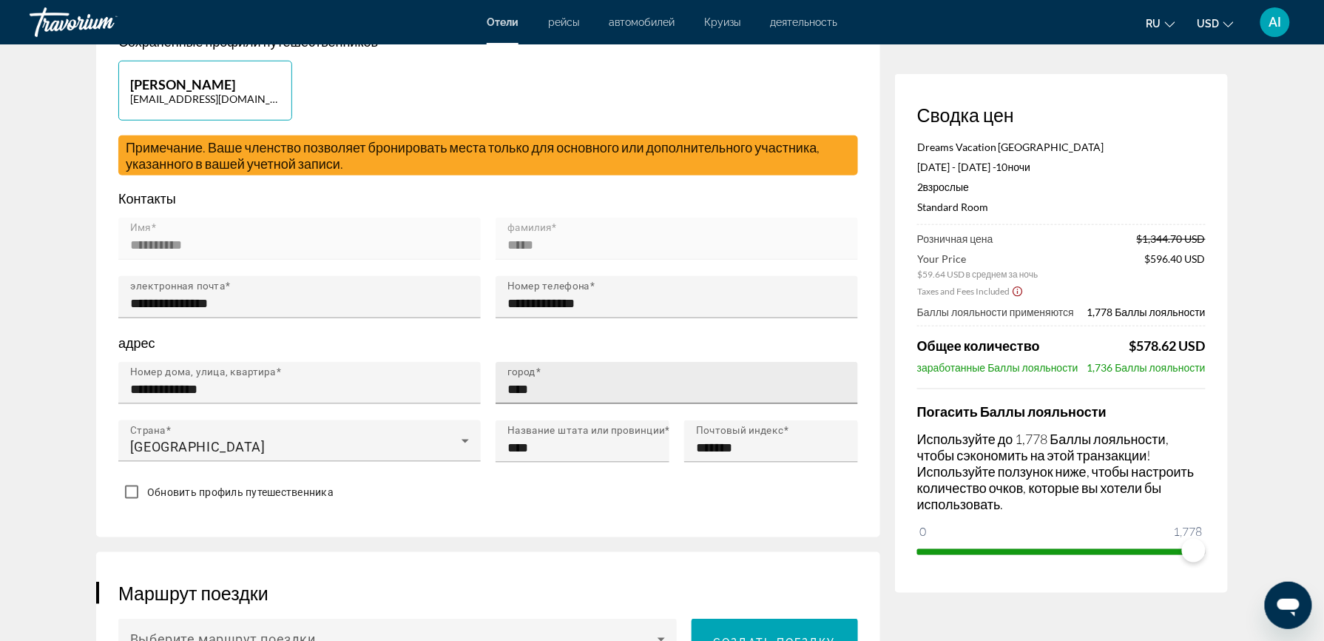
scroll to position [0, 0]
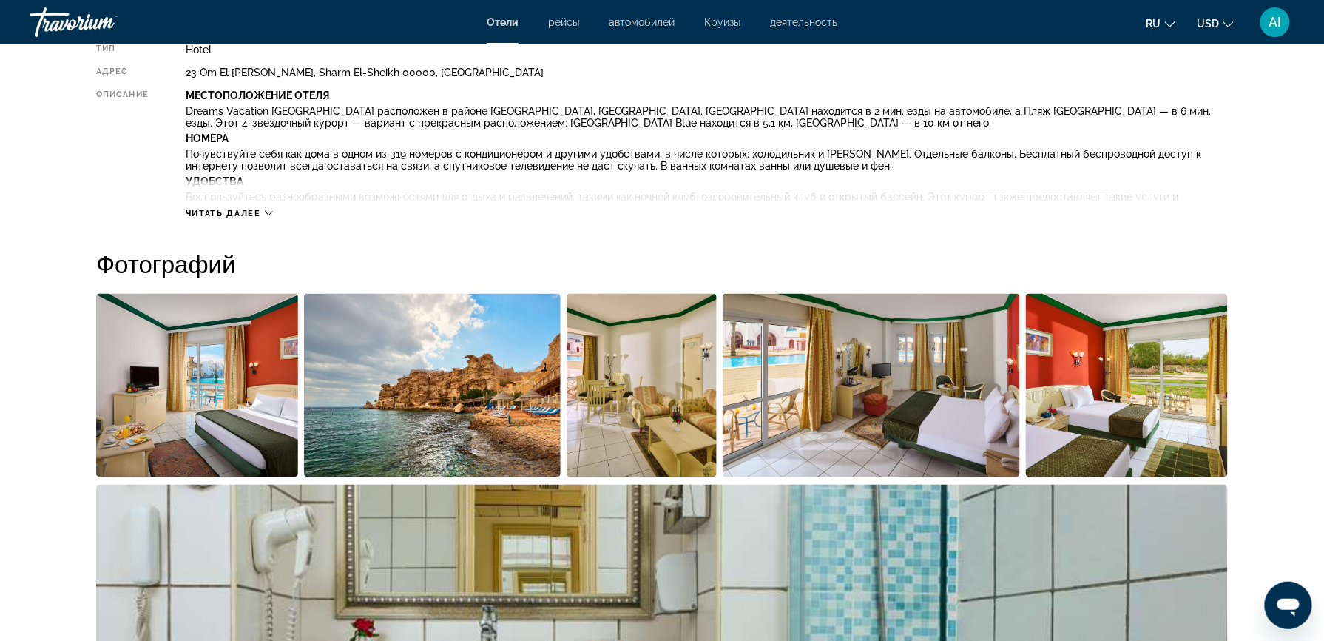
scroll to position [506, 0]
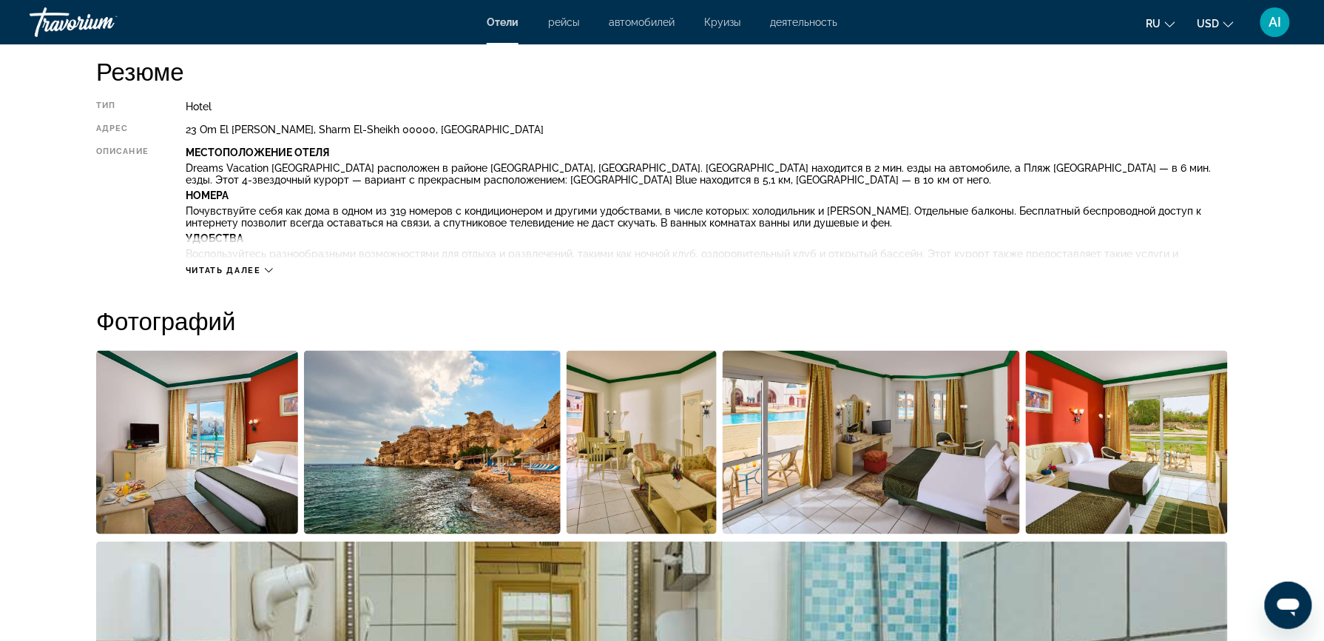
click at [243, 272] on span "Читать далее" at bounding box center [223, 271] width 75 height 10
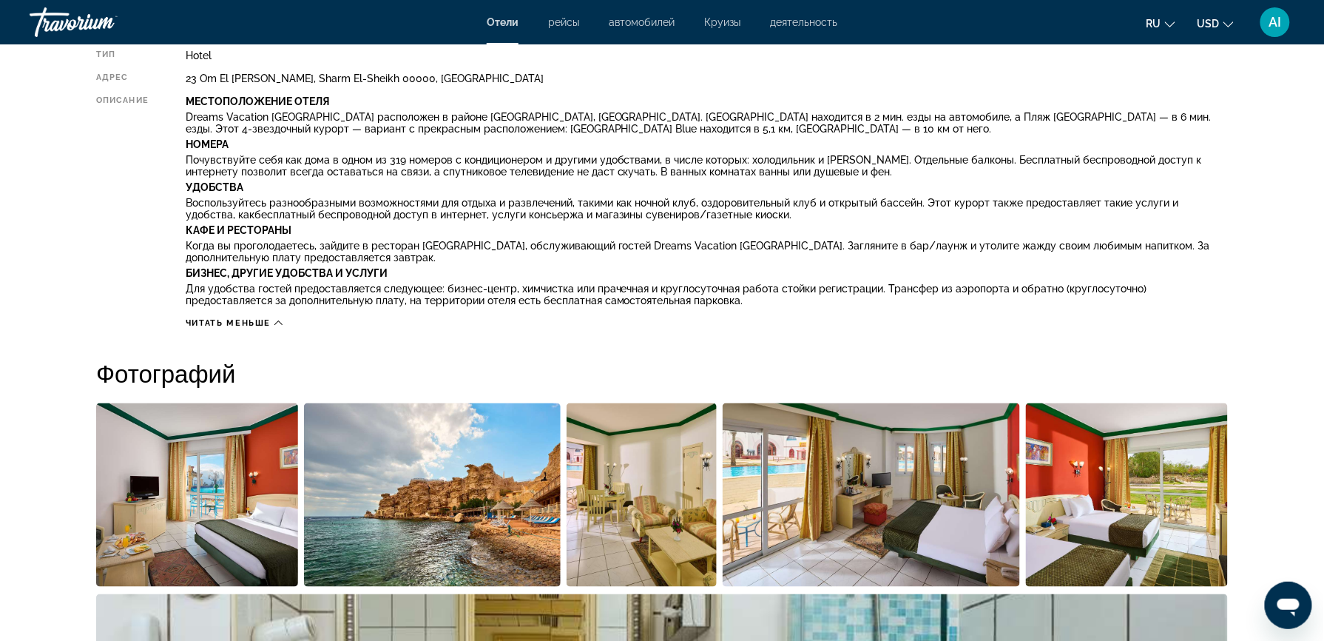
scroll to position [568, 0]
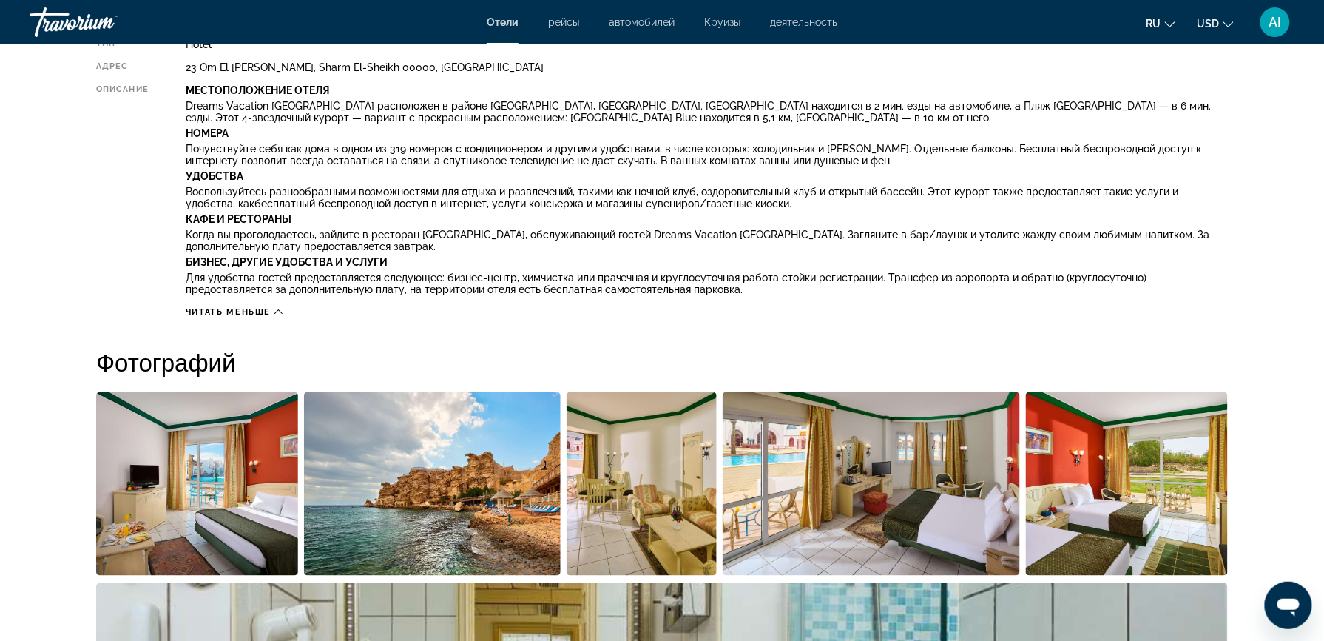
click at [207, 311] on span "Читать меньше" at bounding box center [228, 312] width 85 height 10
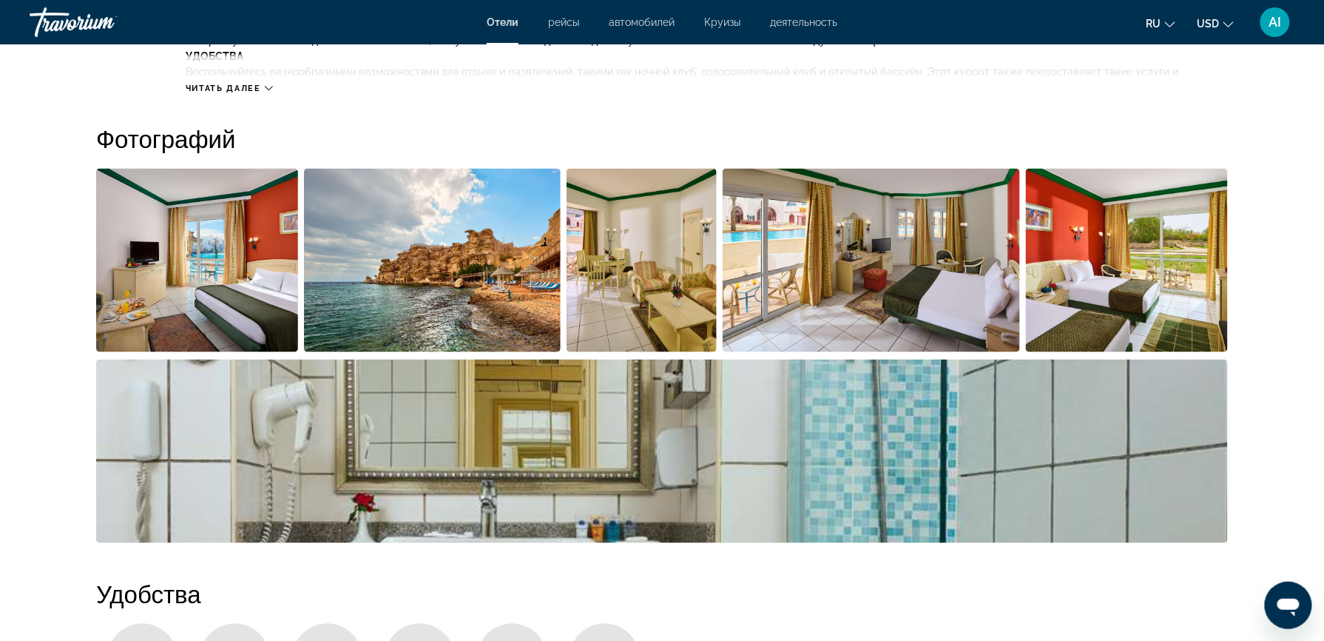
scroll to position [690, 0]
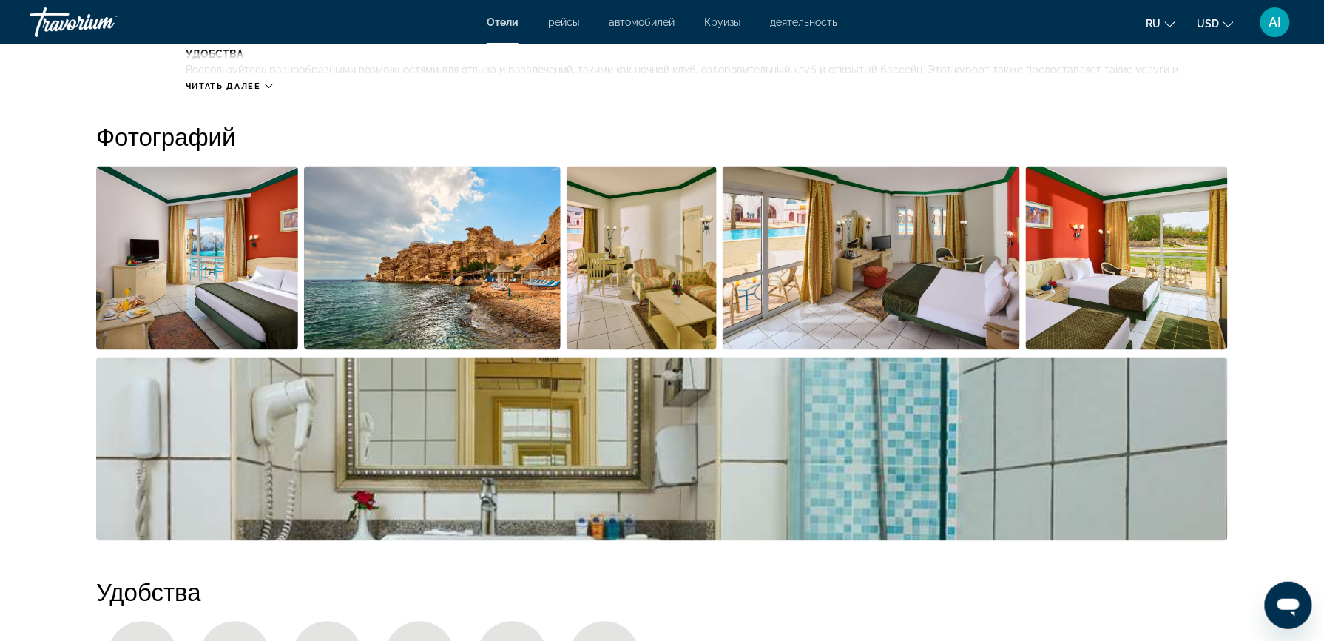
click at [371, 306] on img "Open full-screen image slider" at bounding box center [432, 257] width 257 height 183
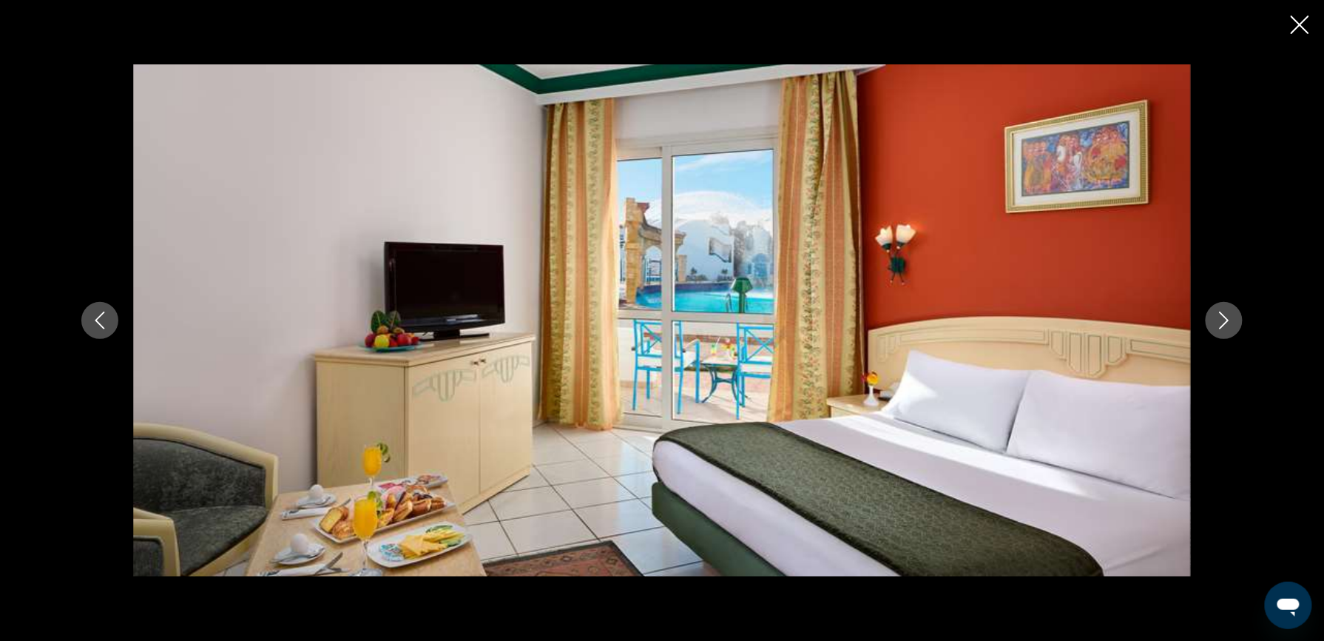
click at [1219, 320] on icon "Next image" at bounding box center [1224, 320] width 18 height 18
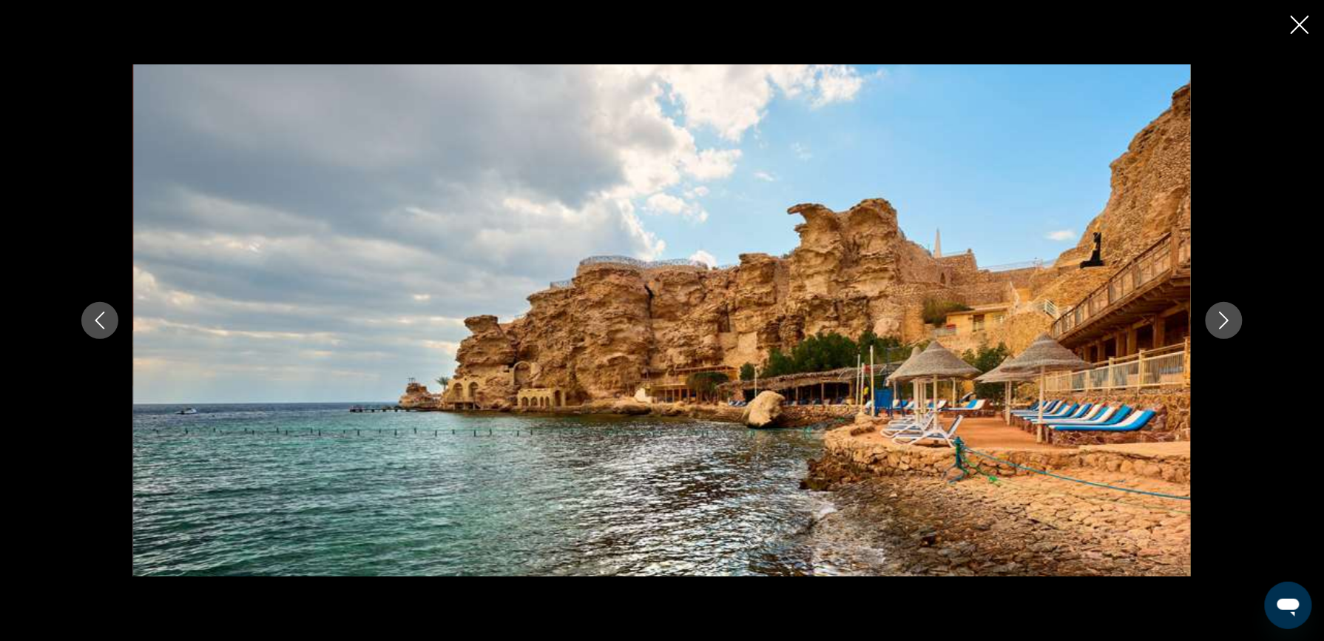
click at [1219, 320] on icon "Next image" at bounding box center [1224, 320] width 18 height 18
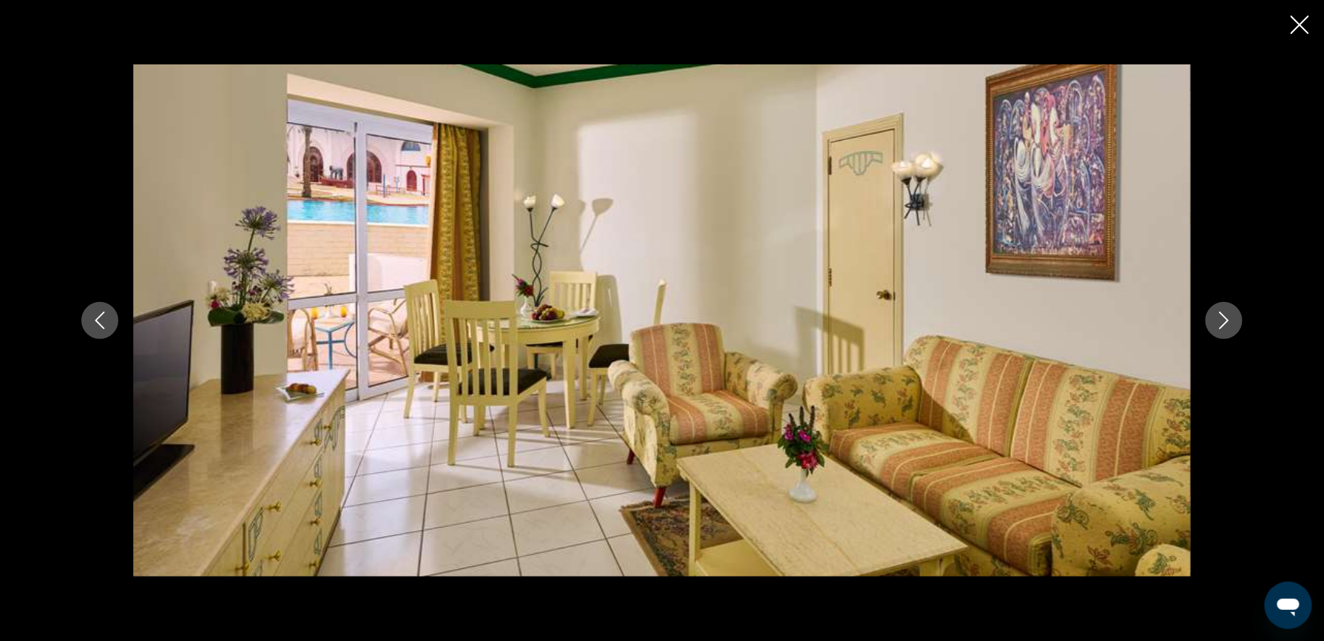
click at [1219, 320] on icon "Next image" at bounding box center [1224, 320] width 18 height 18
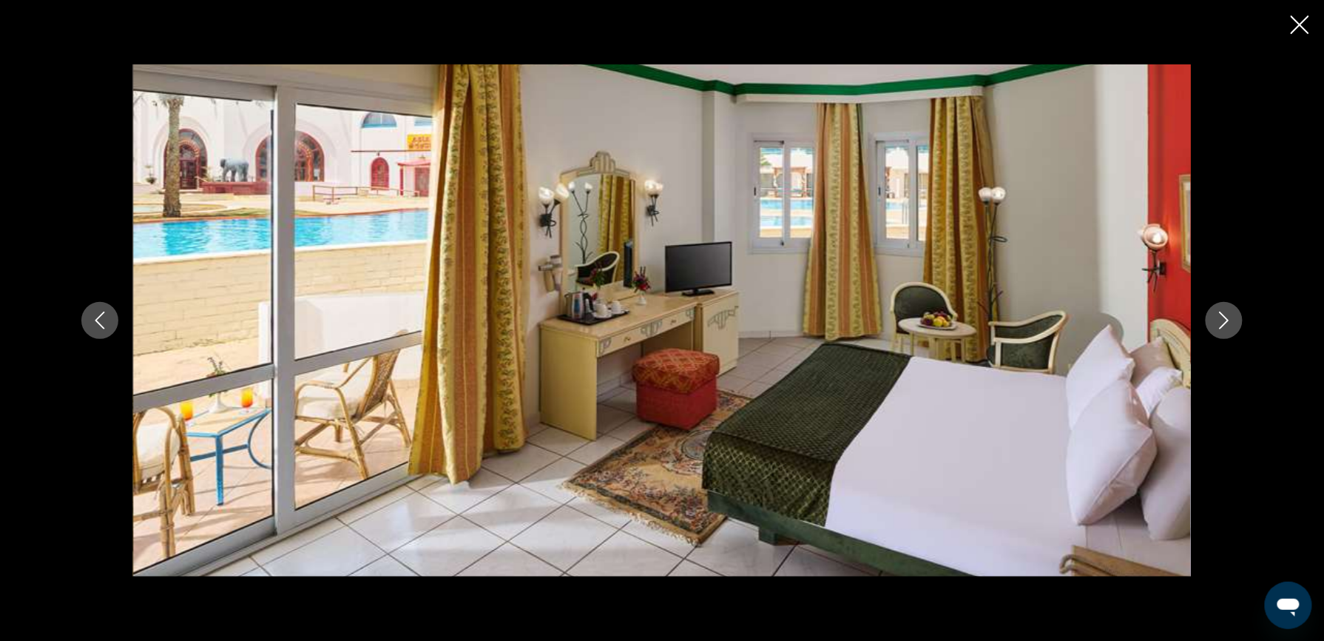
click at [1219, 320] on icon "Next image" at bounding box center [1224, 320] width 18 height 18
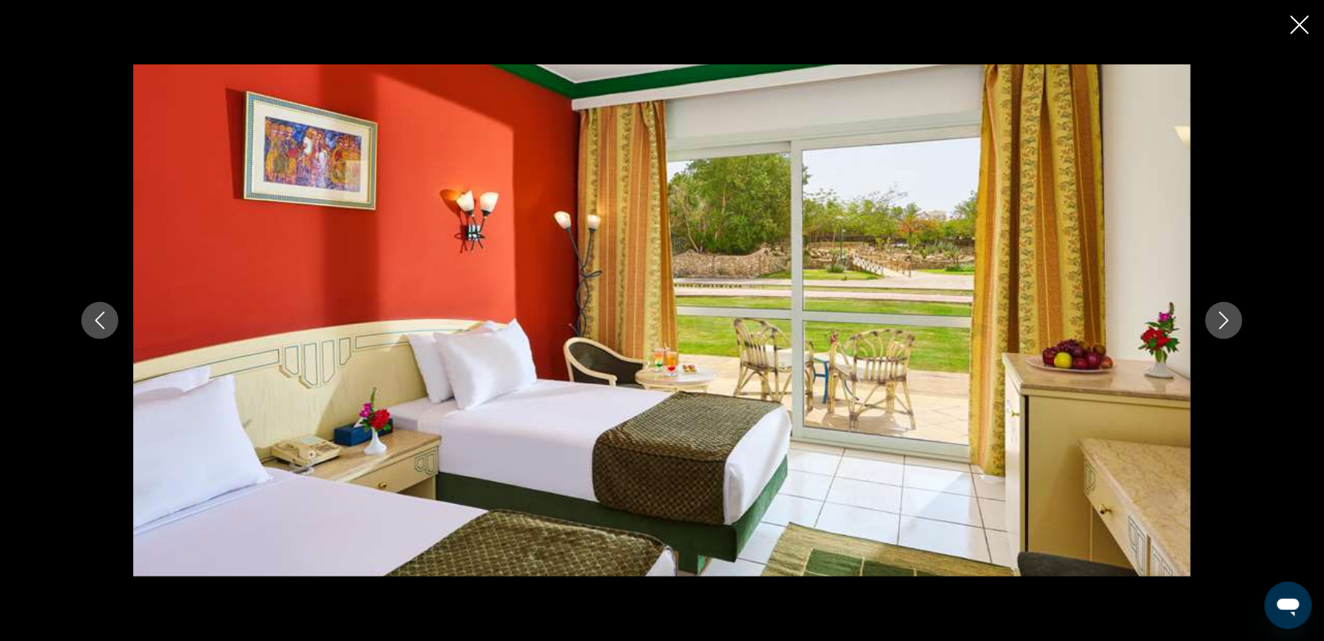
click at [1297, 22] on icon "Close slideshow" at bounding box center [1300, 25] width 18 height 18
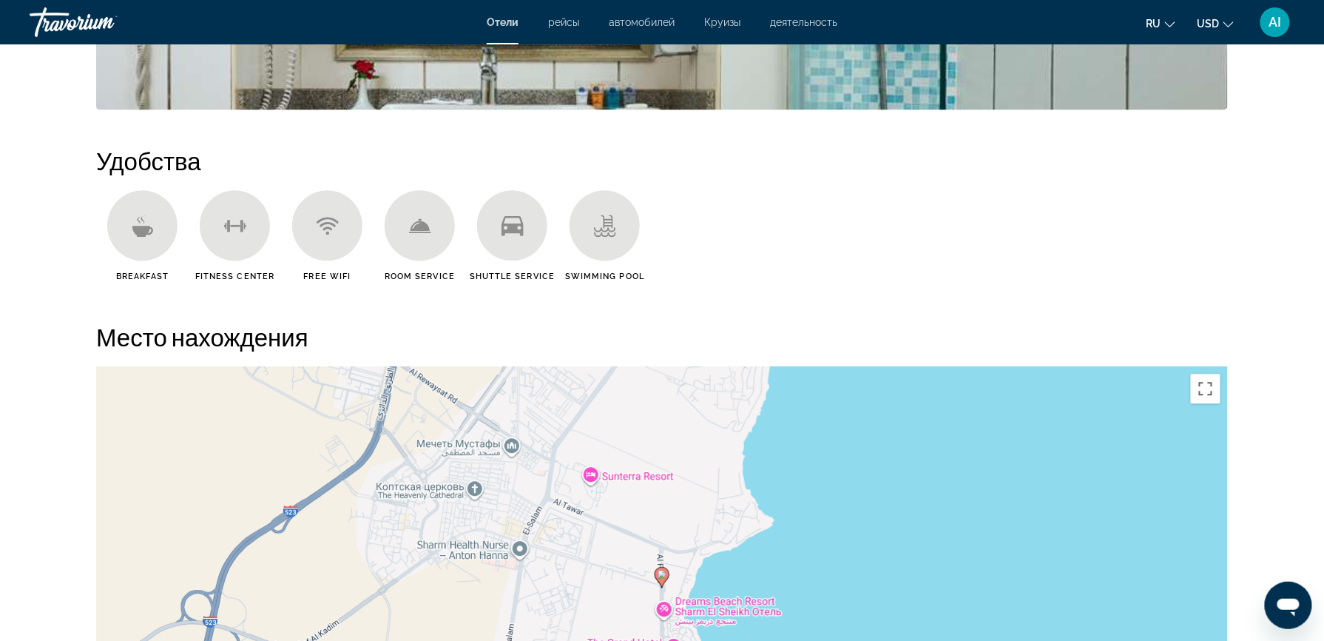
scroll to position [1127, 0]
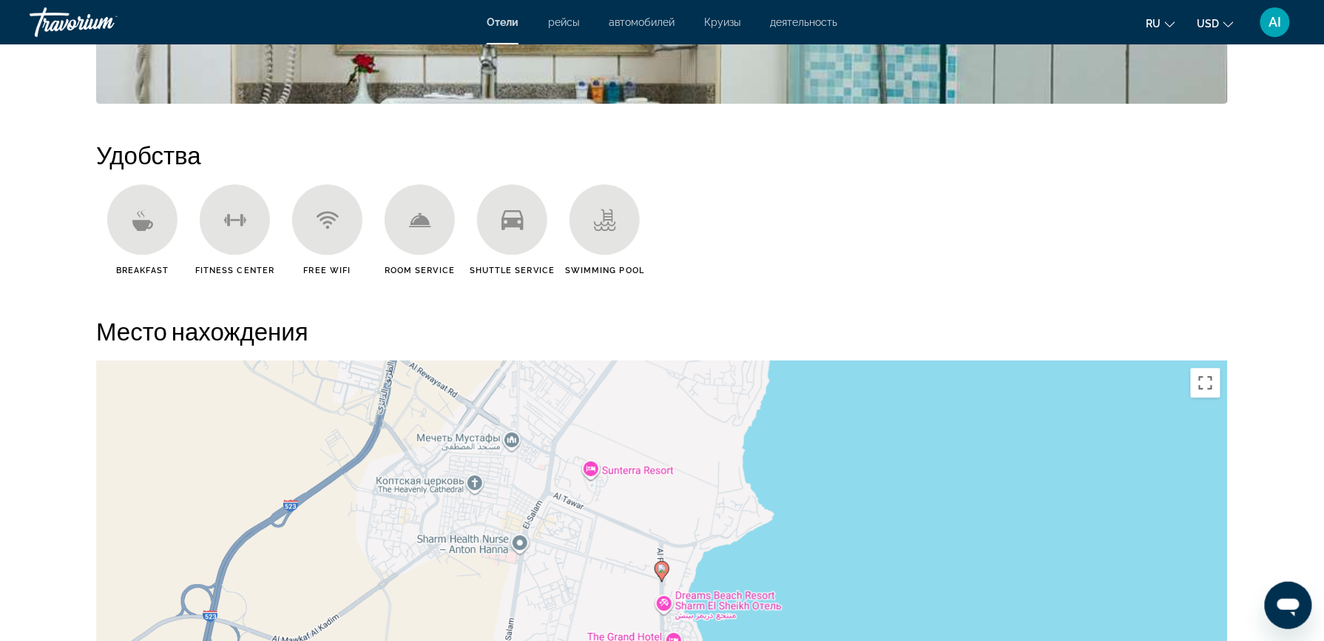
click at [991, 360] on div "Чтобы активировать перетаскивание с помощью клавиатуры, нажмите Alt + Ввод. Пос…" at bounding box center [662, 582] width 1132 height 444
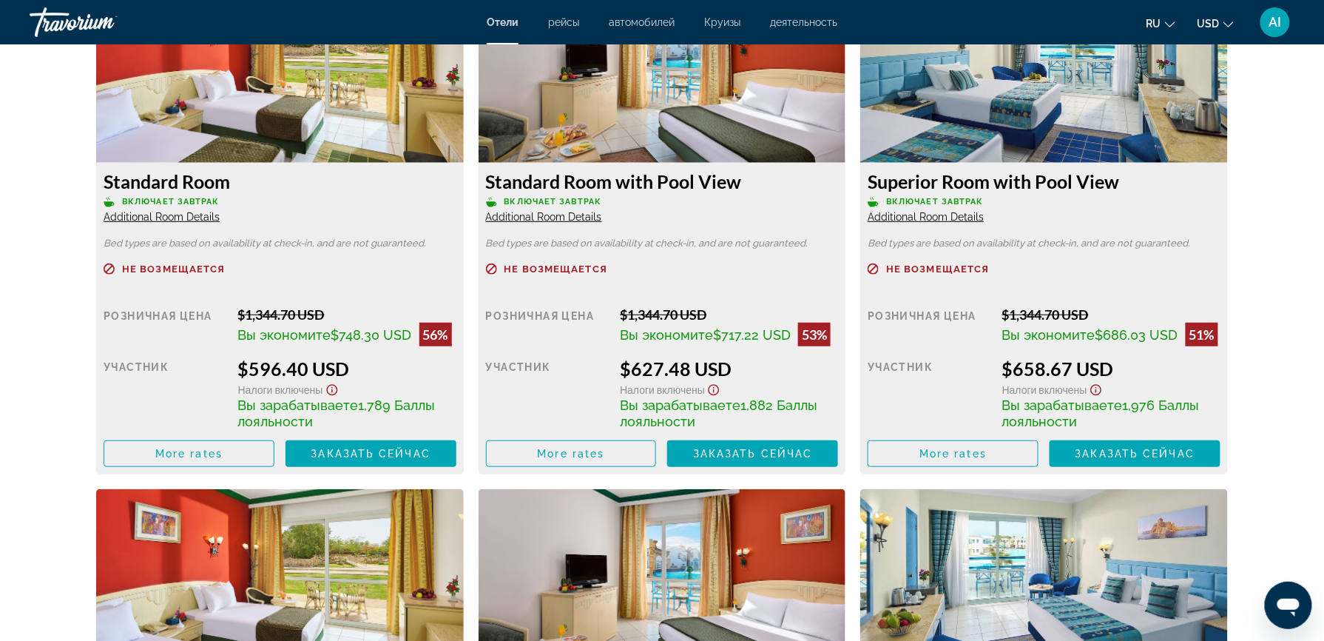
scroll to position [2303, 0]
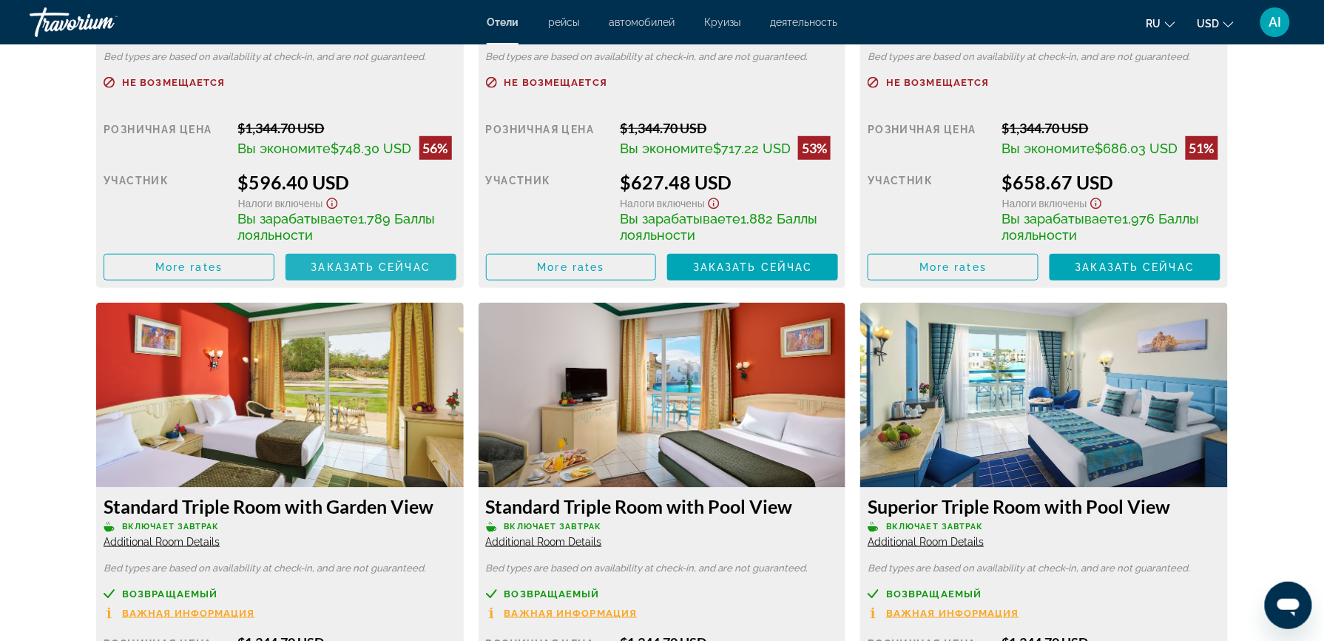
click at [399, 273] on span "Заказать сейчас" at bounding box center [371, 267] width 120 height 12
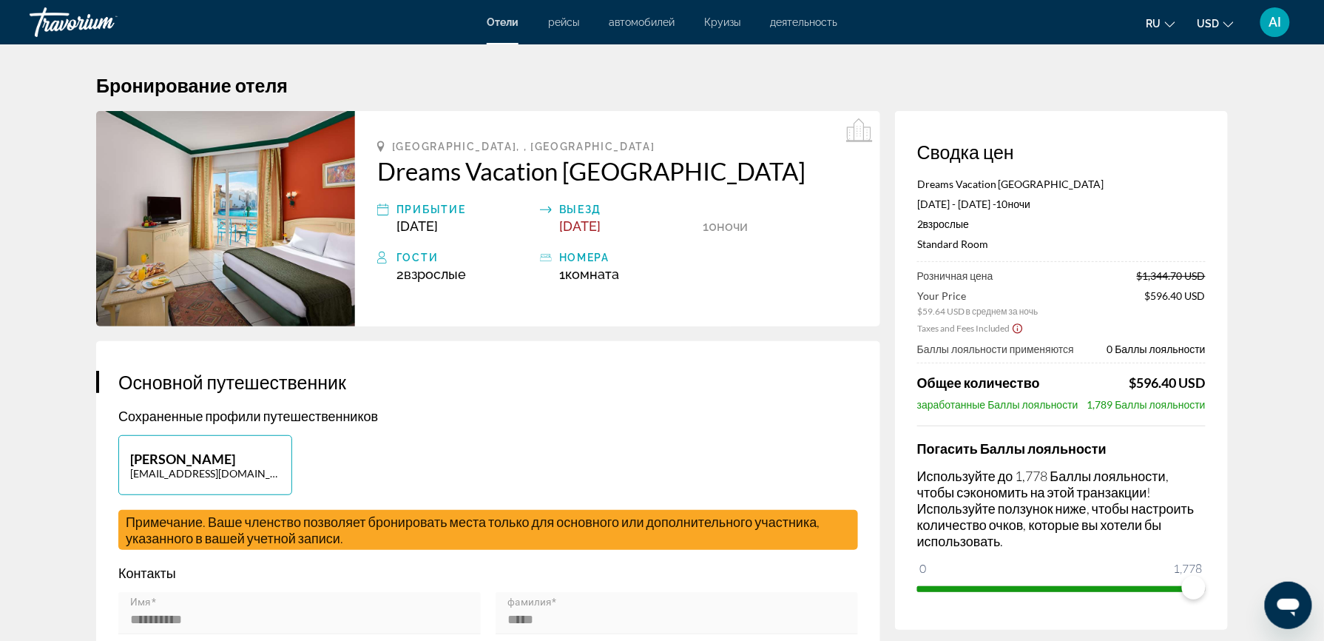
click at [1200, 586] on ngx-slider "0 1,778 1,778" at bounding box center [1061, 587] width 289 height 3
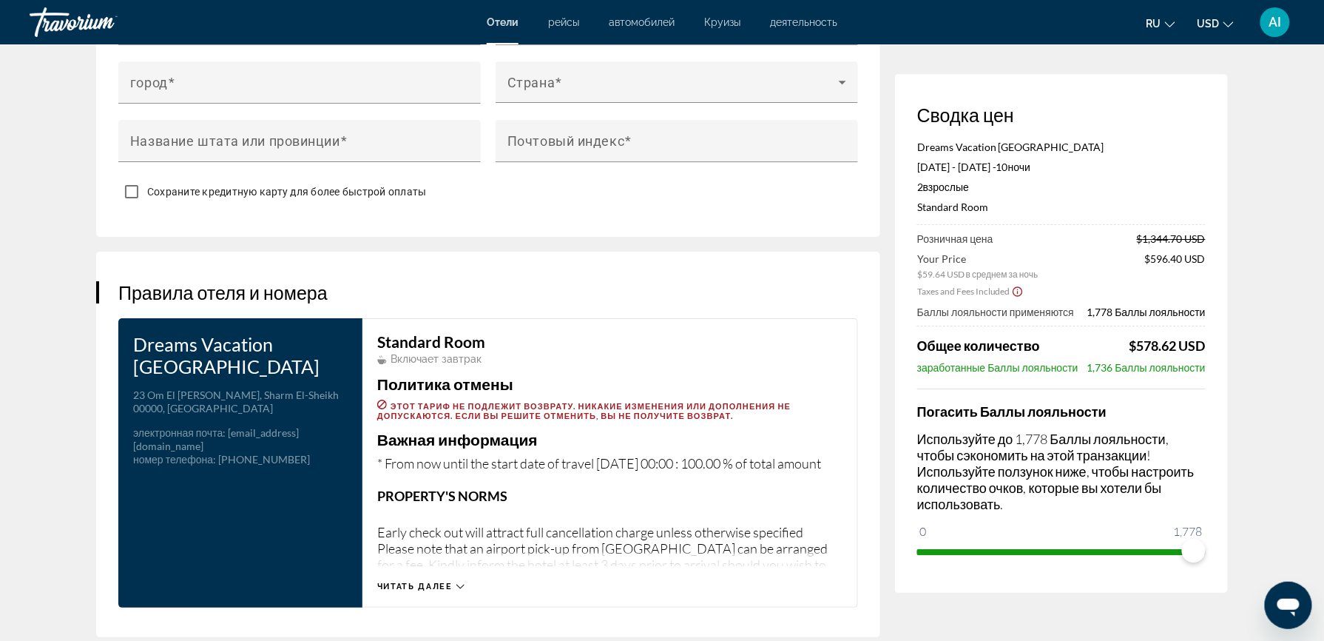
scroll to position [1647, 0]
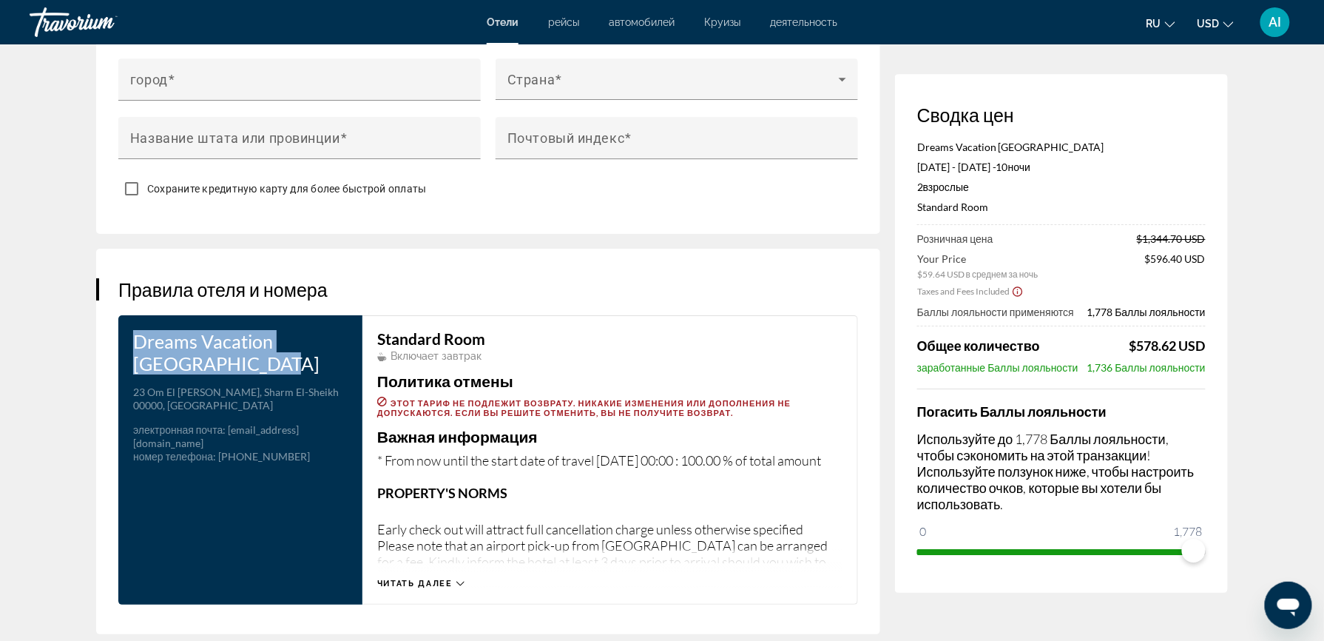
drag, startPoint x: 198, startPoint y: 360, endPoint x: 137, endPoint y: 339, distance: 64.8
click at [137, 339] on h3 "Dreams Vacation [GEOGRAPHIC_DATA]" at bounding box center [240, 352] width 215 height 44
copy h3 "Dreams Vacation [GEOGRAPHIC_DATA]"
